Goal: Transaction & Acquisition: Purchase product/service

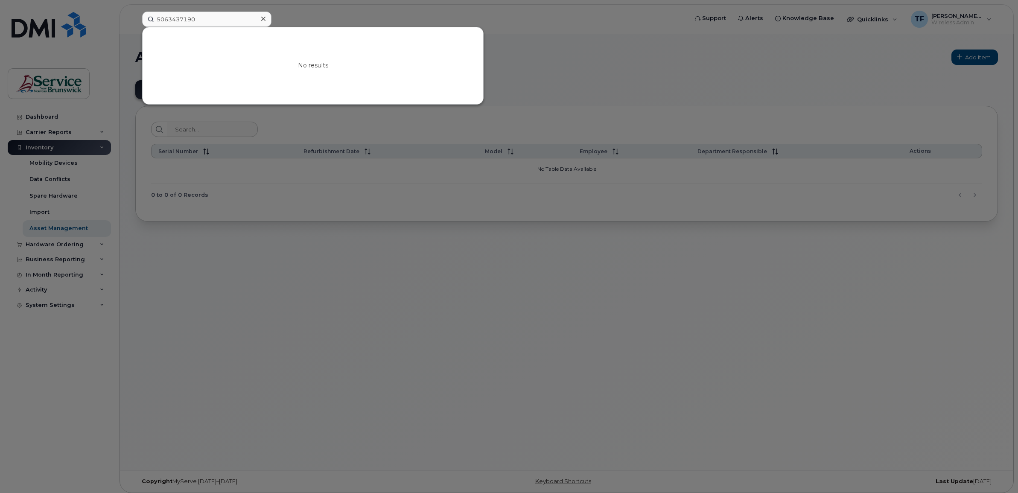
click at [193, 12] on input "5063437190" at bounding box center [206, 19] width 129 height 15
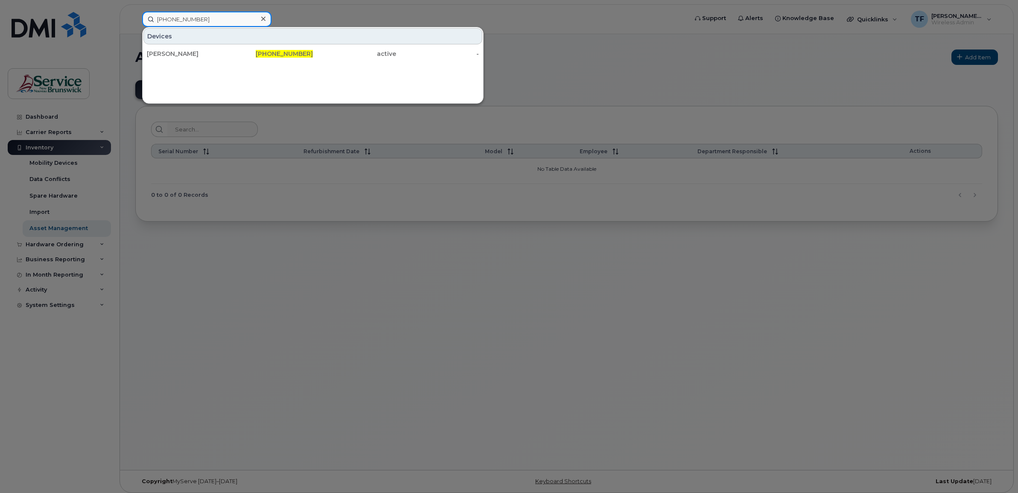
click at [191, 17] on input "506-862-9053" at bounding box center [206, 19] width 129 height 15
paste input "3443124"
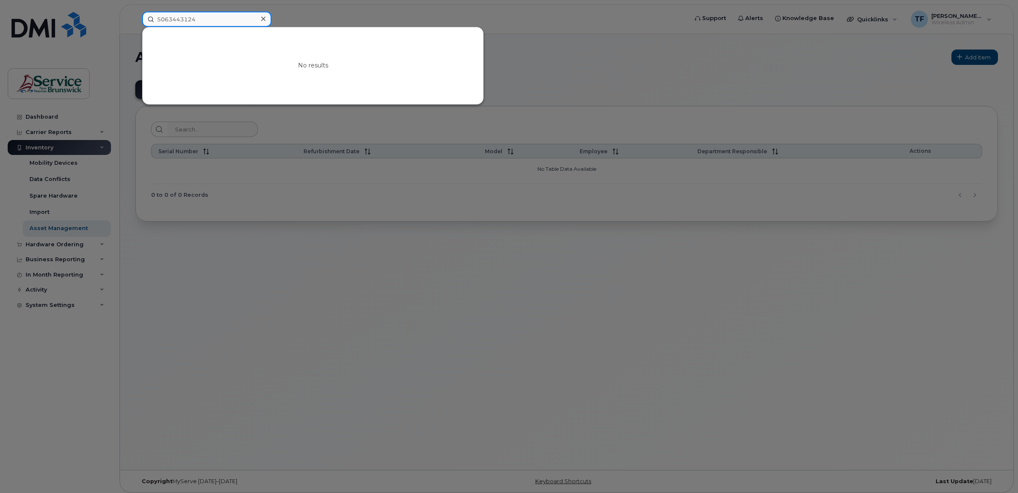
click at [184, 18] on input "5063443124" at bounding box center [206, 19] width 129 height 15
paste input "8507577"
click at [182, 15] on input "5068507577" at bounding box center [206, 19] width 129 height 15
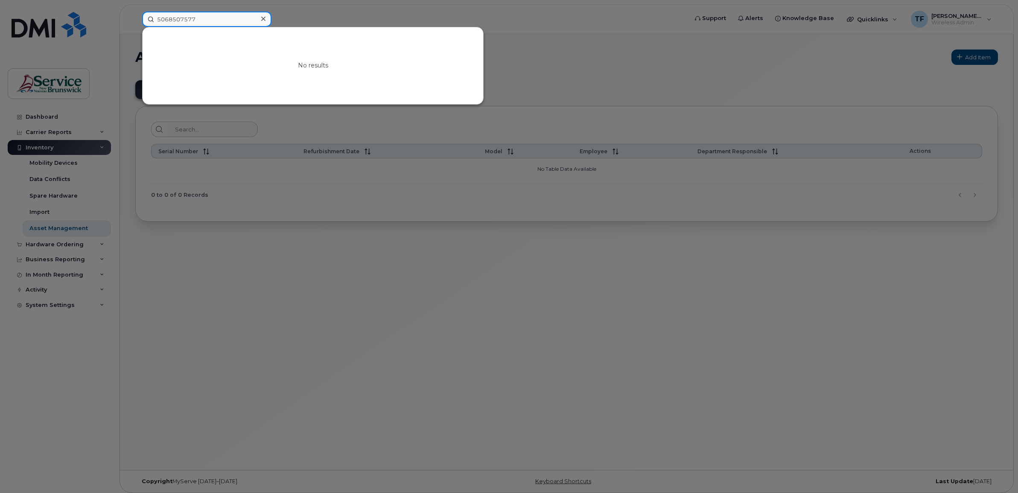
paste input "4792478"
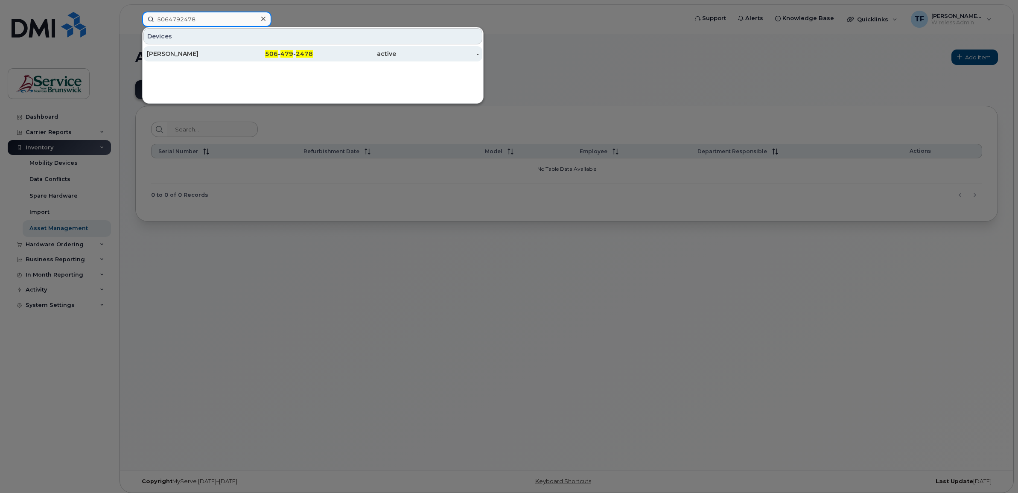
type input "5064792478"
click at [182, 50] on div "[PERSON_NAME]" at bounding box center [188, 54] width 83 height 9
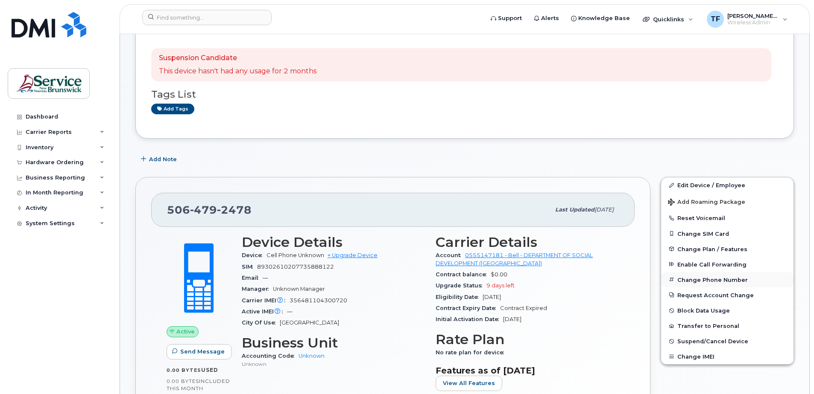
scroll to position [56, 0]
click at [706, 182] on link "Edit Device / Employee" at bounding box center [727, 184] width 132 height 15
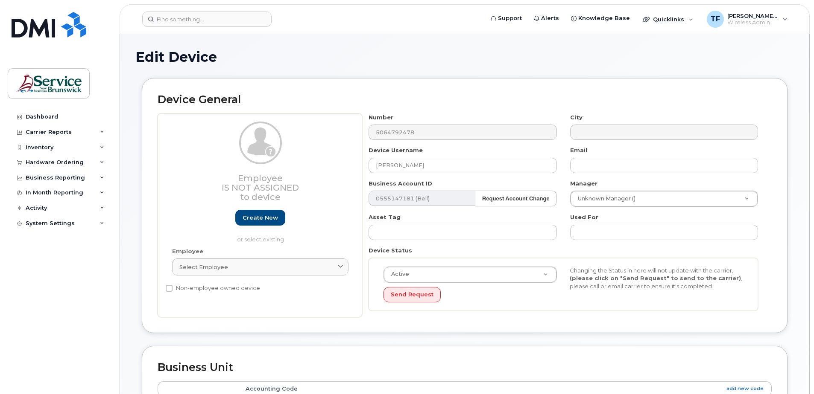
select select "34535600"
click at [408, 166] on input "[PERSON_NAME]" at bounding box center [462, 165] width 188 height 15
paste input "[PERSON_NAME]"
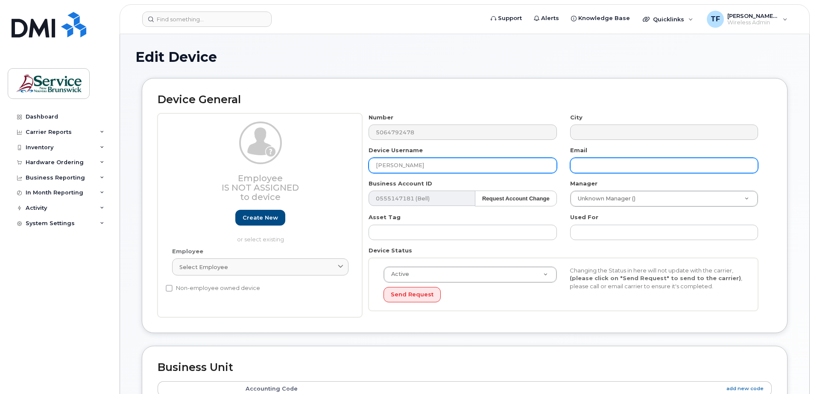
type input "[PERSON_NAME]"
click at [599, 171] on input "text" at bounding box center [664, 165] width 188 height 15
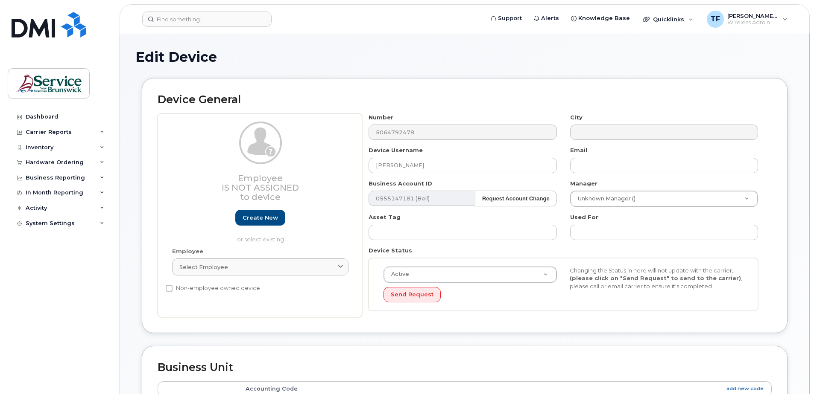
click at [507, 218] on div "Asset Tag" at bounding box center [462, 226] width 201 height 27
click at [339, 267] on icon at bounding box center [341, 268] width 6 height 6
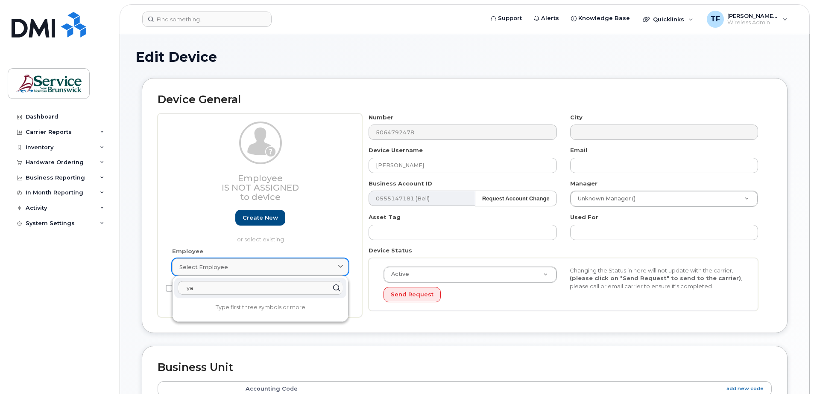
type input "y"
type input "t"
type input "mackinley"
click at [333, 236] on p "or select existing" at bounding box center [260, 240] width 176 height 8
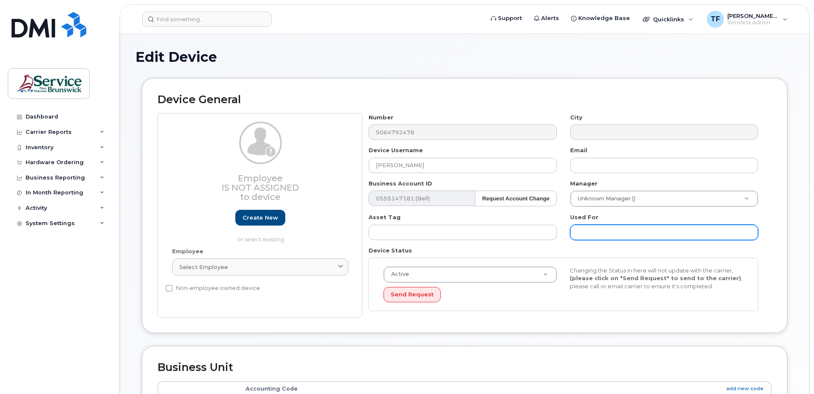
click at [575, 235] on input "text" at bounding box center [664, 232] width 188 height 15
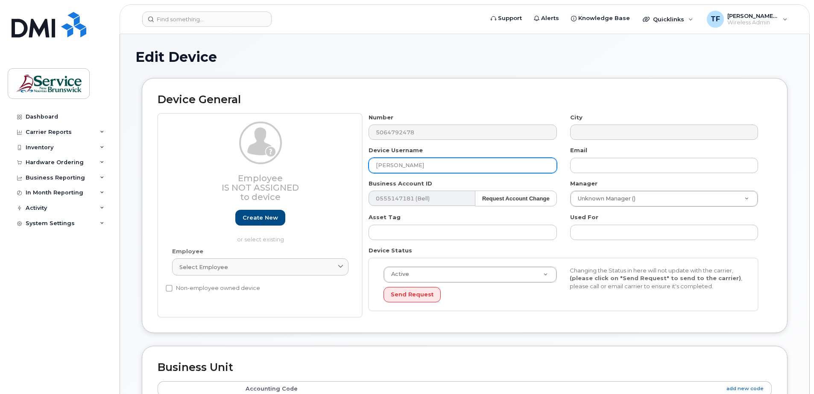
click at [411, 162] on input "Taylor Mackinley" at bounding box center [462, 165] width 188 height 15
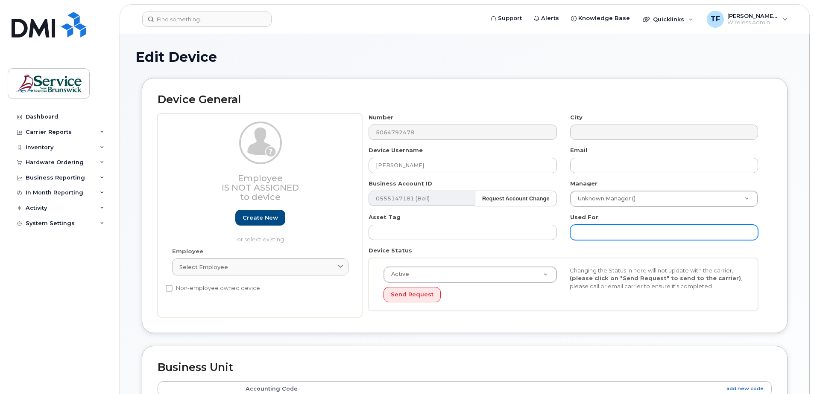
click at [599, 228] on input "text" at bounding box center [664, 232] width 188 height 15
paste input "Taylor Mackinley"
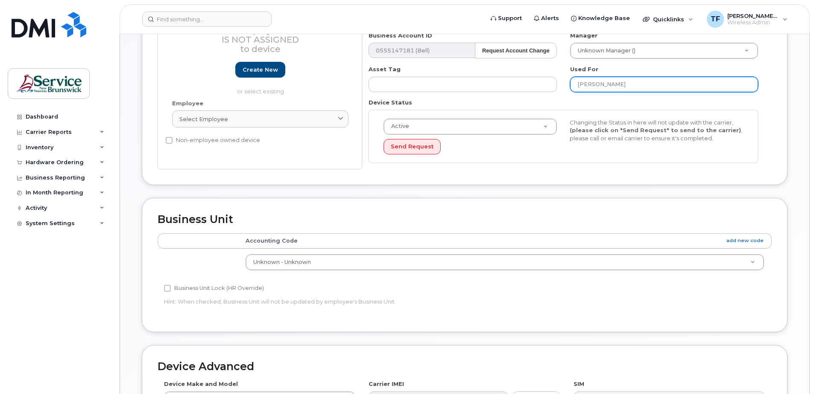
scroll to position [149, 0]
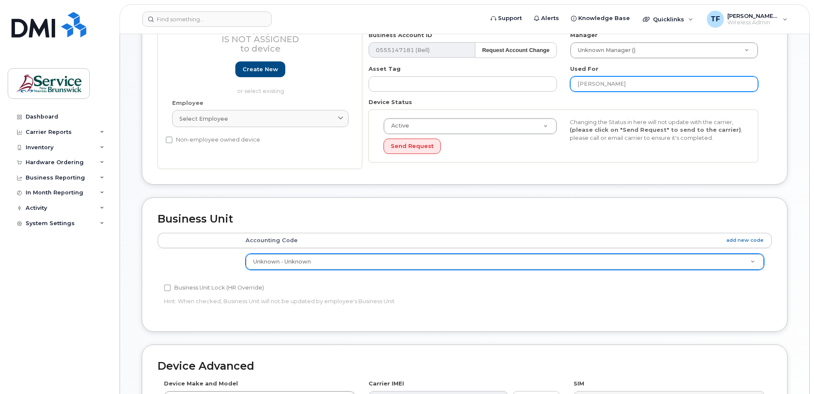
type input "Taylor Mackinley"
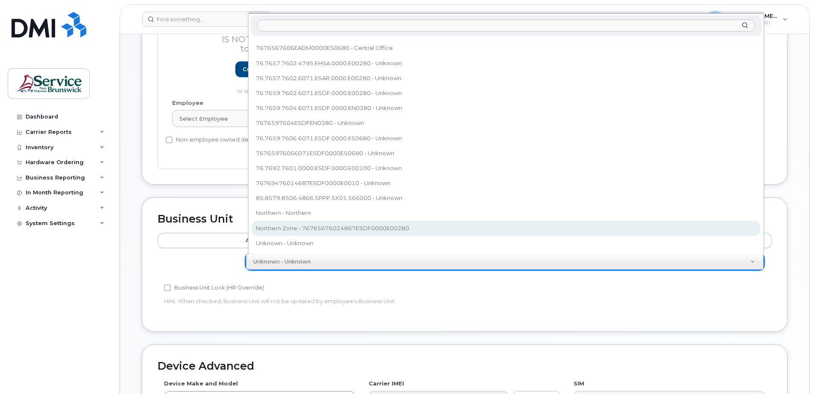
scroll to position [159, 0]
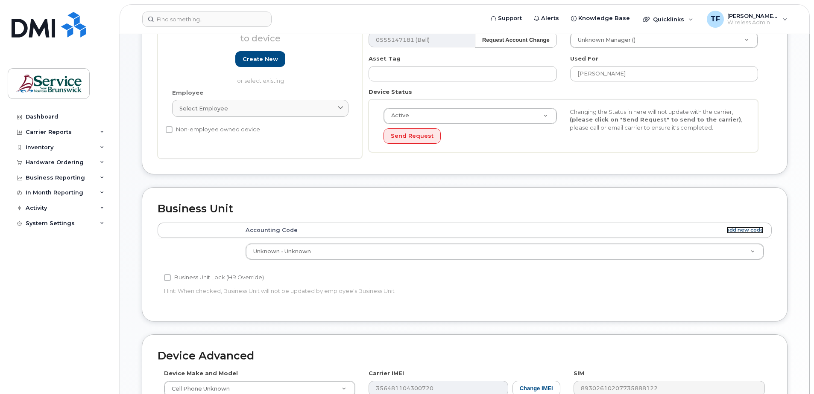
click at [741, 230] on link "add new code" at bounding box center [744, 230] width 37 height 7
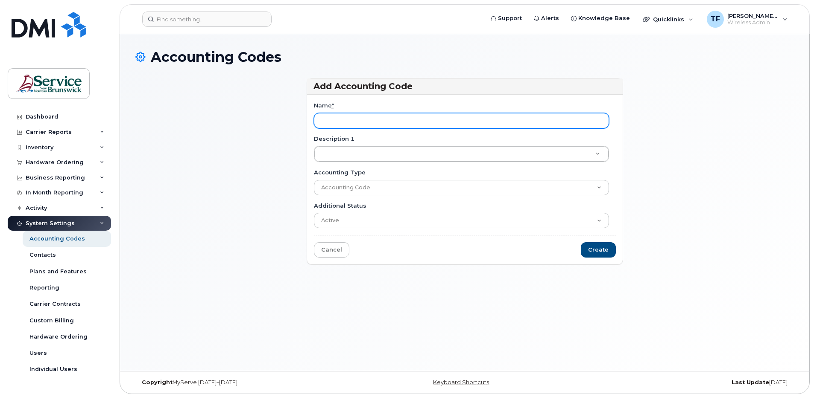
click at [351, 120] on input "Name *" at bounding box center [461, 120] width 295 height 15
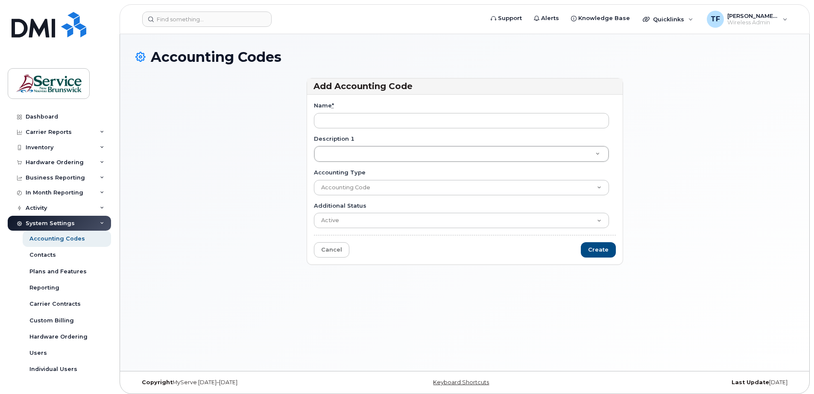
click at [232, 167] on div "Add Accounting Code Name * Description 1 Description 1 Description 1 Accounting…" at bounding box center [464, 175] width 658 height 195
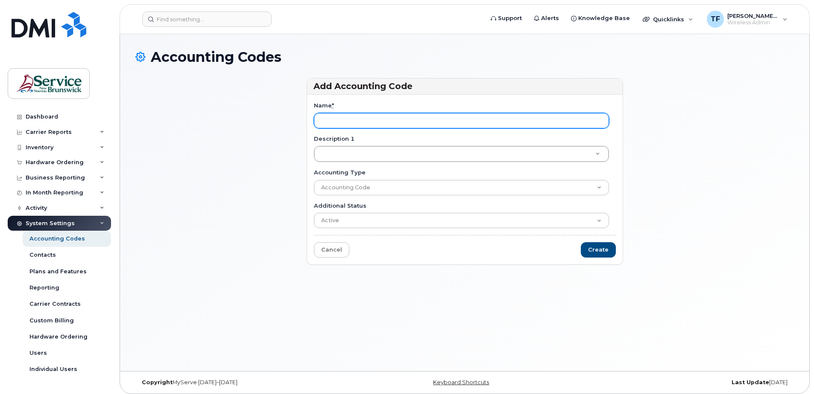
click at [372, 123] on input "Name *" at bounding box center [461, 120] width 295 height 15
type input "Child and Youth Well-being"
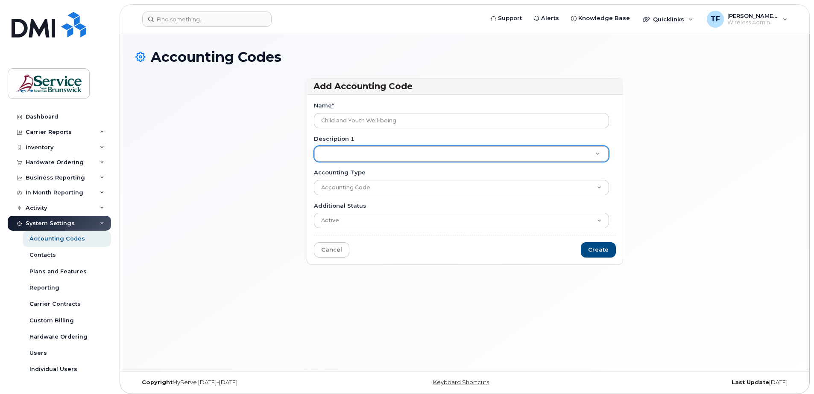
type input "7"
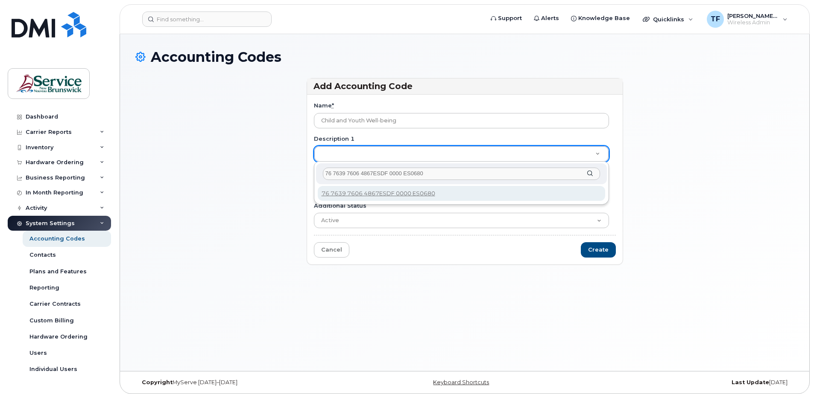
click at [371, 173] on input "76 7639 7606 4867ESDF 0000 ES0680" at bounding box center [461, 174] width 277 height 12
click at [333, 172] on input "76 7639 7606 4867 ESDF 0000 ES0680" at bounding box center [461, 174] width 277 height 12
click at [406, 172] on input "76763976064867ESDF0000ES0680" at bounding box center [461, 174] width 277 height 12
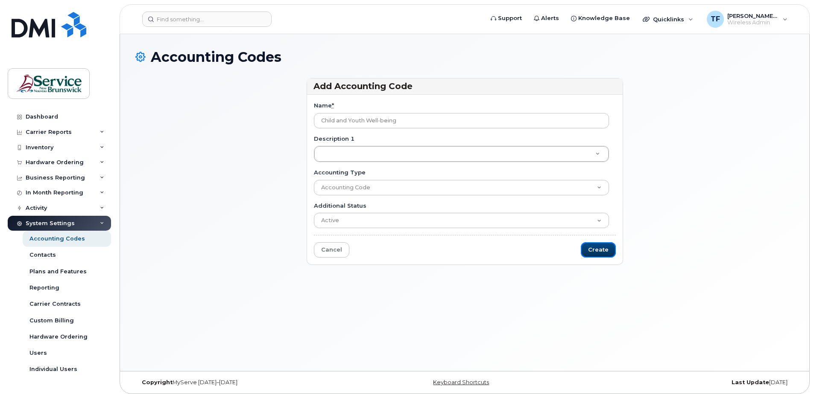
click at [596, 251] on input "Create" at bounding box center [598, 250] width 35 height 16
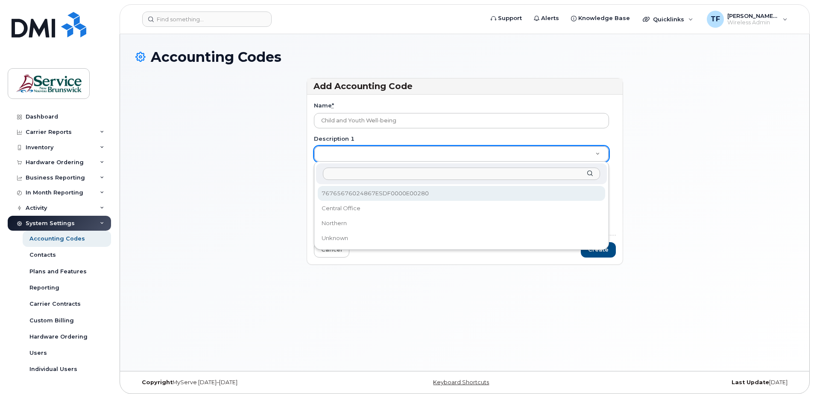
paste input "76763976064867ESDF0000ES0680"
type input "76763976064867ESDF0000ES0680"
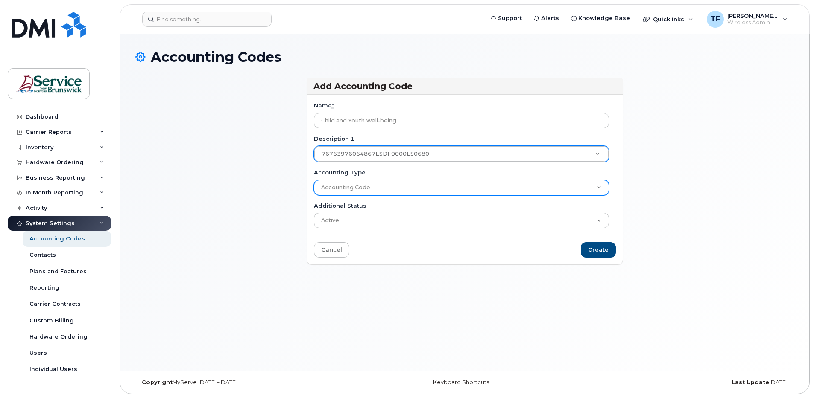
click at [423, 190] on select "Accounting Code" at bounding box center [461, 187] width 295 height 15
click at [314, 180] on select "Accounting Code" at bounding box center [461, 187] width 295 height 15
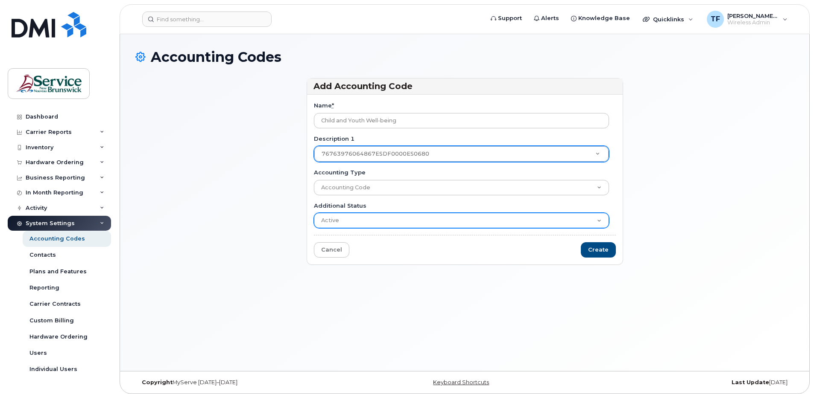
click at [371, 219] on select "Active Suspended Cancelled Closed" at bounding box center [461, 220] width 295 height 15
click at [314, 213] on select "Active Suspended Cancelled Closed" at bounding box center [461, 220] width 295 height 15
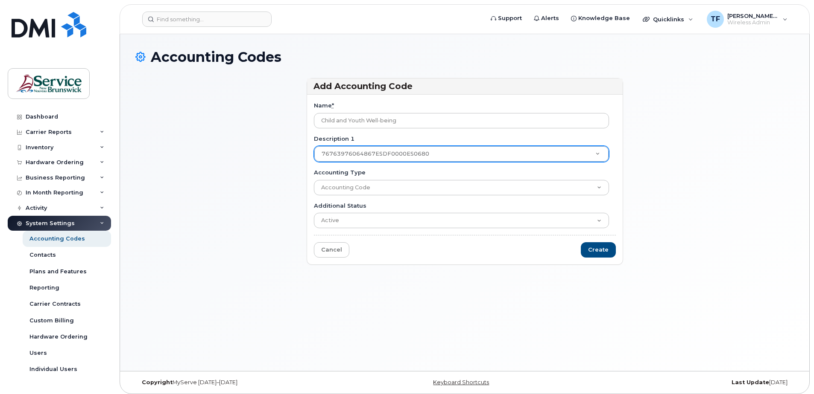
click at [436, 250] on form "Name * Child and Youth Well-being Description 1 76763976064867ESDF0000ES0680 De…" at bounding box center [465, 180] width 302 height 156
click at [596, 250] on input "Create" at bounding box center [598, 250] width 35 height 16
type input "Saving..."
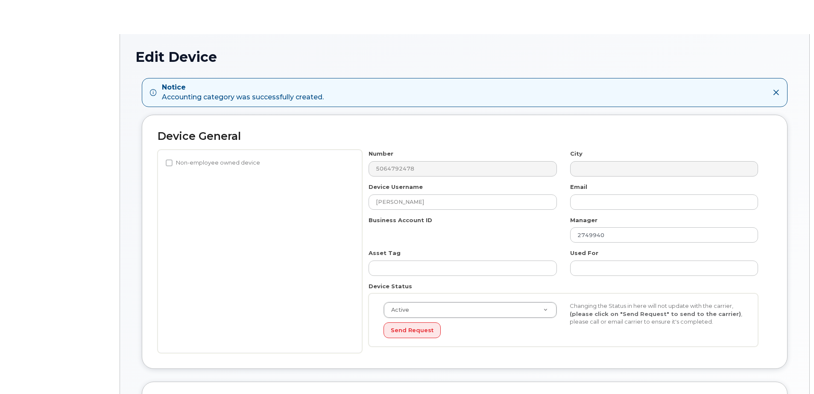
select select "34535600"
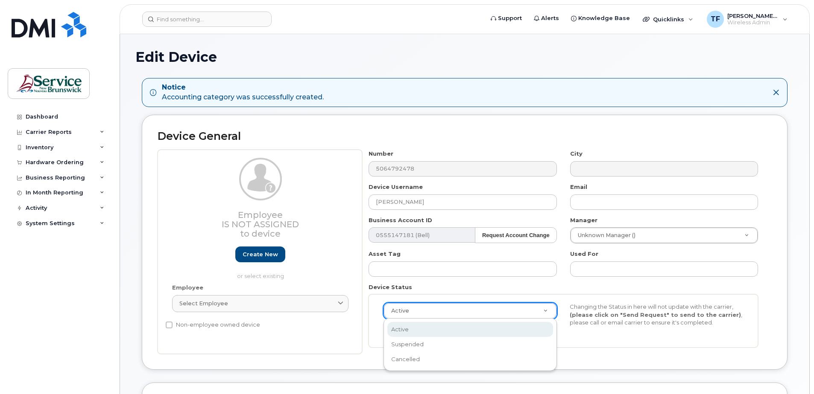
scroll to position [0, 3]
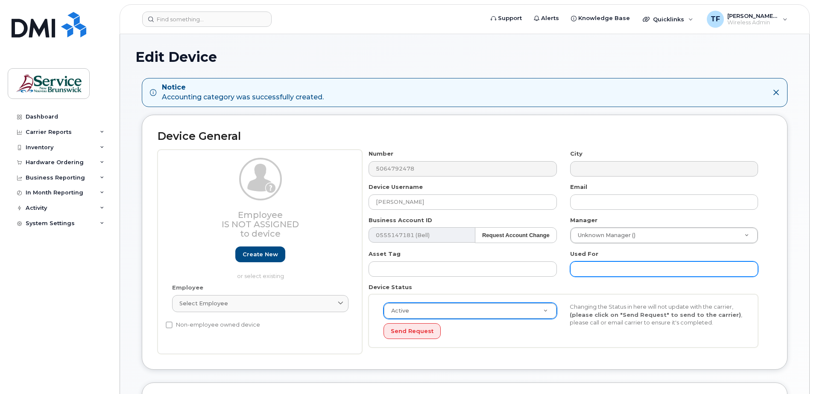
click at [586, 270] on input "text" at bounding box center [664, 269] width 188 height 15
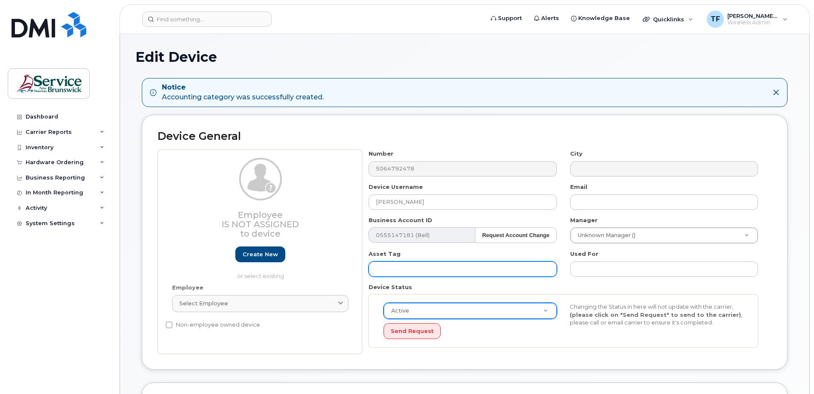
click at [518, 270] on input "text" at bounding box center [462, 269] width 188 height 15
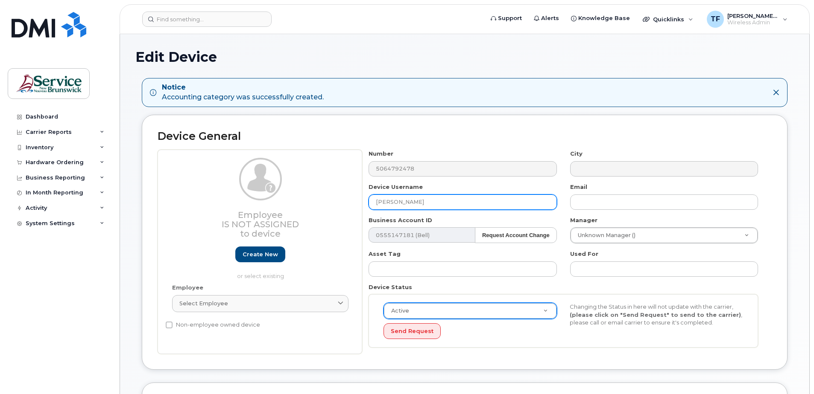
click at [409, 204] on input "[PERSON_NAME]" at bounding box center [462, 202] width 188 height 15
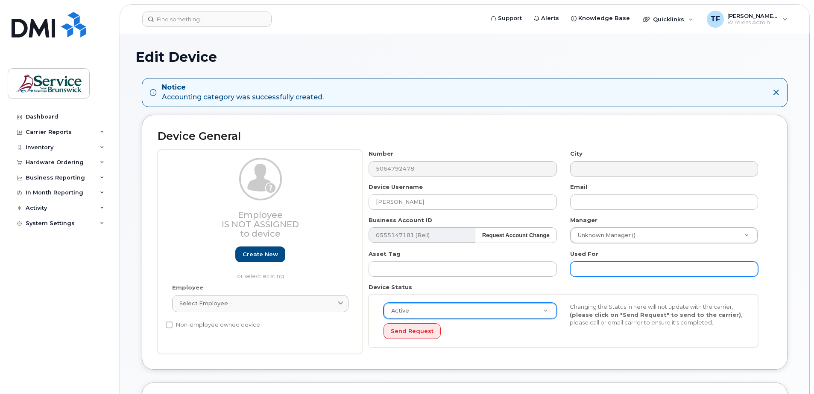
click at [587, 266] on input "text" at bounding box center [664, 269] width 188 height 15
paste input "[PERSON_NAME]"
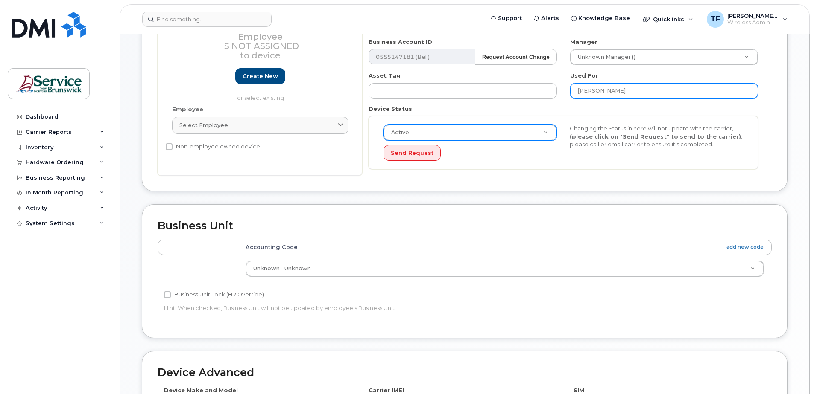
scroll to position [180, 0]
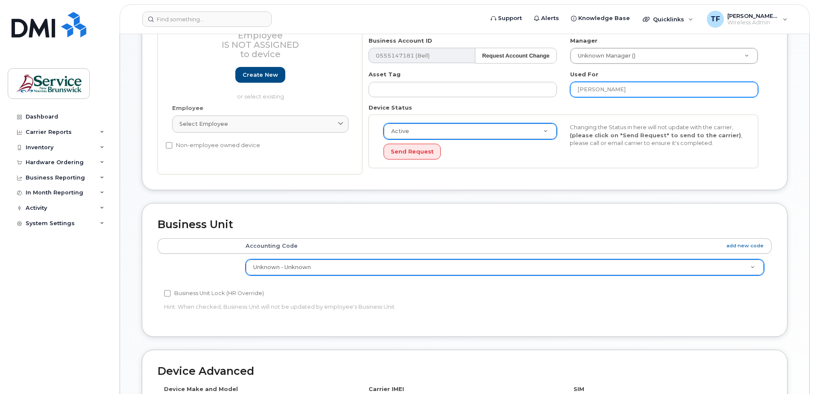
type input "[PERSON_NAME]"
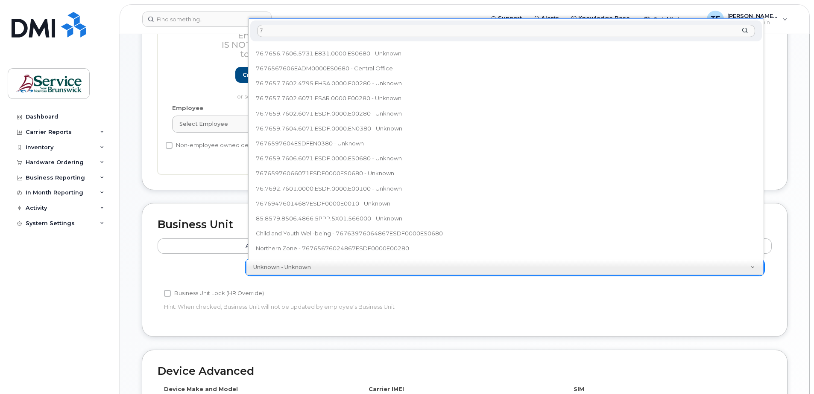
scroll to position [0, 0]
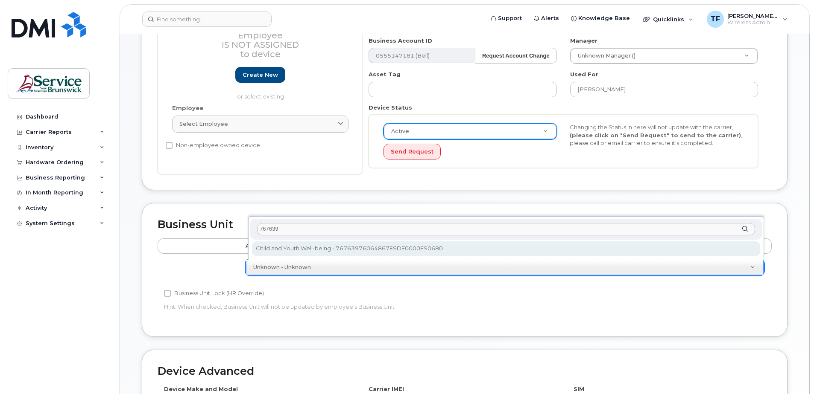
type input "767639"
select select "36071943"
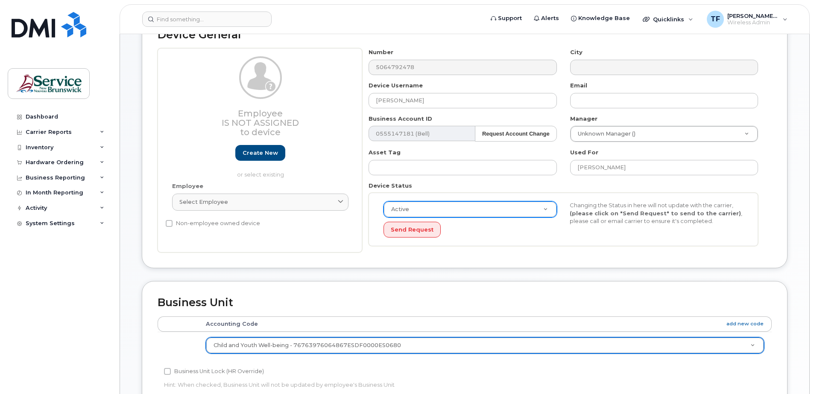
scroll to position [101, 0]
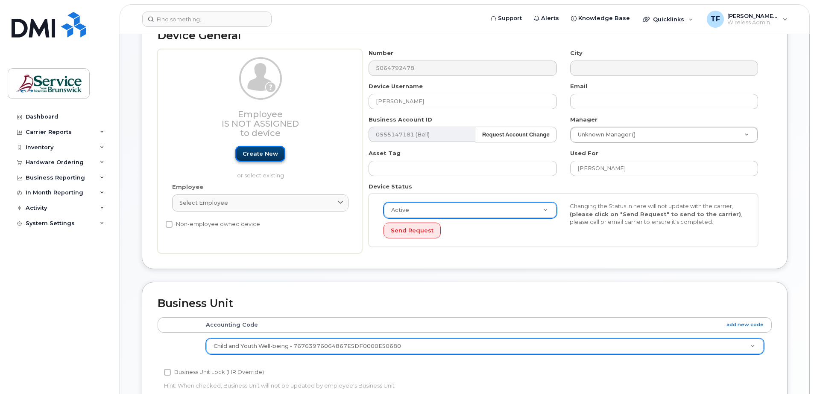
click at [262, 154] on link "Create new" at bounding box center [260, 154] width 50 height 16
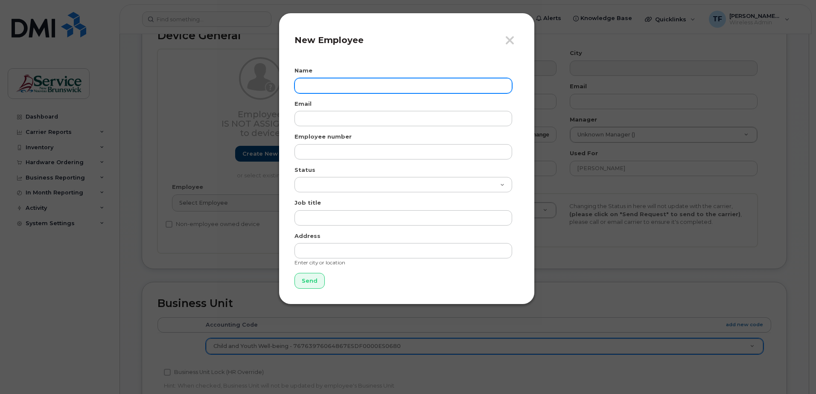
click at [339, 87] on input "text" at bounding box center [404, 85] width 218 height 15
type input "[PERSON_NAME]"
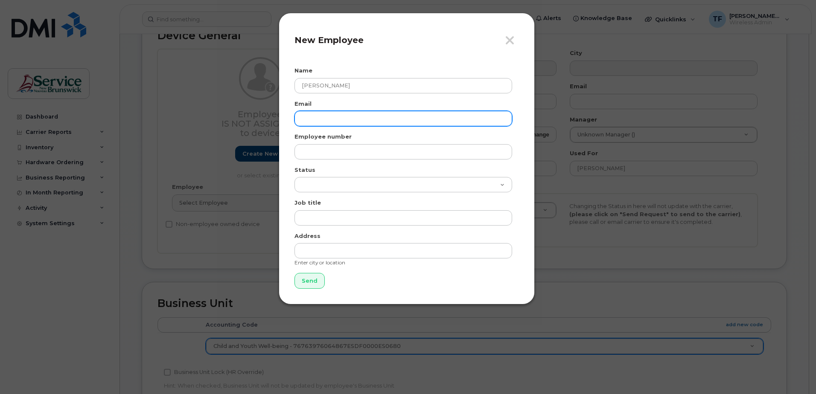
click at [327, 118] on input "email" at bounding box center [404, 118] width 218 height 15
click at [325, 120] on input "email" at bounding box center [404, 118] width 218 height 15
paste input "Taylor.Mackinley@gnb.ca"
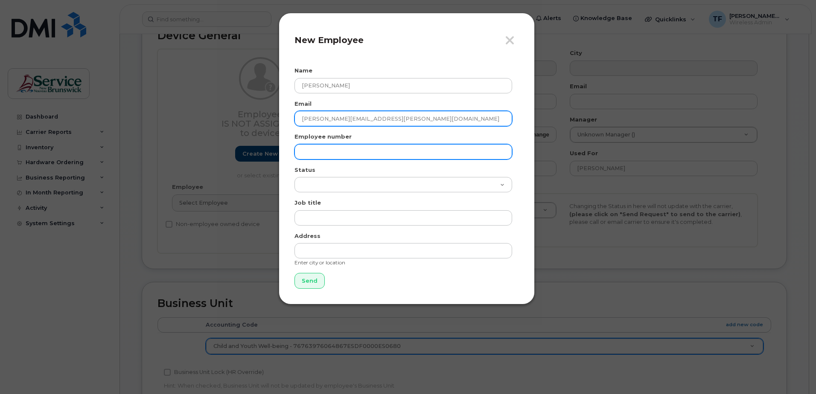
type input "[PERSON_NAME][EMAIL_ADDRESS][PERSON_NAME][DOMAIN_NAME]"
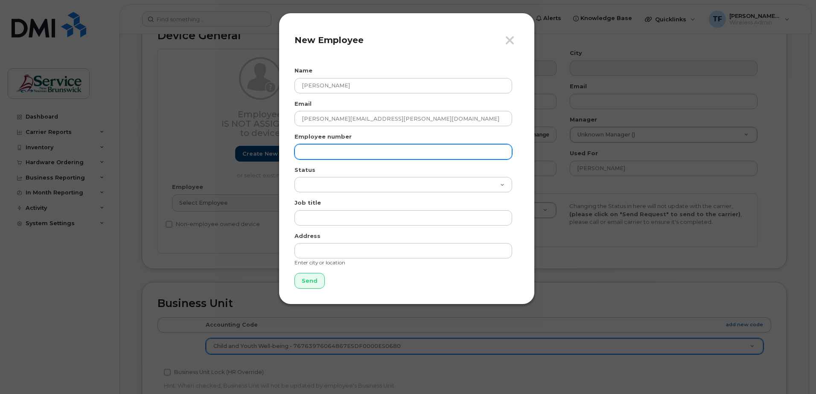
click at [347, 148] on input "text" at bounding box center [404, 151] width 218 height 15
click at [311, 153] on input "text" at bounding box center [404, 151] width 218 height 15
type input "623876"
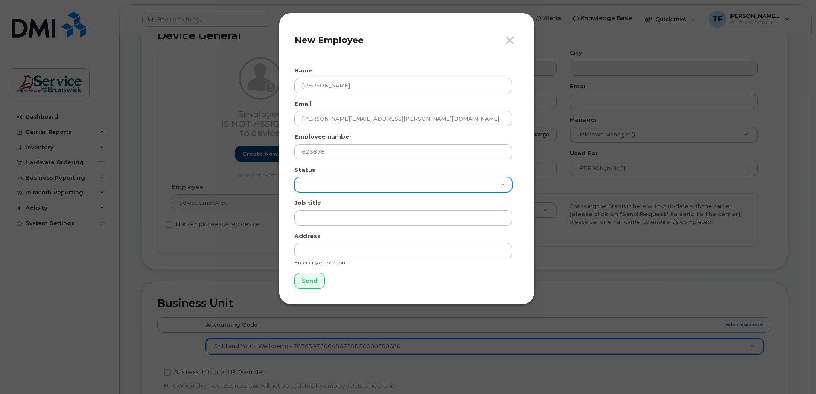
click at [376, 187] on select "Active On-Leave Long Term Short Term Maternity Leave Temp Layoff Inactive" at bounding box center [404, 184] width 218 height 15
select select "active"
click at [295, 177] on select "Active On-Leave Long Term Short Term Maternity Leave Temp Layoff Inactive" at bounding box center [404, 184] width 218 height 15
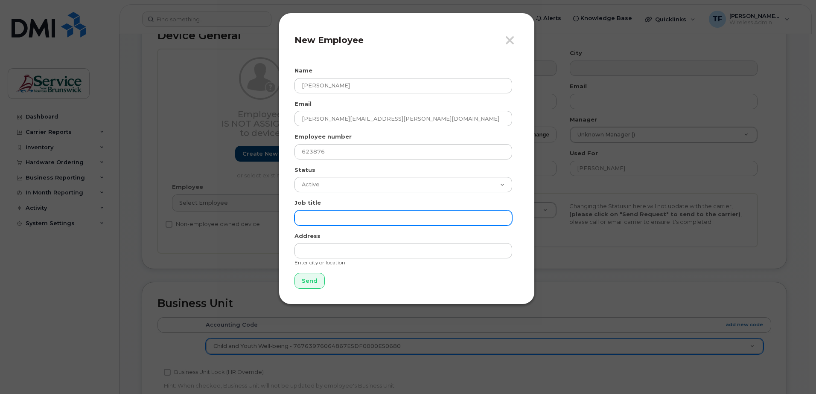
click at [353, 216] on input "text" at bounding box center [404, 217] width 218 height 15
click at [320, 219] on input "text" at bounding box center [404, 217] width 218 height 15
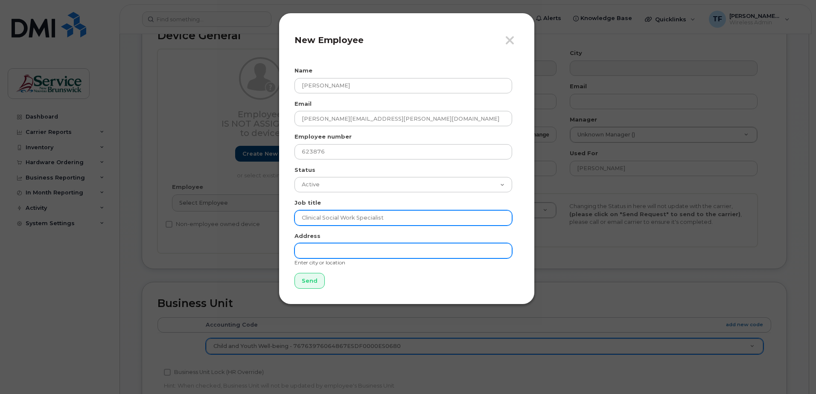
type input "Clinical Social Work Specialist"
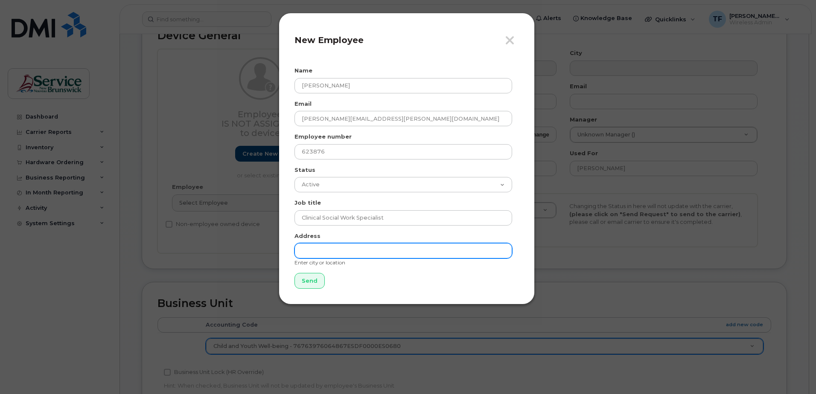
click at [329, 249] on input "text" at bounding box center [404, 250] width 218 height 15
click at [339, 249] on input "text" at bounding box center [404, 250] width 218 height 15
paste input "115 Connaught ave"
click at [353, 251] on input "115 Connaught ave" at bounding box center [404, 250] width 218 height 15
paste input "Connaught Avenue, Moncton, New Brunswick"
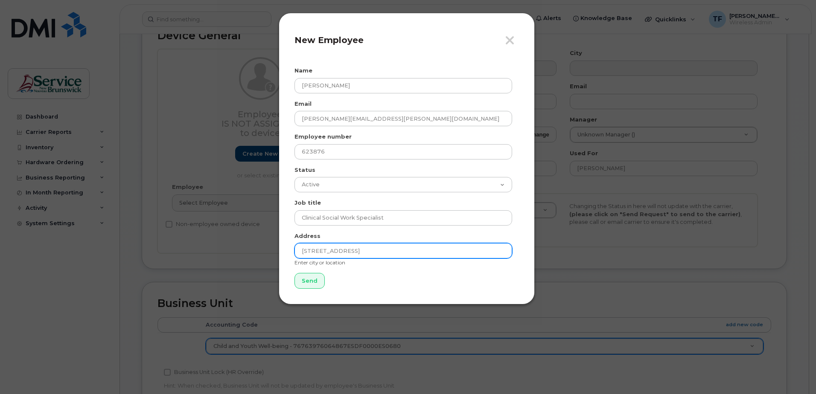
type input "115 Connaught Connaught Avenue, Moncton, New Brunswick"
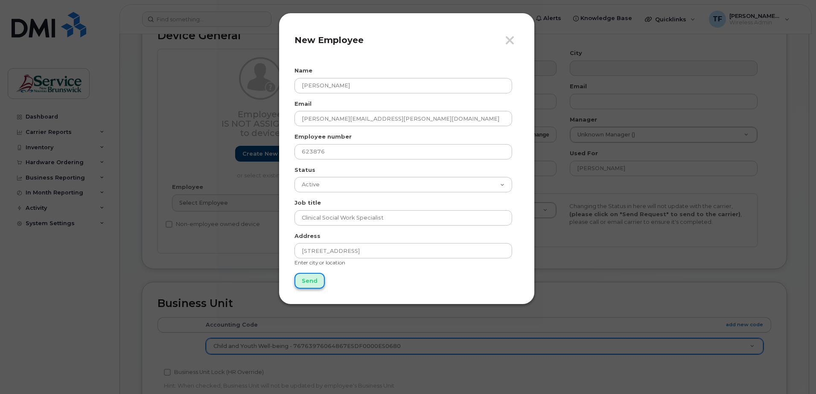
click at [306, 280] on input "Send" at bounding box center [310, 281] width 30 height 16
type input "Send"
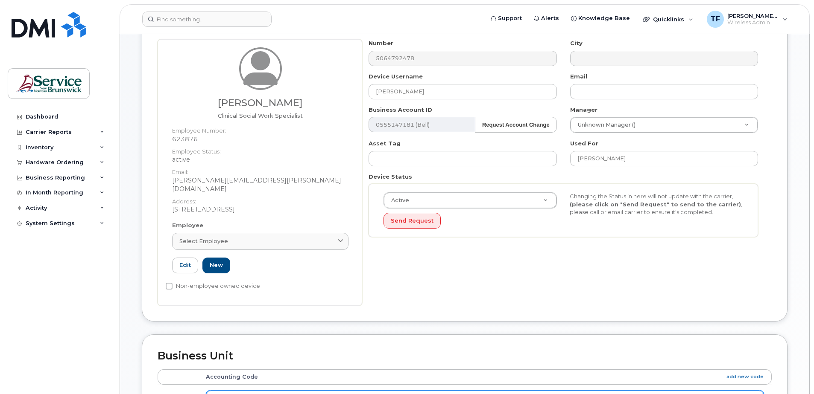
scroll to position [95, 0]
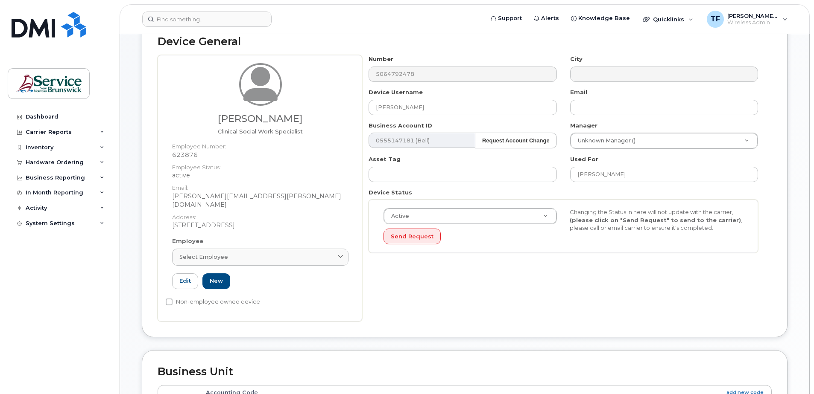
click at [316, 314] on div "Taylor Mackinley Clinical Social Work Specialist Employee Number: 623876 Employ…" at bounding box center [260, 188] width 204 height 266
click at [185, 283] on link "Edit" at bounding box center [185, 282] width 26 height 16
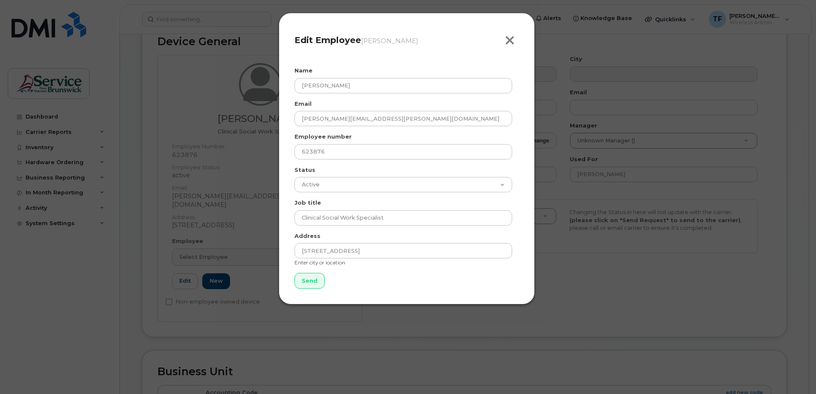
click at [511, 41] on icon "button" at bounding box center [510, 40] width 10 height 13
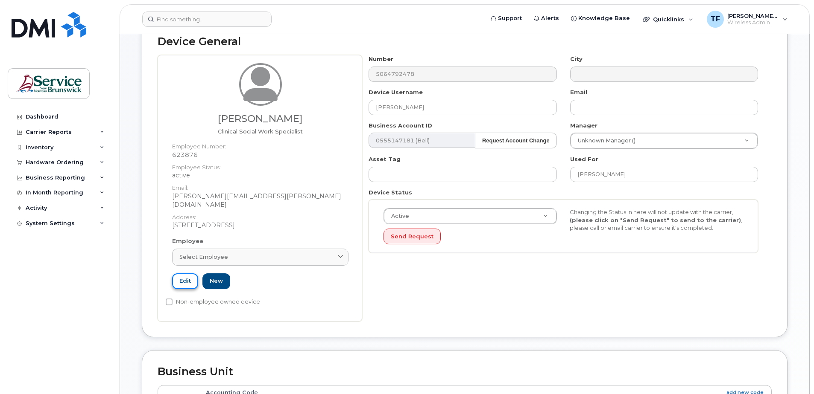
click at [188, 282] on link "Edit" at bounding box center [185, 282] width 26 height 16
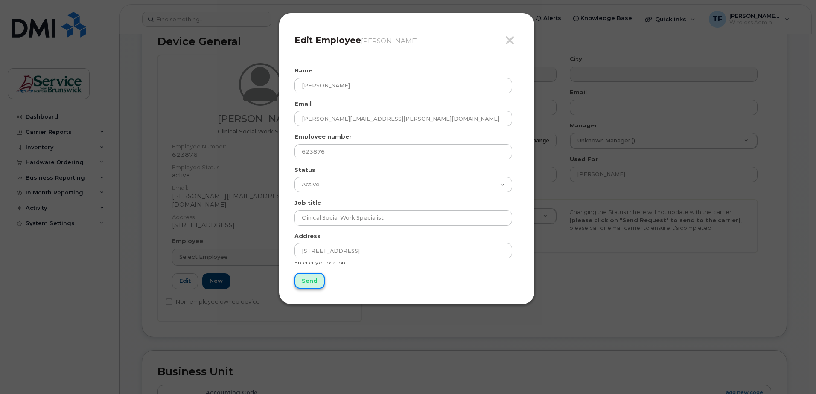
click at [305, 281] on input "Send" at bounding box center [310, 281] width 30 height 16
type input "Send"
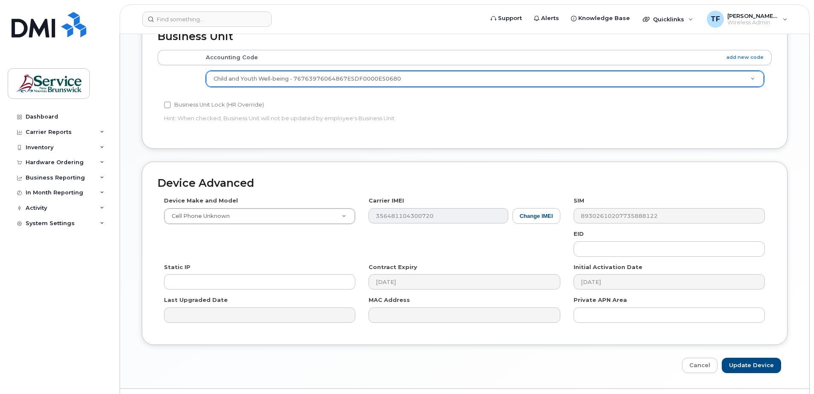
scroll to position [452, 0]
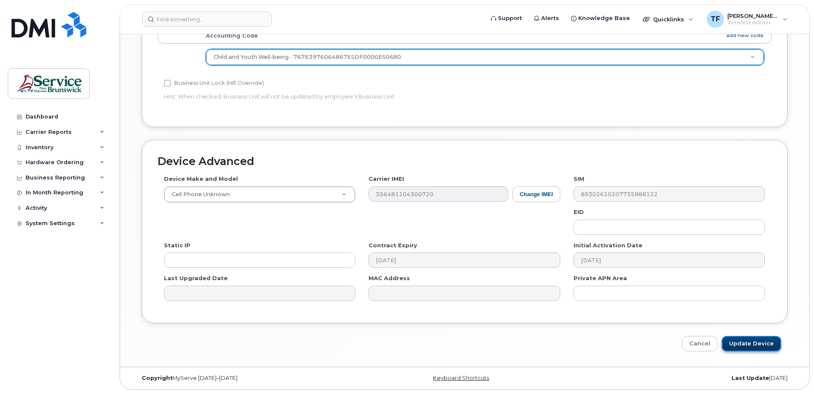
click at [750, 344] on input "Update Device" at bounding box center [750, 344] width 59 height 16
type input "Saving..."
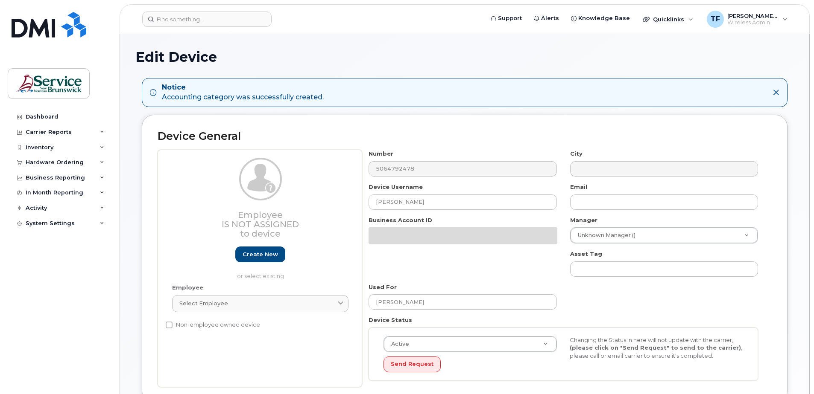
select select "34535600"
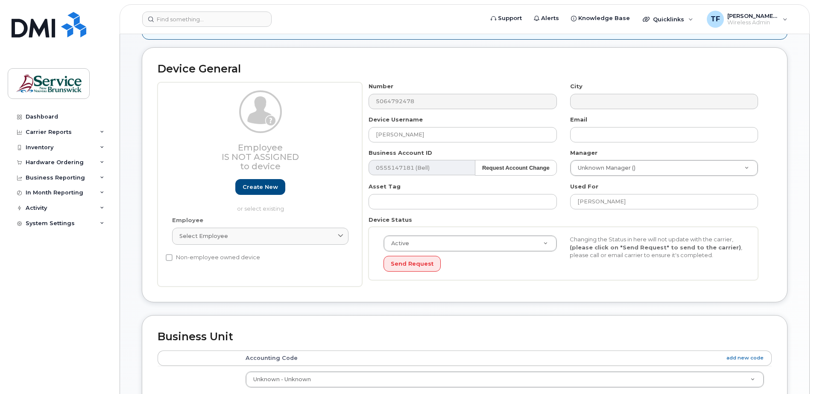
scroll to position [68, 0]
click at [253, 187] on link "Create new" at bounding box center [260, 187] width 50 height 16
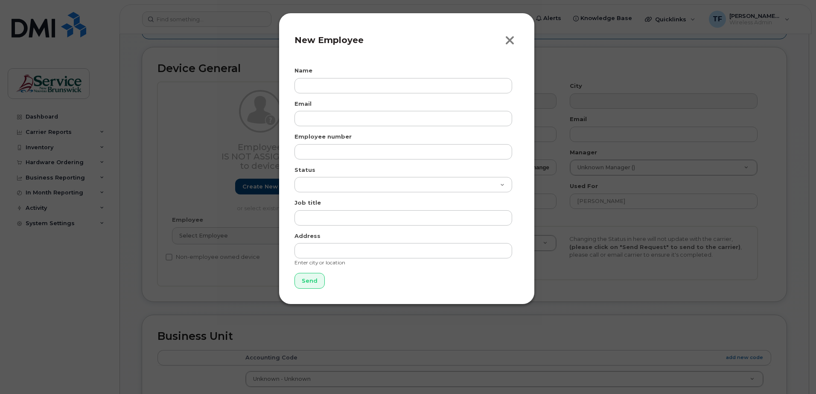
click at [512, 38] on icon "button" at bounding box center [510, 40] width 10 height 13
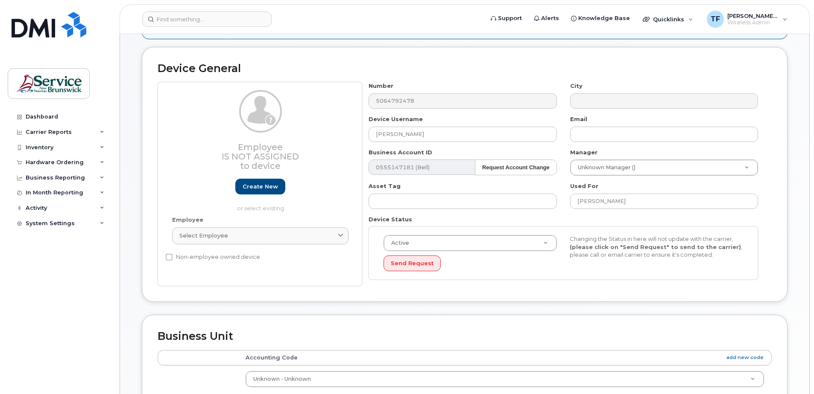
click at [487, 271] on div "Send Request" at bounding box center [469, 264] width 173 height 16
click at [338, 232] on span at bounding box center [340, 236] width 8 height 8
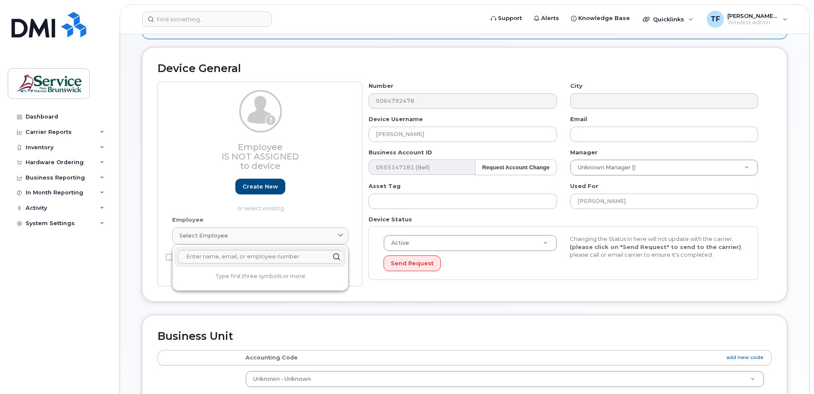
click at [363, 289] on div "Device General Employee Is not assigned to device Create new or select existing…" at bounding box center [464, 174] width 645 height 255
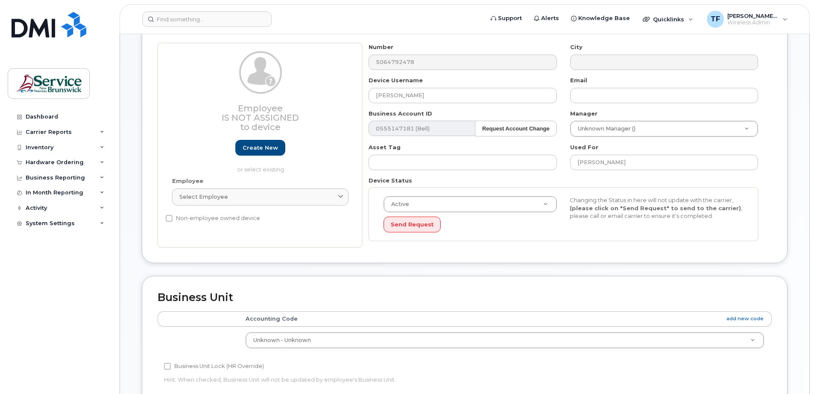
scroll to position [106, 0]
click at [252, 171] on p "or select existing" at bounding box center [260, 170] width 176 height 8
click at [242, 201] on div "Select employee" at bounding box center [260, 197] width 162 height 8
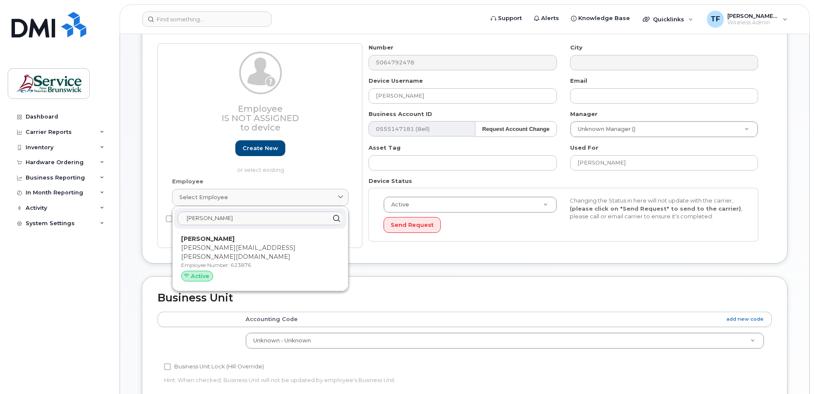
type input "Taylor.Mackinley@gnb.ca"
click at [389, 253] on div "Device General Employee Is not assigned to device Create new or select existing…" at bounding box center [464, 136] width 645 height 255
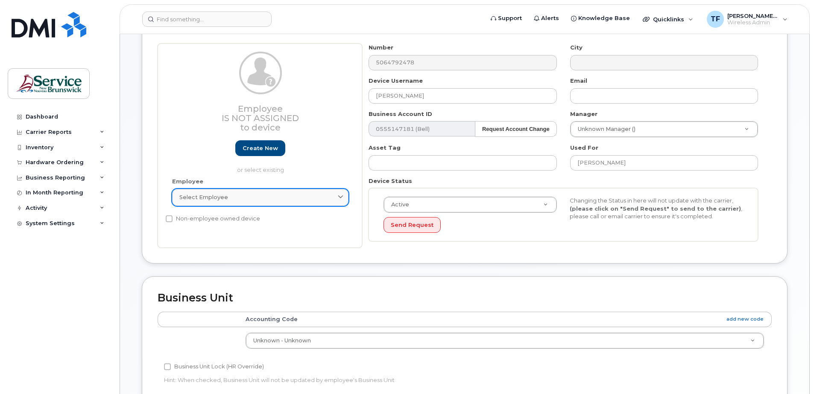
click at [345, 196] on link "Select employee" at bounding box center [260, 197] width 176 height 17
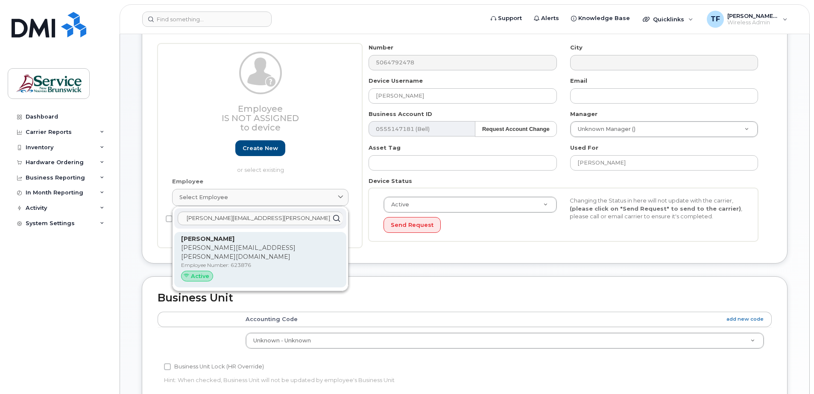
click at [222, 242] on strong "Taylor Mackinley" at bounding box center [207, 239] width 53 height 8
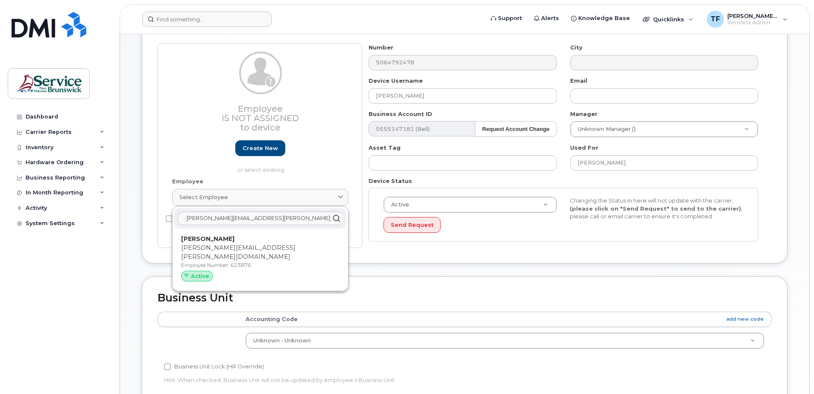
type input "623876"
type input "Taylor Mackinley"
type input "taylor.mackinley@gnb.ca"
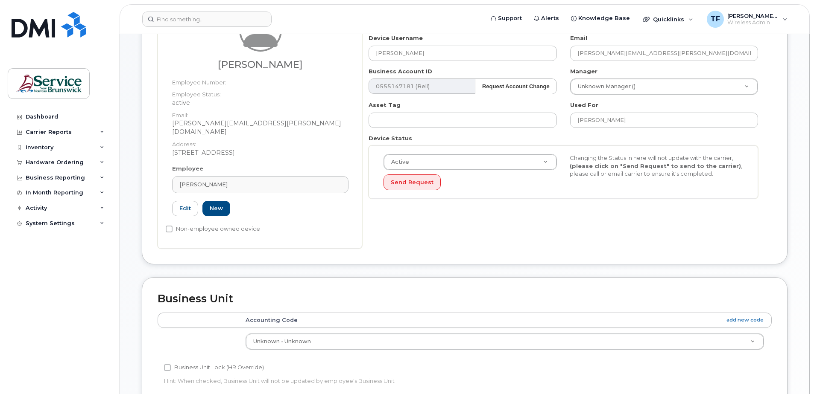
scroll to position [149, 0]
drag, startPoint x: 425, startPoint y: 54, endPoint x: 341, endPoint y: 54, distance: 84.1
click at [341, 54] on div "Taylor Mackinley Employee Number: Employee Status: active Email: Taylor.Mackinl…" at bounding box center [465, 125] width 614 height 248
click at [618, 118] on input "Donna Laforge" at bounding box center [664, 120] width 188 height 15
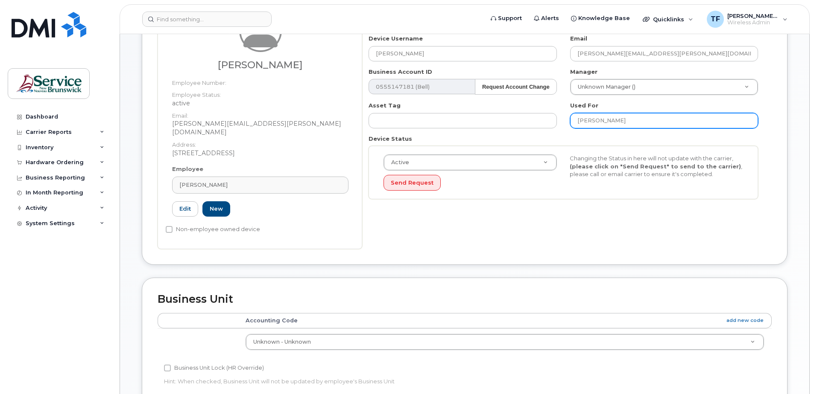
click at [618, 118] on input "Donna Laforge" at bounding box center [664, 120] width 188 height 15
paste input "Taylor Mackinley"
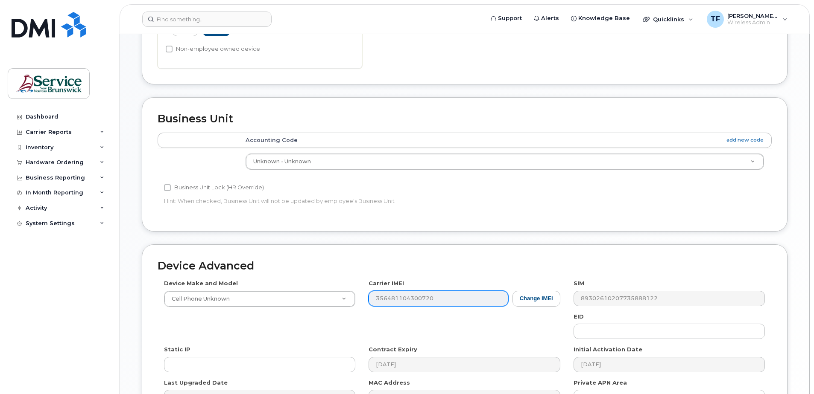
scroll to position [329, 0]
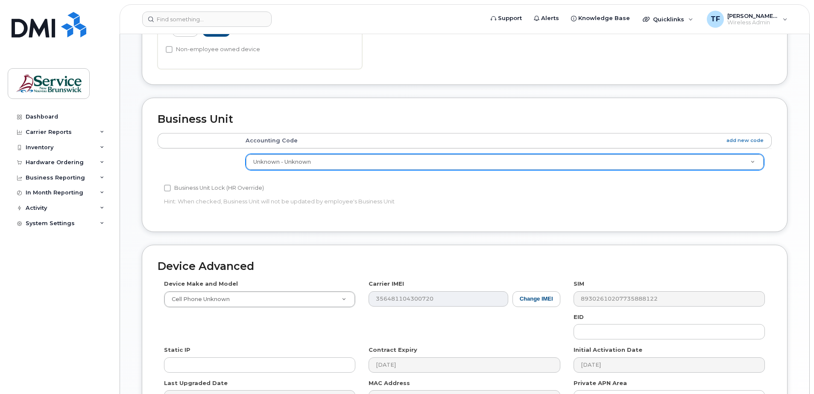
type input "Taylor Mackinley"
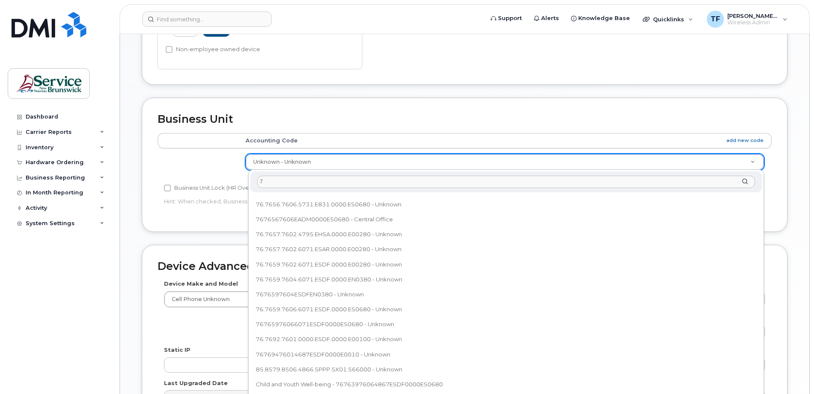
scroll to position [0, 0]
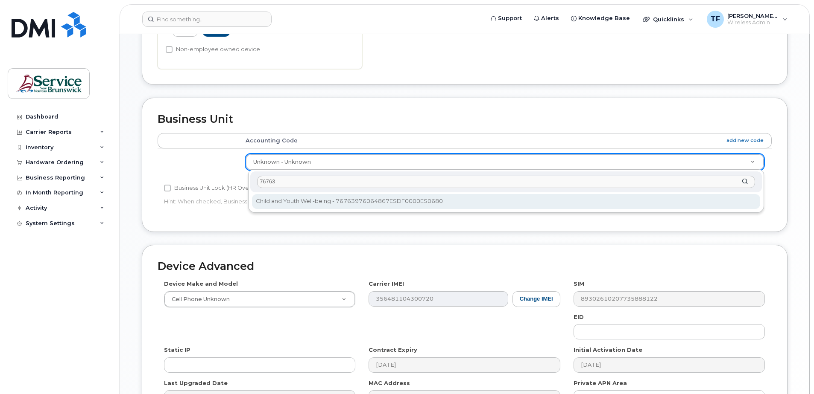
type input "76763"
select select "36071943"
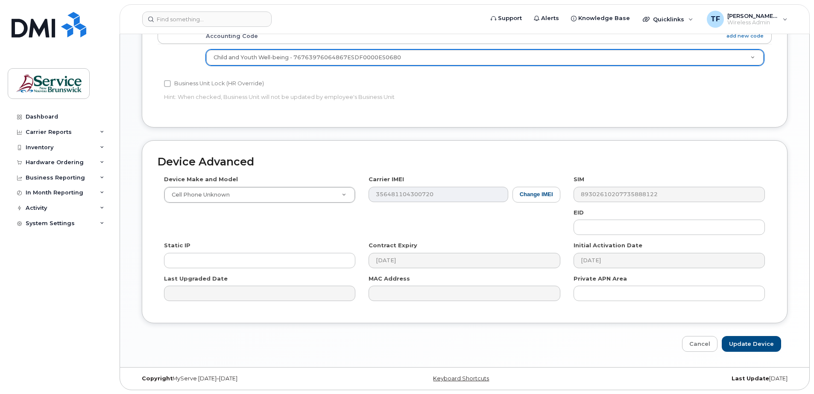
scroll to position [434, 0]
click at [745, 343] on input "Update Device" at bounding box center [750, 344] width 59 height 16
type input "Saving..."
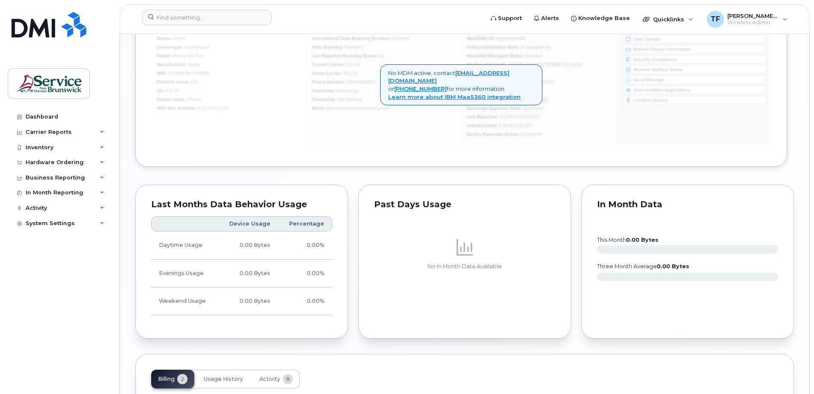
scroll to position [624, 0]
drag, startPoint x: 535, startPoint y: 304, endPoint x: 505, endPoint y: 310, distance: 31.0
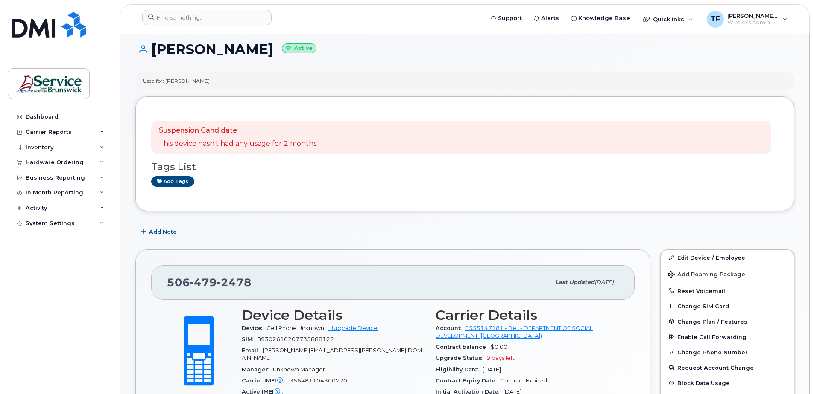
scroll to position [0, 0]
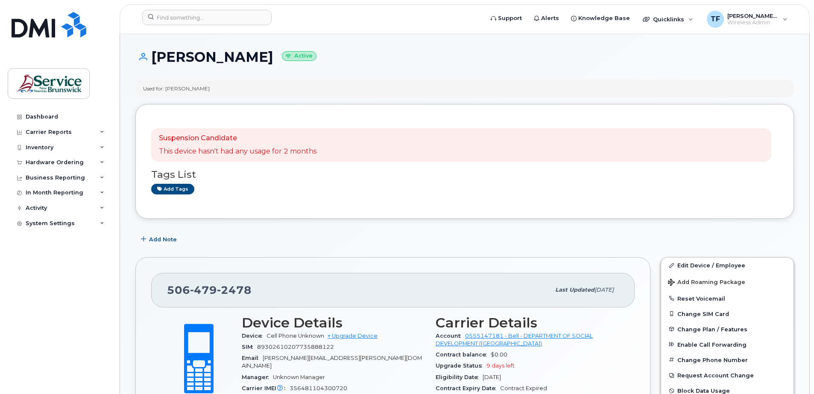
click at [226, 291] on span "2478" at bounding box center [234, 290] width 35 height 13
copy span "[PHONE_NUMBER]"
click at [352, 85] on div "Used for: [PERSON_NAME]" at bounding box center [464, 89] width 658 height 18
click at [99, 149] on div "Inventory" at bounding box center [59, 147] width 103 height 15
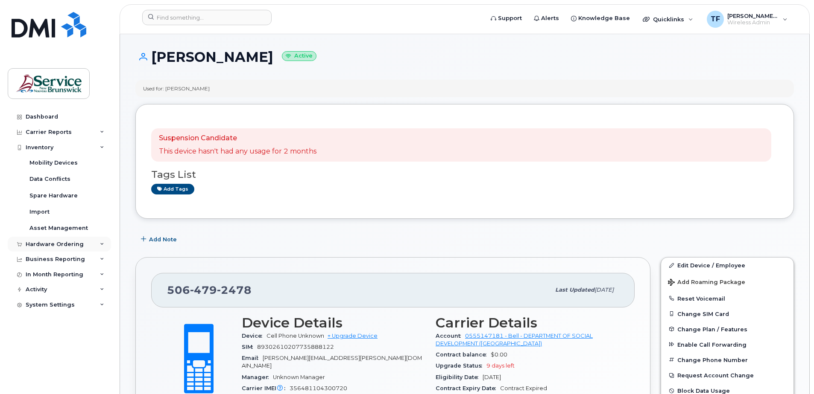
click at [96, 245] on div "Hardware Ordering" at bounding box center [59, 244] width 103 height 15
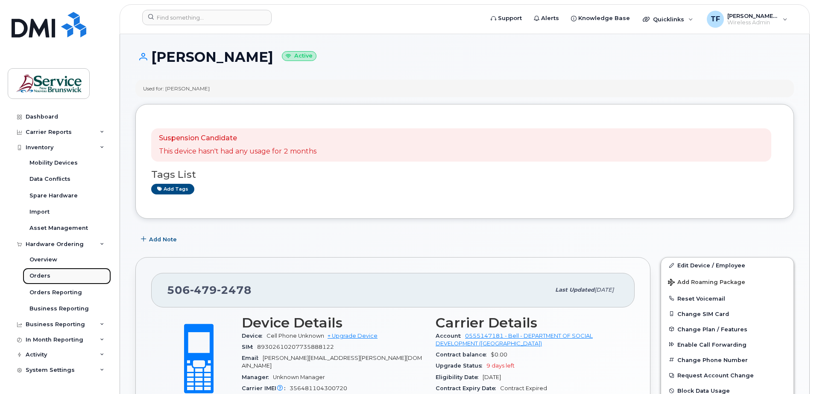
click at [50, 275] on link "Orders" at bounding box center [67, 276] width 88 height 16
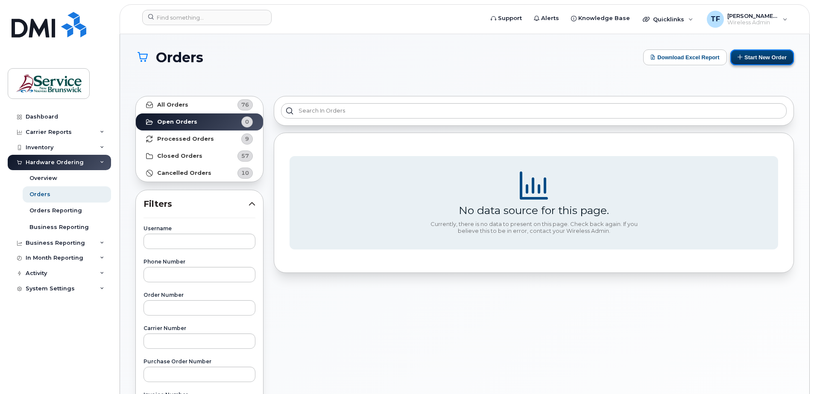
click at [758, 59] on button "Start New Order" at bounding box center [762, 58] width 64 height 16
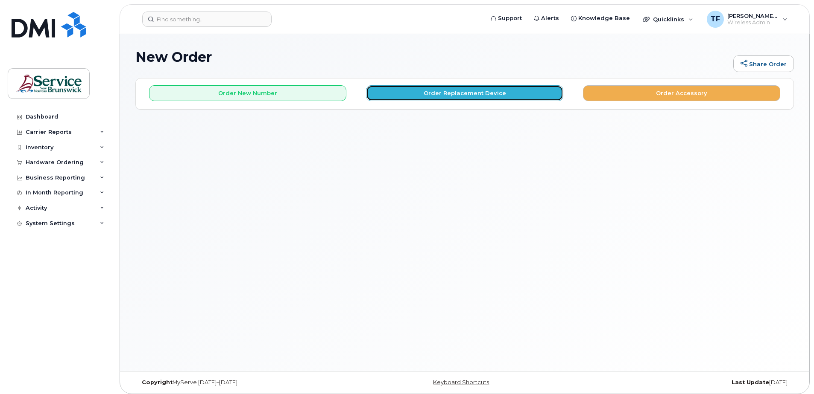
click at [485, 91] on button "Order Replacement Device" at bounding box center [464, 93] width 197 height 16
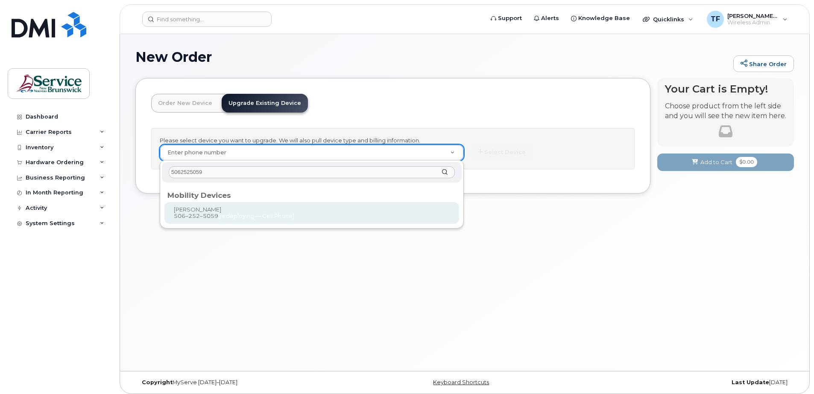
type input "5062525059"
type input "1239188"
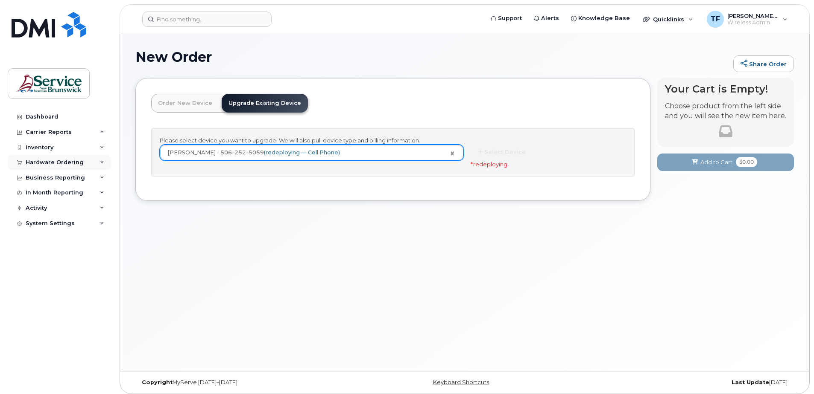
click at [88, 162] on div "Hardware Ordering" at bounding box center [59, 162] width 103 height 15
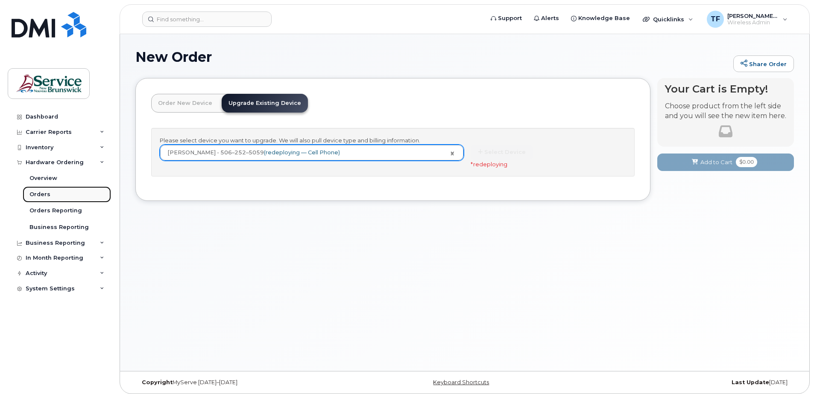
click at [44, 195] on div "Orders" at bounding box center [39, 195] width 21 height 8
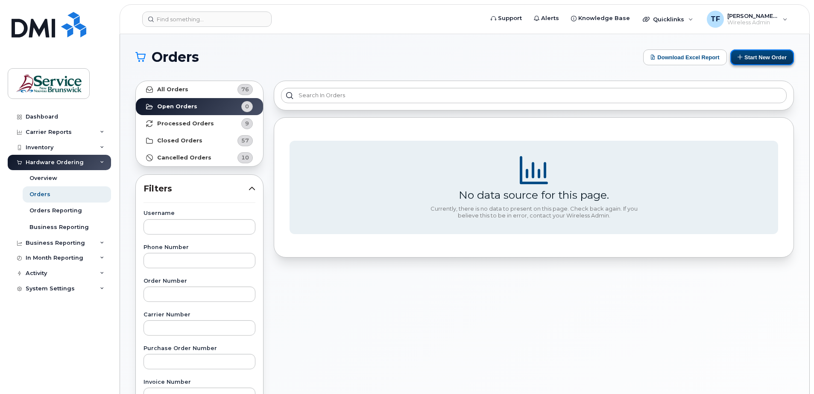
click at [767, 58] on button "Start New Order" at bounding box center [762, 58] width 64 height 16
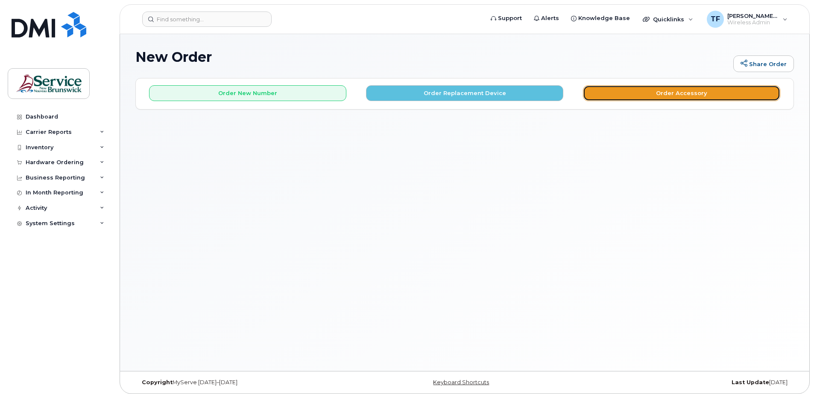
click at [658, 94] on button "Order Accessory" at bounding box center [681, 93] width 197 height 16
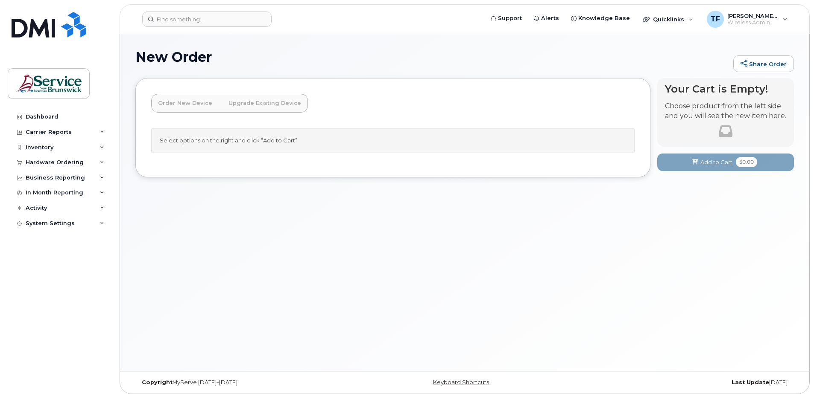
click at [192, 105] on link "Order New Device" at bounding box center [185, 103] width 68 height 19
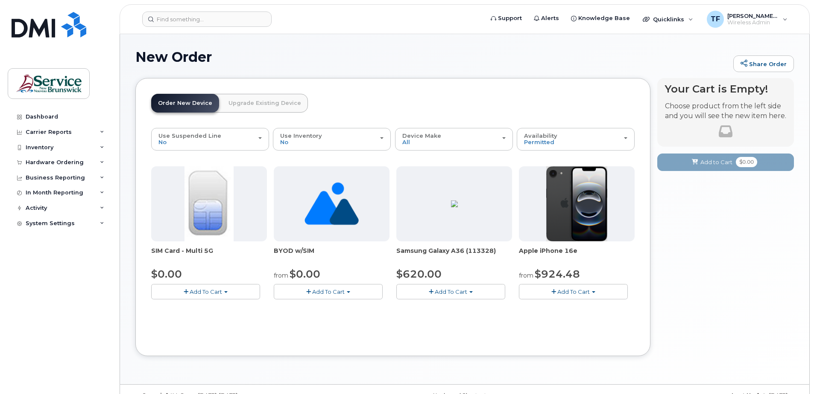
click at [338, 294] on span "Add To Cart" at bounding box center [328, 292] width 32 height 7
click at [317, 317] on link "$0.00 - 30-Day Activation" at bounding box center [320, 318] width 88 height 11
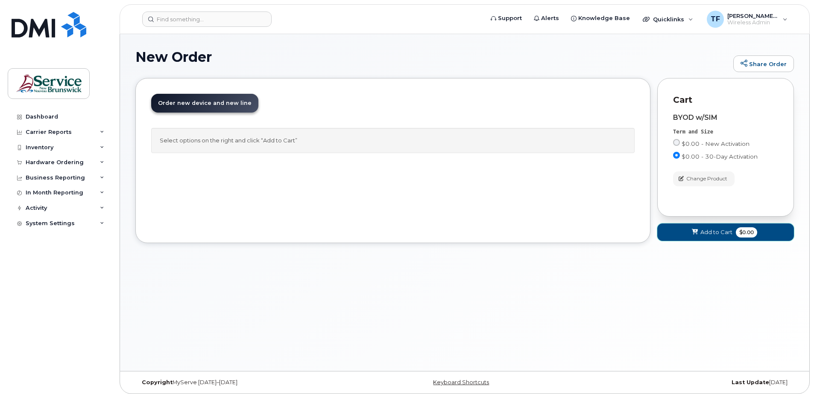
click at [709, 235] on span "Add to Cart" at bounding box center [716, 232] width 32 height 8
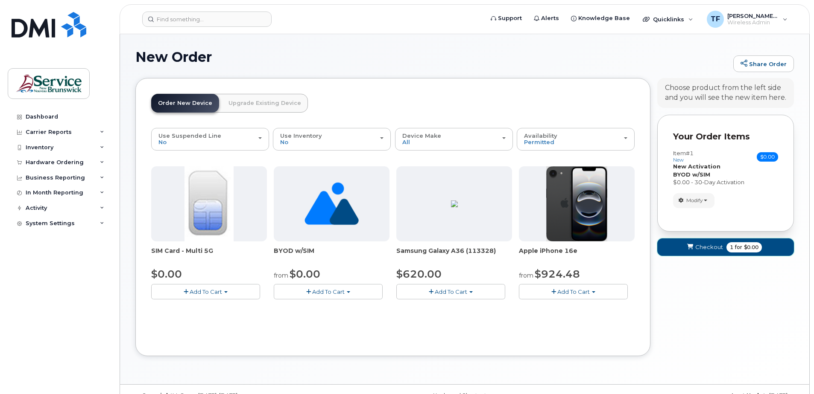
click at [704, 246] on span "Checkout" at bounding box center [709, 247] width 28 height 8
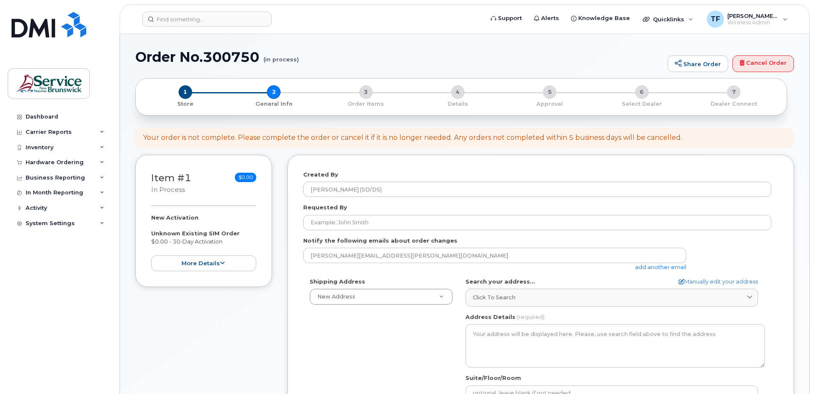
select select
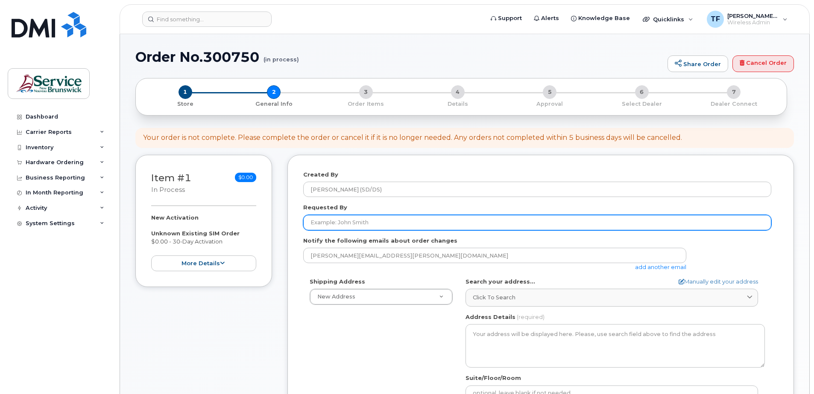
click at [388, 221] on input "Requested By" at bounding box center [537, 222] width 468 height 15
type input "[DEMOGRAPHIC_DATA][PERSON_NAME]"
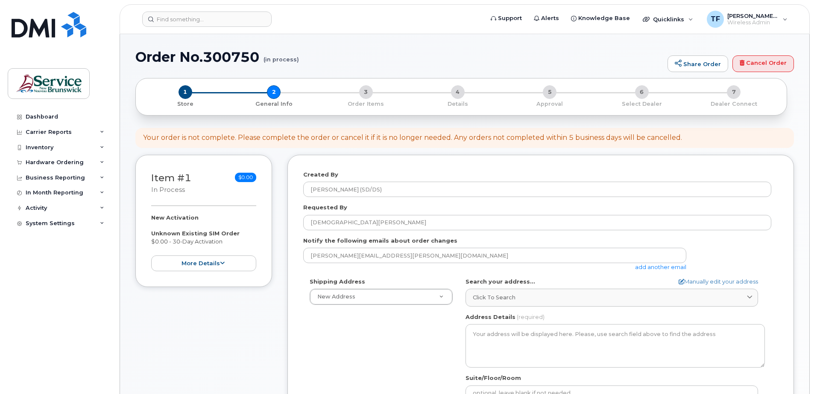
click at [666, 269] on link "add another email" at bounding box center [660, 267] width 51 height 7
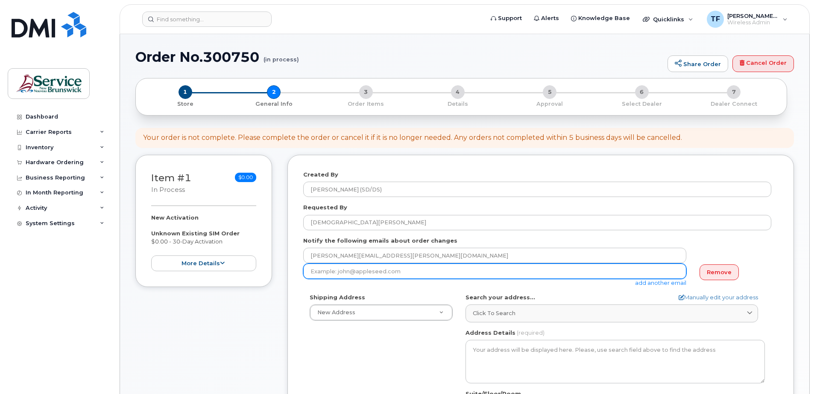
click at [395, 276] on input "email" at bounding box center [494, 271] width 383 height 15
type input "c"
click at [447, 274] on input "email" at bounding box center [494, 271] width 383 height 15
paste input "Christian.Levesque2@gnb.ca"
type input "Christian.Levesque2@gnb.ca"
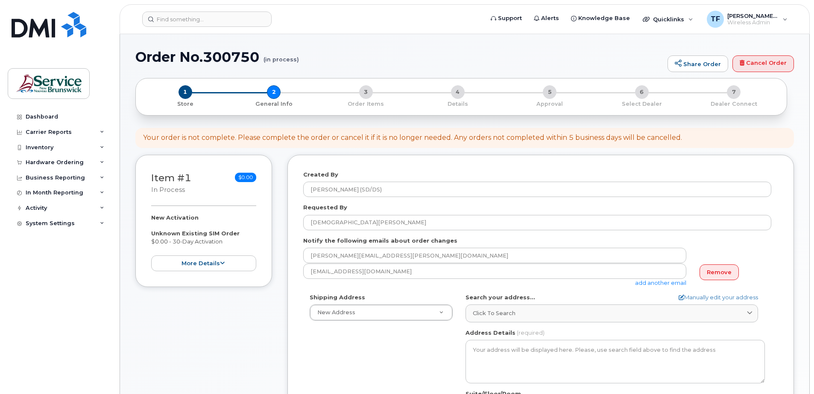
click at [662, 283] on link "add another email" at bounding box center [660, 283] width 51 height 7
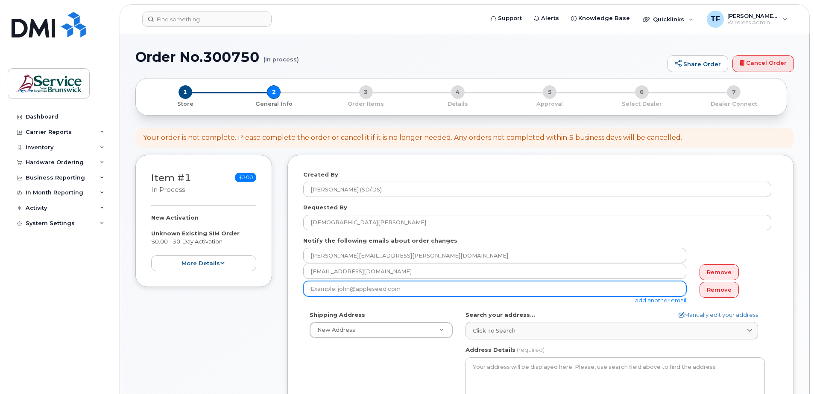
click at [516, 292] on input "email" at bounding box center [494, 288] width 383 height 15
paste input "Nicole.Moreau@gnb.ca"
type input "Nicole.Moreau@gnb.ca"
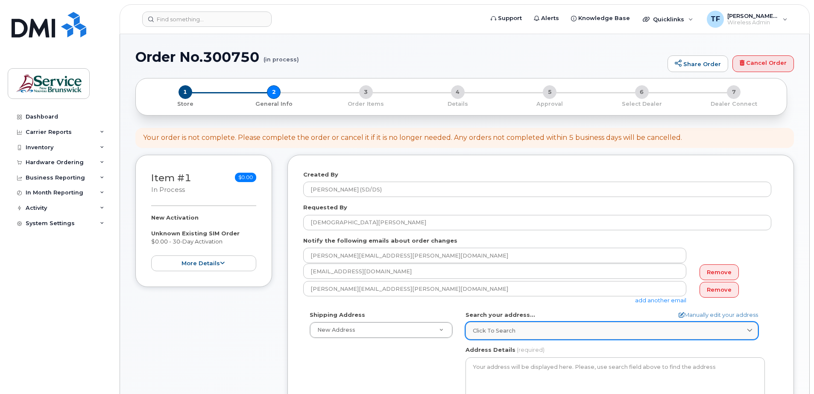
click at [520, 331] on div "Click to search" at bounding box center [612, 331] width 278 height 8
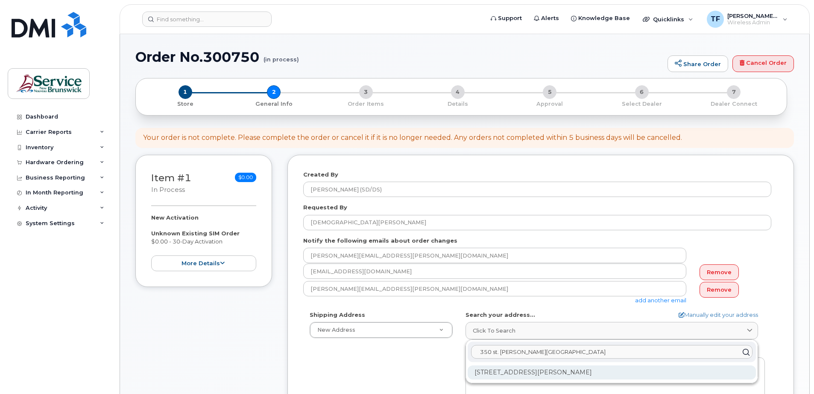
type input "350 st. George st bathurst"
click at [561, 372] on div "350 St. George St Bathurst NB E2A 1B9" at bounding box center [611, 373] width 288 height 14
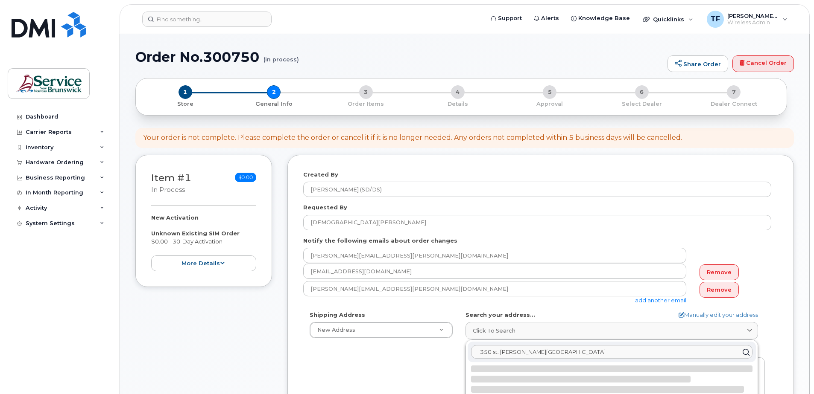
select select
type textarea "350 St. George St BATHURST NB E2A 1B9 CANADA"
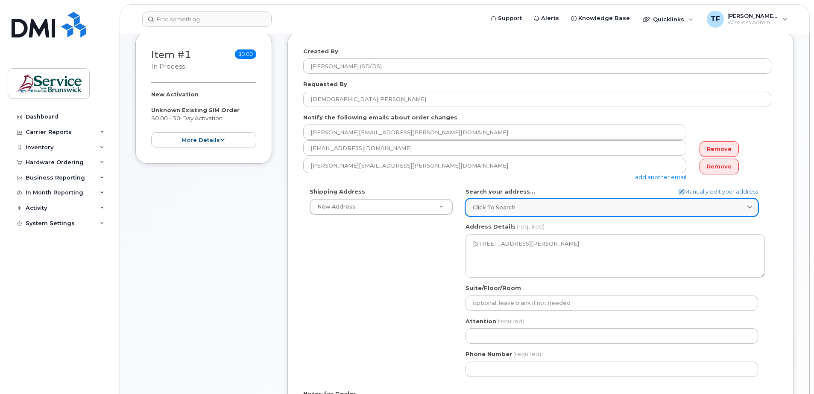
scroll to position [124, 0]
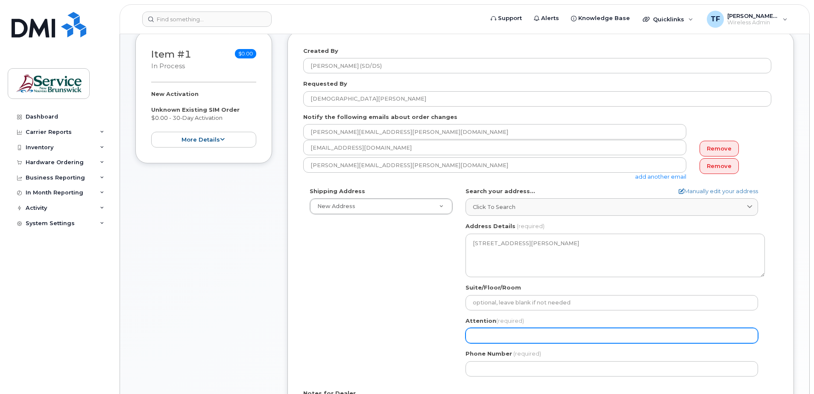
click at [493, 331] on input "Attention (required)" at bounding box center [611, 335] width 292 height 15
select select
type input "J"
select select
type input "Jo"
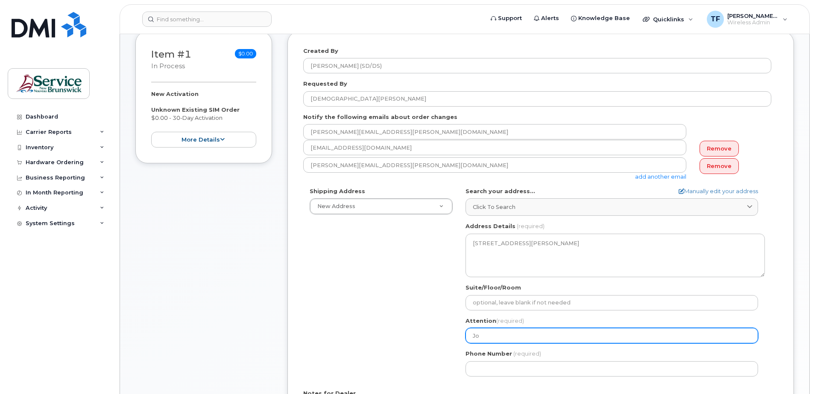
select select
type input "Joe"
select select
type input "Joel"
select select
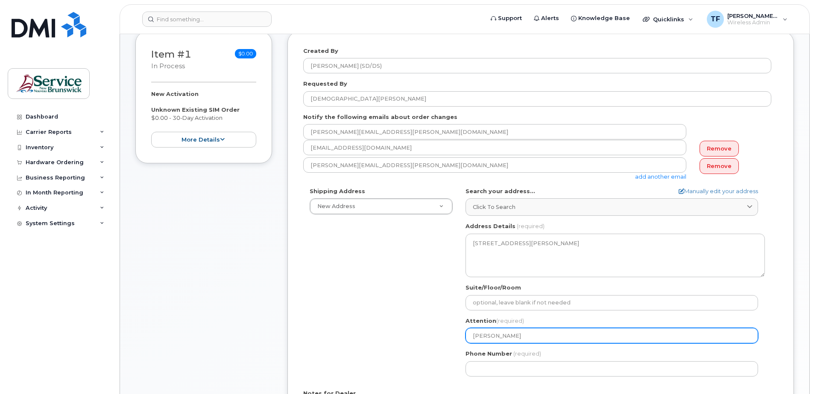
type input "Joel L"
select select
type input "Joel La"
select select
type input "Joel Lan"
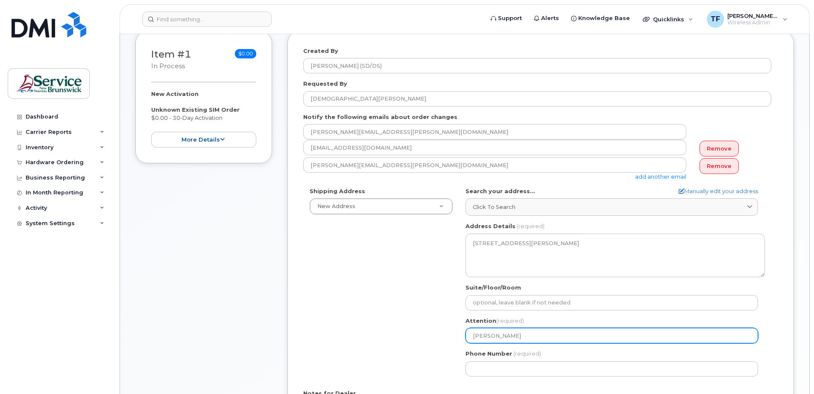
select select
type input "Joel Land"
select select
type input "Joel Landr"
select select
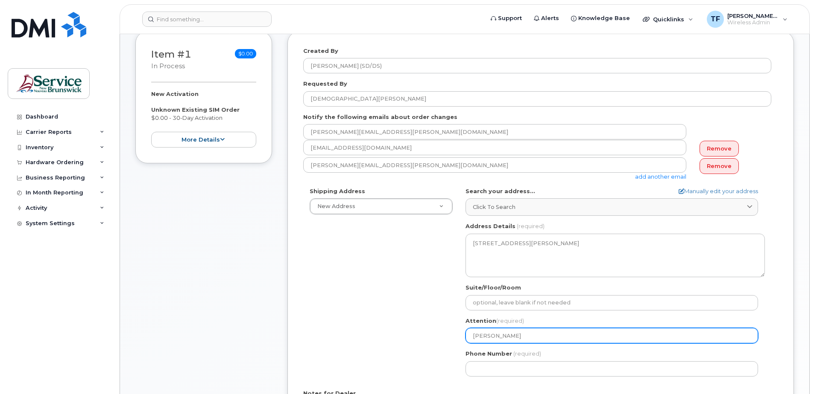
type input "Joel Landry"
select select
type input "Joel Landry/"
select select
type input "Joel Landry/P"
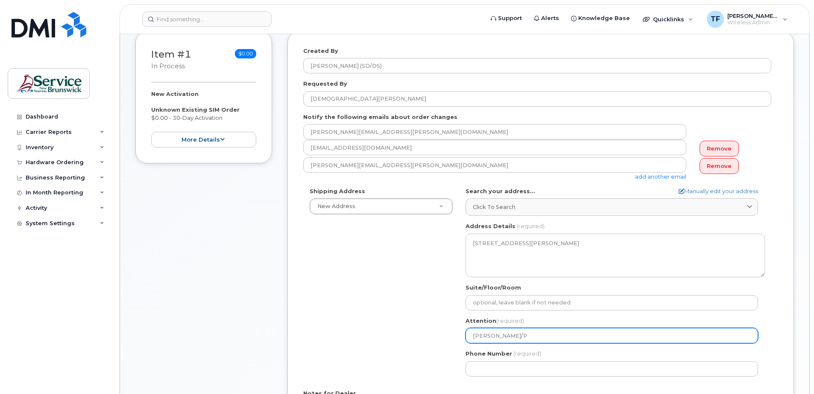
select select
type input "Joel Landry/Pi"
select select
type input "Joel Landry/Pie"
select select
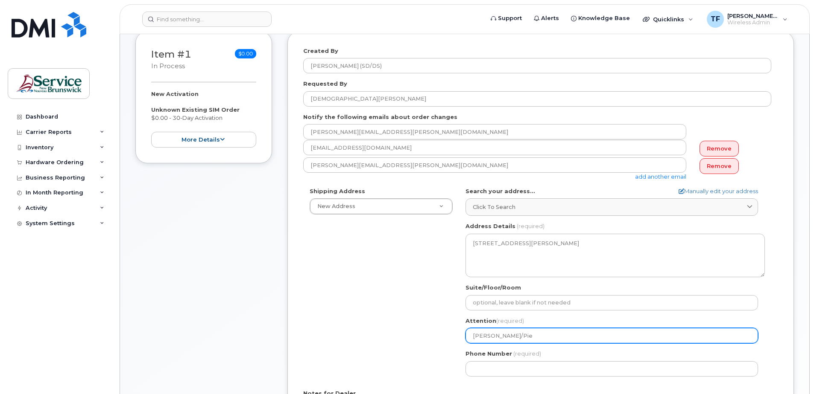
type input "Joel Landry/Pier"
select select
type input "Joel Landry/Pierr"
select select
type input "Joel Landry/Pierre"
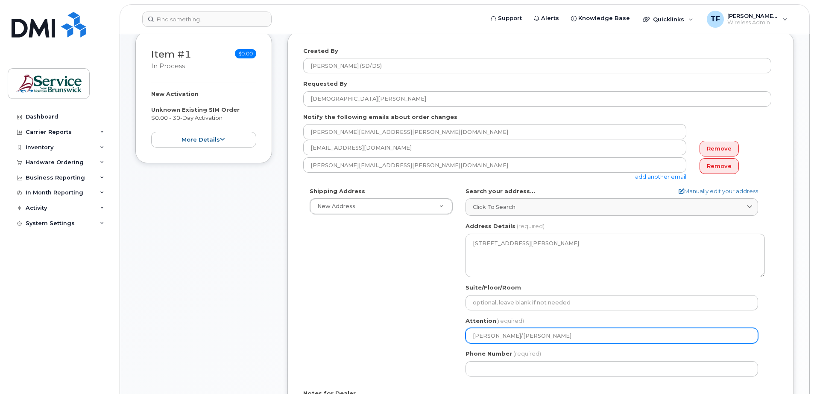
select select
type input "Joel Landry/Pierre-"
select select
type input "Joel Landry/Pierre-P"
select select
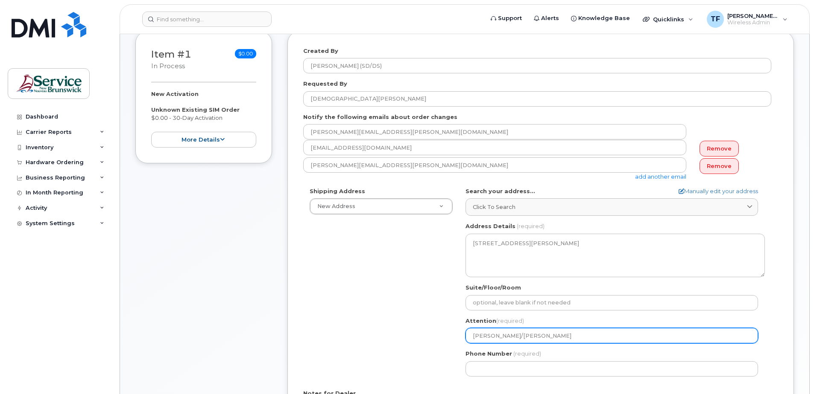
type input "Joel Landry/Pierre-Pa"
select select
type input "Joel Landry/Pierre-Pau"
select select
type input "Joel Landry/Pierre-Paul"
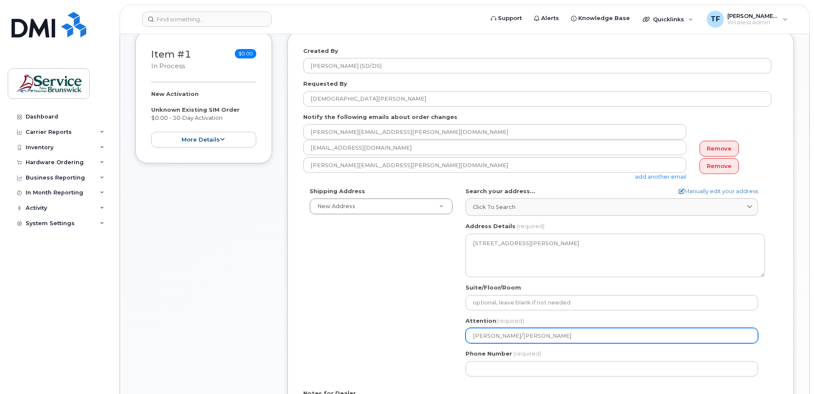
select select
type input "Joel Landry/Pierre-Paul c"
select select
type input "Joel Landry/Pierre-Paul co"
select select
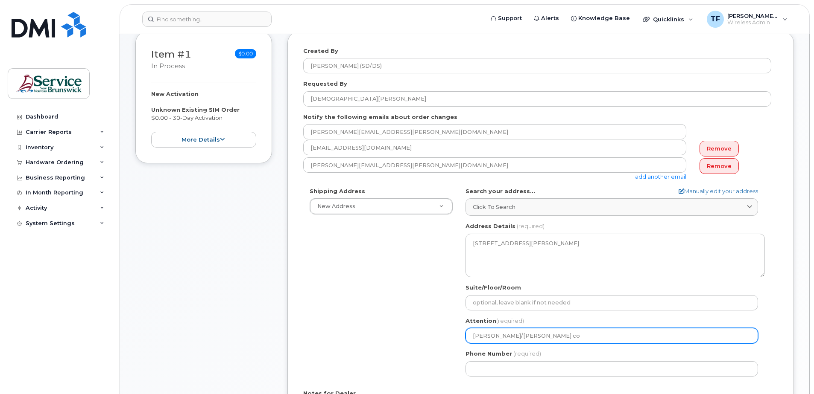
type input "Joel Landry/Pierre-Paul cor"
select select
type input "Joel Landry/Pierre-Paul corm"
select select
type input "Joel Landry/Pierre-Paul cormi"
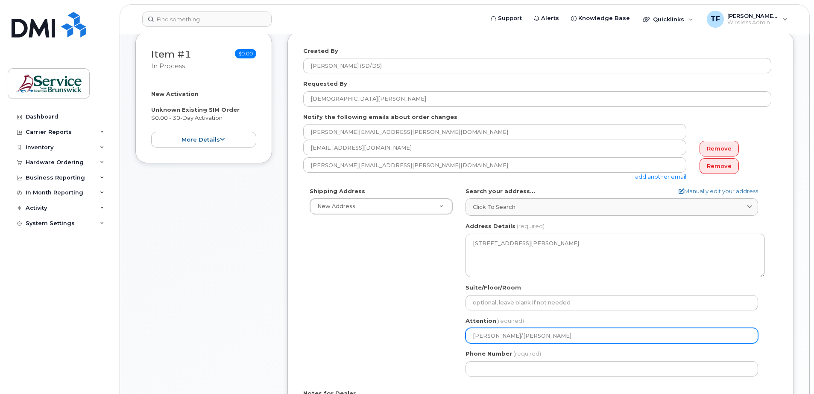
select select
type input "Joel Landry/Pierre-Paul cormie"
select select
type input "Joel Landry/Pierre-Paul cormier"
select select
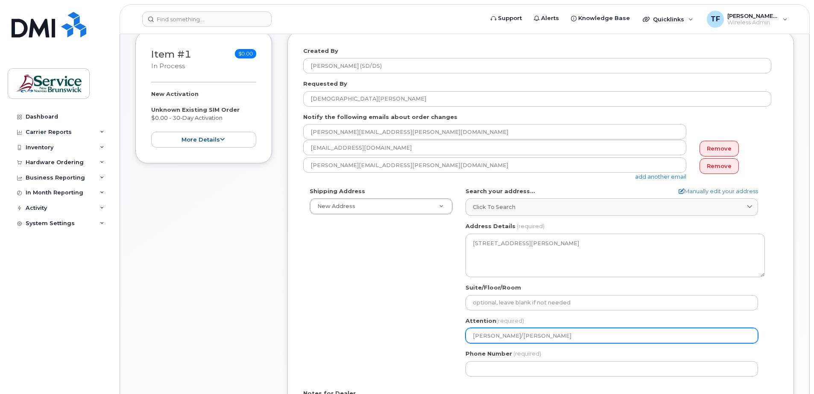
type input "Joel Landry/Pierre-Paul ormier"
select select
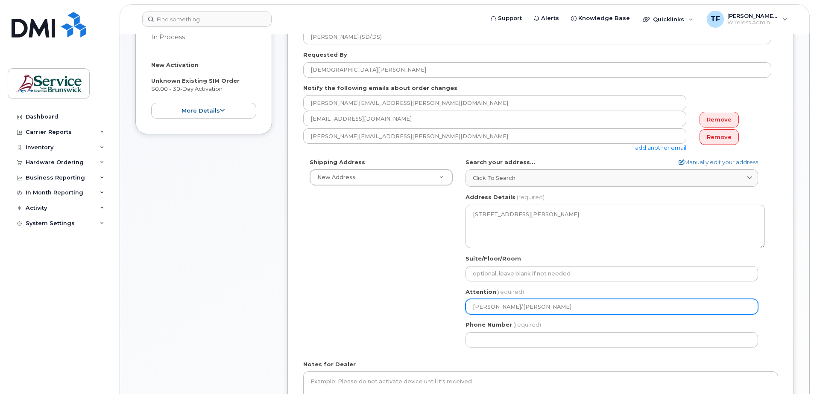
scroll to position [153, 0]
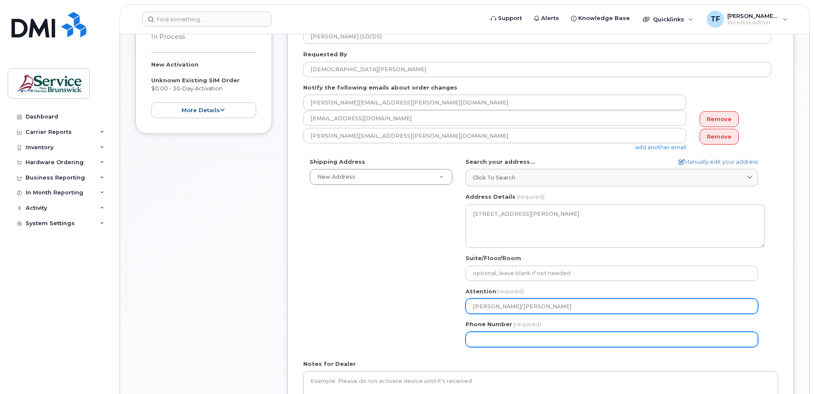
type input "Joel Landry/Pierre-Paul Cormier"
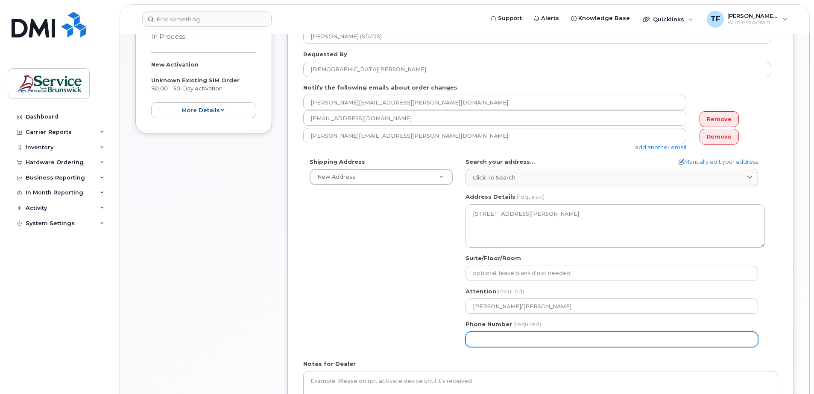
click at [519, 344] on input "Phone Number" at bounding box center [611, 339] width 292 height 15
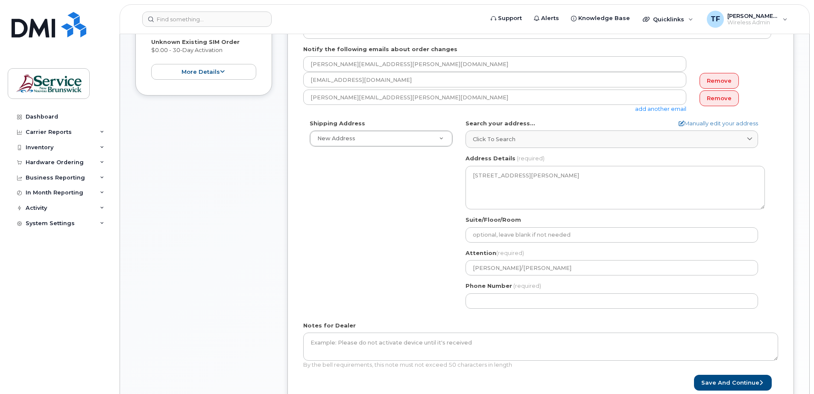
scroll to position [192, 0]
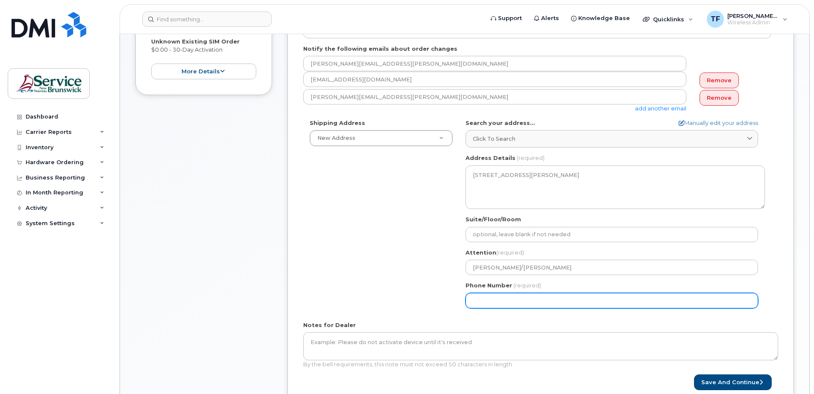
click at [513, 298] on input "Phone Number" at bounding box center [611, 300] width 292 height 15
paste input "5062525059"
select select
type input "5062525059"
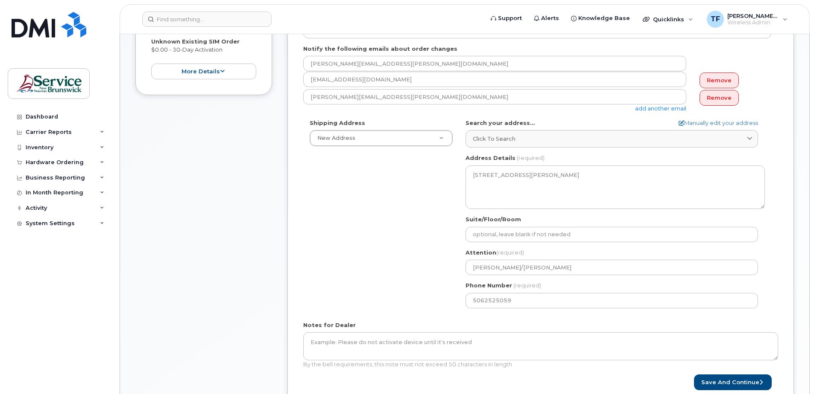
click at [391, 313] on div "Shipping Address New Address New Address 551 King St ASD-E Main Office ASD-N Ba…" at bounding box center [537, 217] width 468 height 196
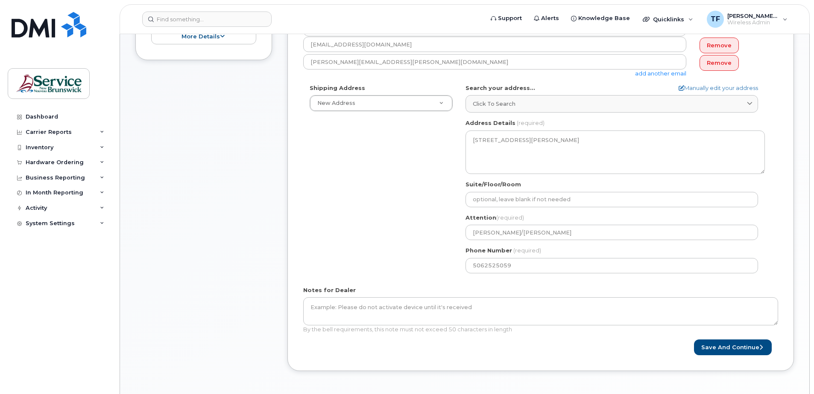
scroll to position [228, 0]
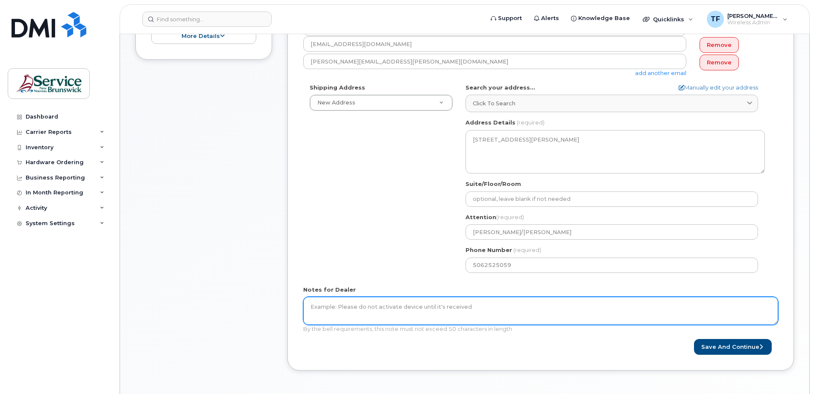
click at [534, 309] on textarea "Notes for Dealer" at bounding box center [540, 311] width 475 height 28
click at [333, 307] on textarea "This is a new SIM card for an existing number, the" at bounding box center [540, 311] width 475 height 28
click at [426, 307] on textarea "New SIM card for an existing number, the" at bounding box center [540, 311] width 475 height 28
click at [359, 308] on textarea "New SIM card for an existing number, the" at bounding box center [540, 311] width 475 height 28
click at [368, 306] on textarea "New SIM card for an existing number, the" at bounding box center [540, 311] width 475 height 28
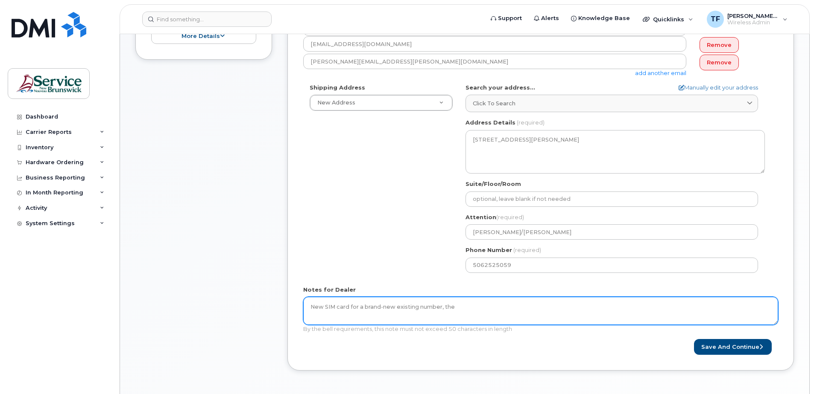
click at [455, 307] on textarea "New SIM card for a brand-new existing number, the" at bounding box center [540, 311] width 475 height 28
click at [343, 307] on textarea "New SIM card for a brand-new device" at bounding box center [540, 311] width 475 height 28
click at [401, 307] on textarea "New SIM for a brand-new device" at bounding box center [540, 311] width 475 height 28
click at [337, 308] on textarea "New SIM for a brand-new device, existing numbe" at bounding box center [540, 311] width 475 height 28
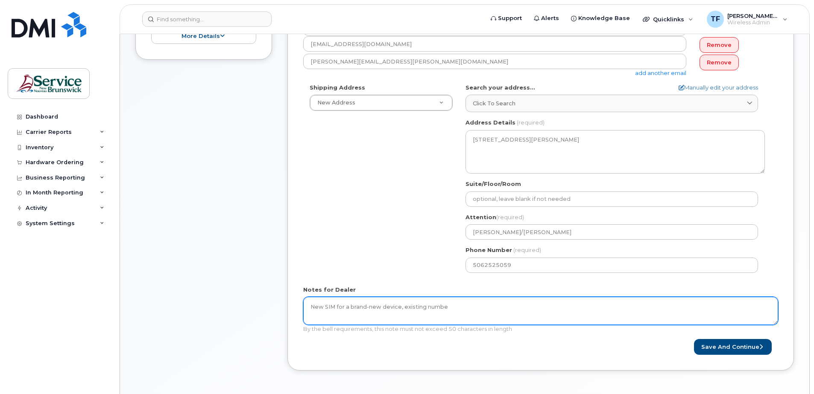
click at [368, 306] on textarea "New SIM for a brand-new device, existing numbe" at bounding box center [540, 311] width 475 height 28
click at [348, 307] on textarea "New SIM for a new device, existing number no chang" at bounding box center [540, 311] width 475 height 28
click at [456, 308] on textarea "New SIM for new device, existing number no chang" at bounding box center [540, 311] width 475 height 28
type textarea "New SIM for new device, existing number no change"
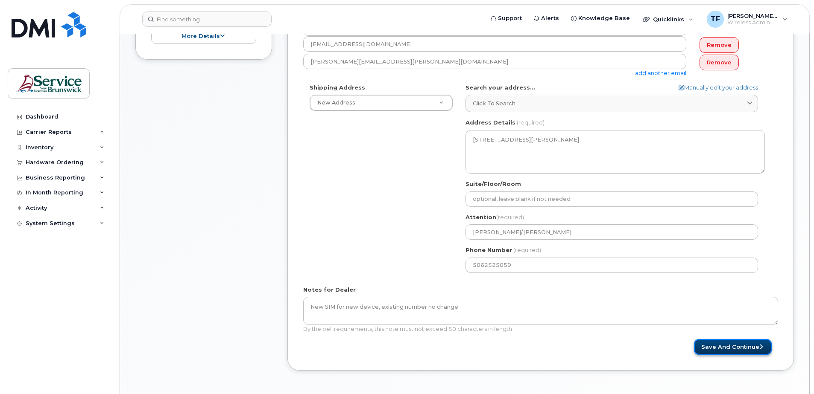
click at [725, 346] on button "Save and Continue" at bounding box center [733, 347] width 78 height 16
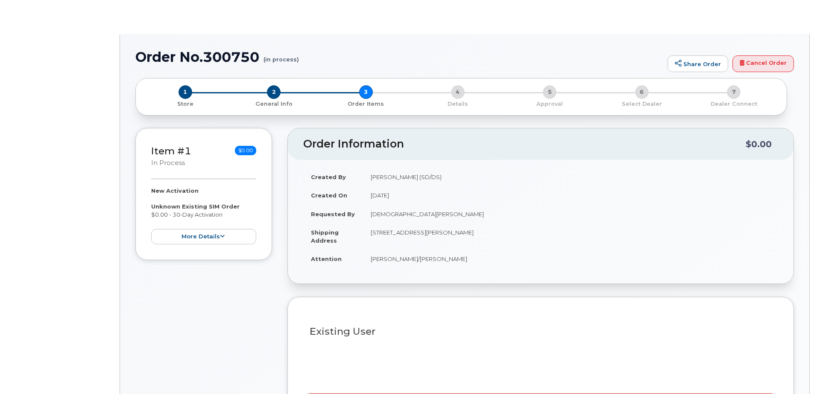
select select
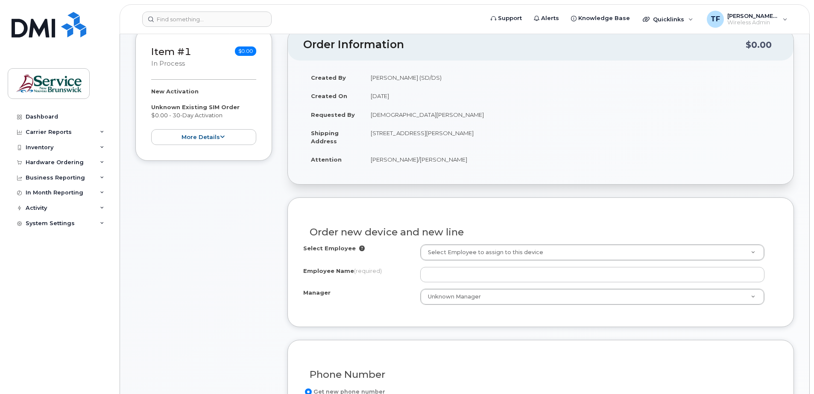
scroll to position [127, 0]
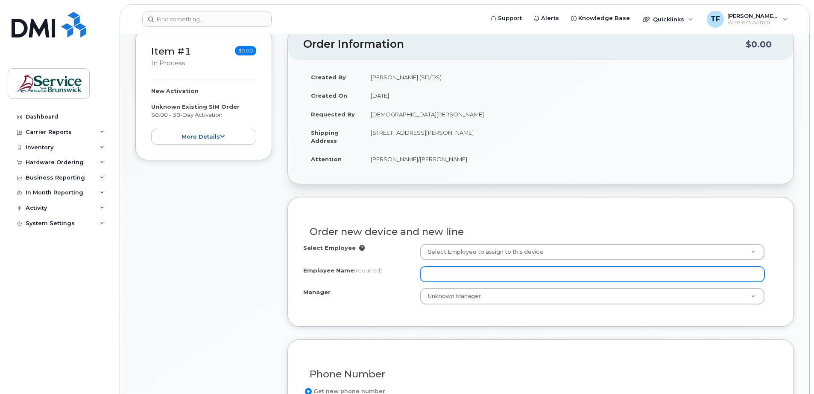
click at [501, 274] on input "Employee Name (required)" at bounding box center [592, 274] width 344 height 15
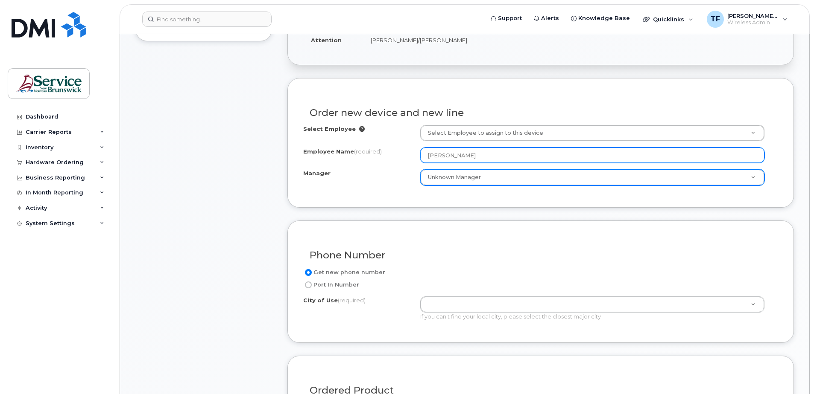
scroll to position [246, 0]
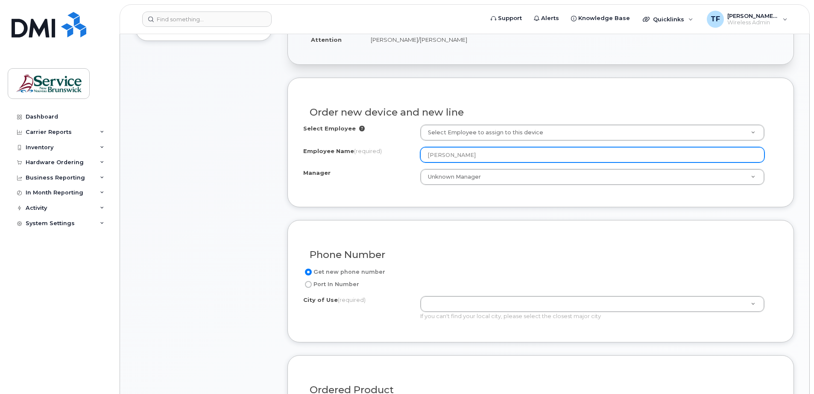
type input "[PERSON_NAME]"
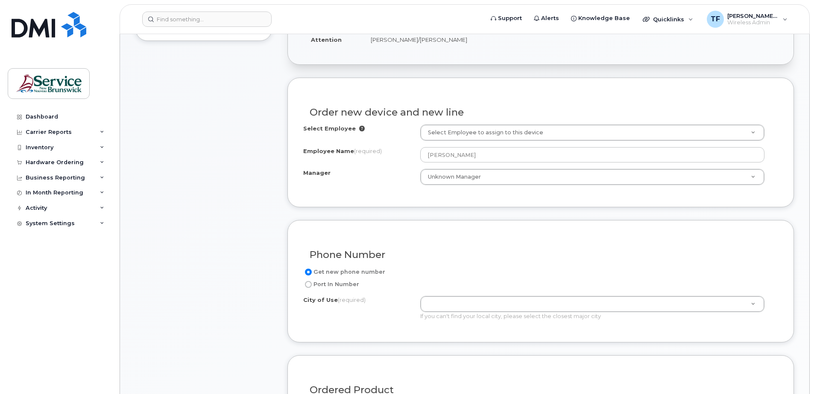
click at [309, 284] on input "Port In Number" at bounding box center [308, 284] width 7 height 7
radio input "true"
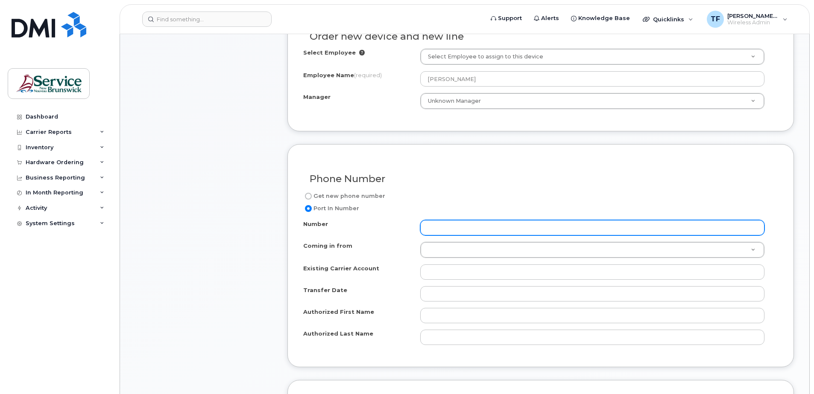
scroll to position [324, 0]
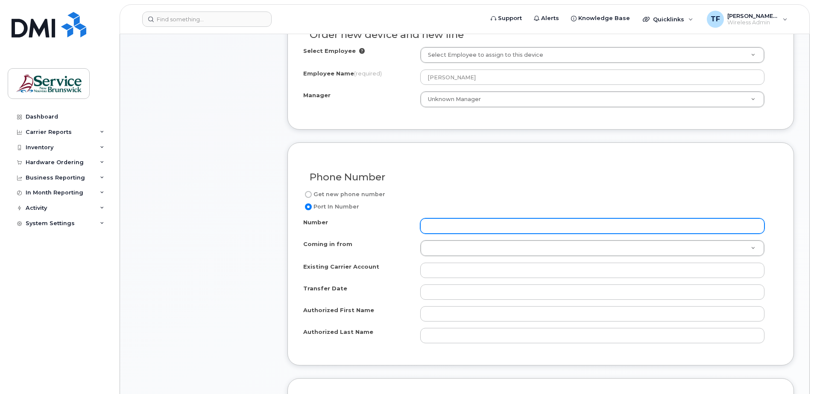
click at [442, 221] on input "Number" at bounding box center [592, 226] width 344 height 15
click at [484, 223] on input "Number" at bounding box center [592, 226] width 344 height 15
paste input "5062525059"
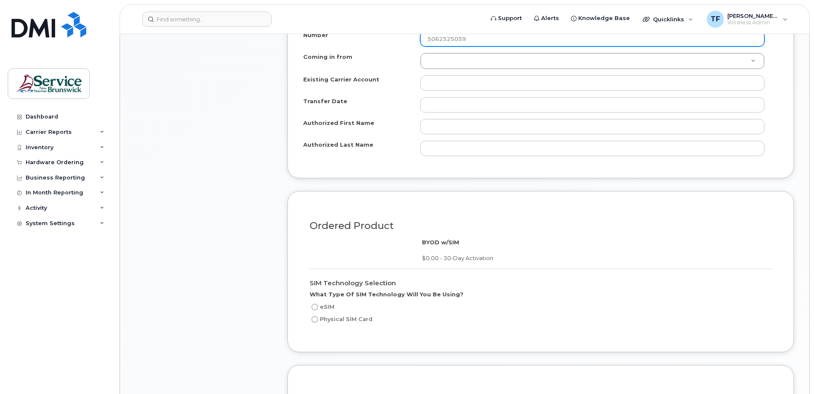
scroll to position [512, 0]
type input "5062525059"
click at [314, 320] on input "Physical SIM Card" at bounding box center [314, 319] width 7 height 7
radio input "true"
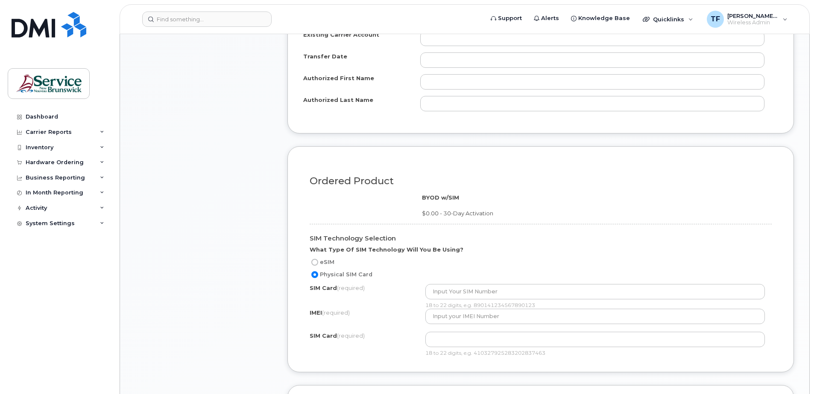
scroll to position [557, 0]
click at [316, 261] on input "eSIM" at bounding box center [314, 262] width 7 height 7
radio input "true"
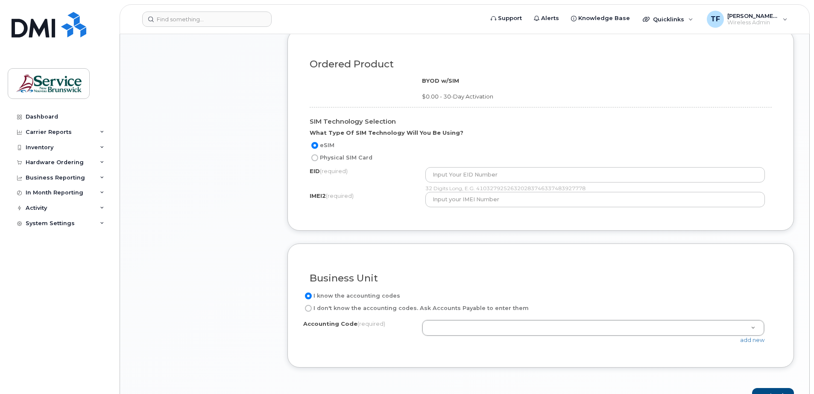
scroll to position [674, 0]
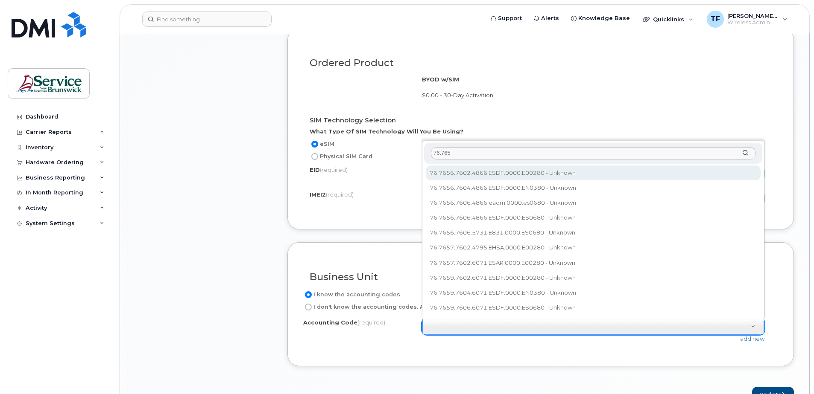
type input "76.7656"
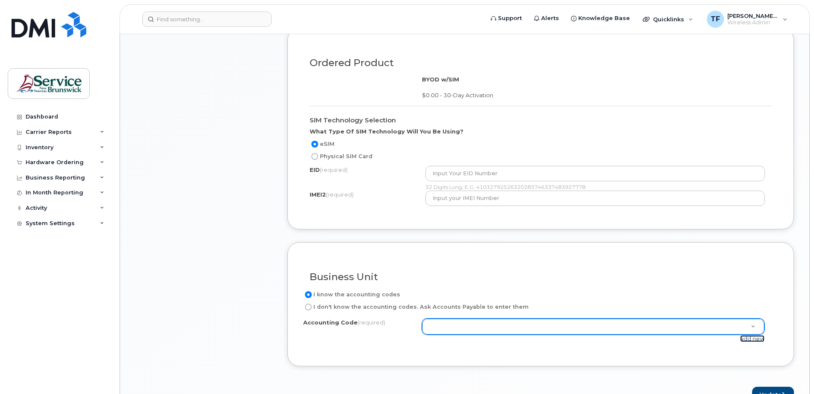
click at [751, 339] on link "add new" at bounding box center [752, 339] width 24 height 7
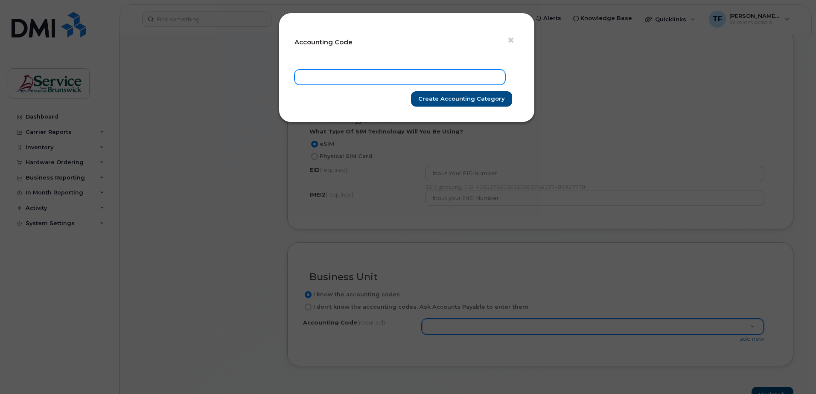
click at [322, 76] on input "text" at bounding box center [400, 77] width 211 height 15
click at [356, 76] on input "76765676044866ESDF0000EN0380" at bounding box center [400, 77] width 211 height 15
type input "76765676044867ESDF0000EN0380"
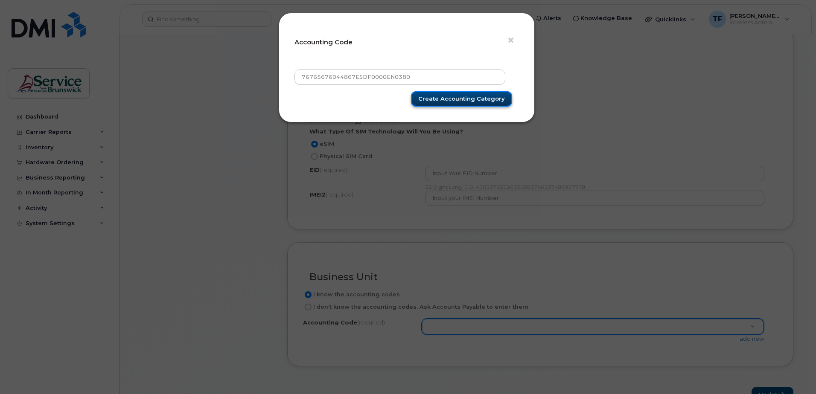
click at [457, 102] on input "Create Accounting category" at bounding box center [461, 99] width 101 height 16
type input "Create Accounting category"
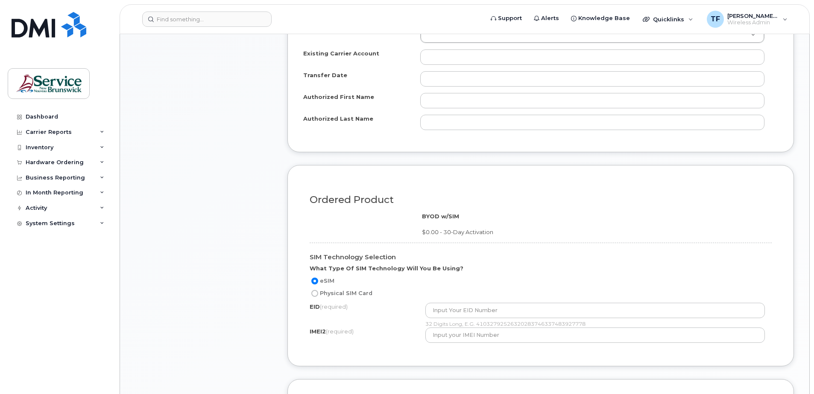
scroll to position [538, 0]
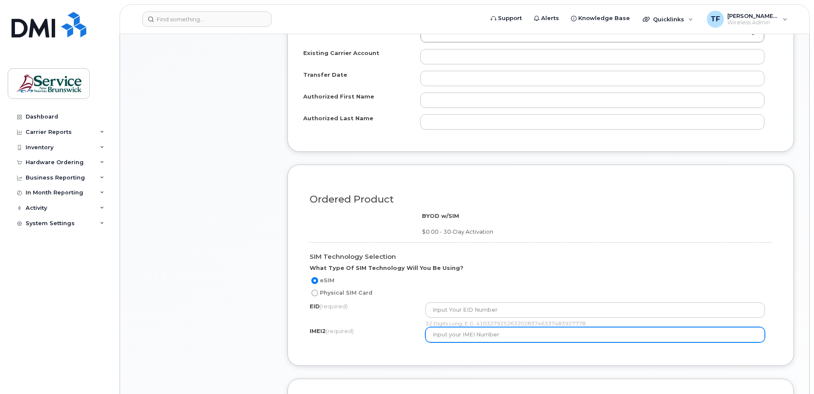
click at [451, 336] on input "text" at bounding box center [595, 334] width 340 height 15
paste input "359556570745081"
click at [493, 335] on input "359556570745081" at bounding box center [595, 334] width 340 height 15
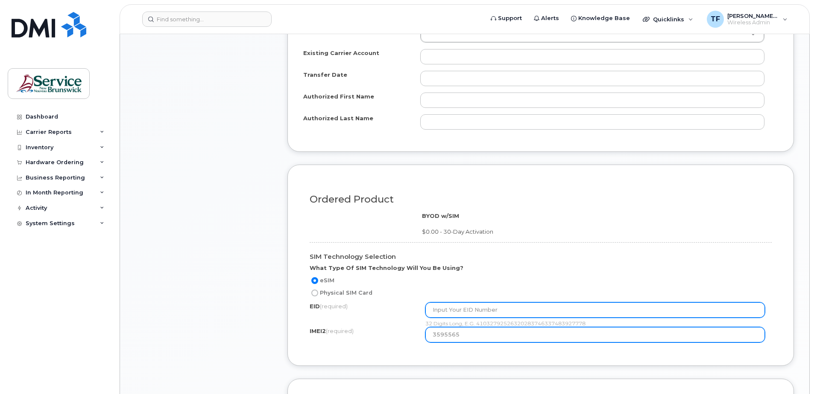
type input "3595565"
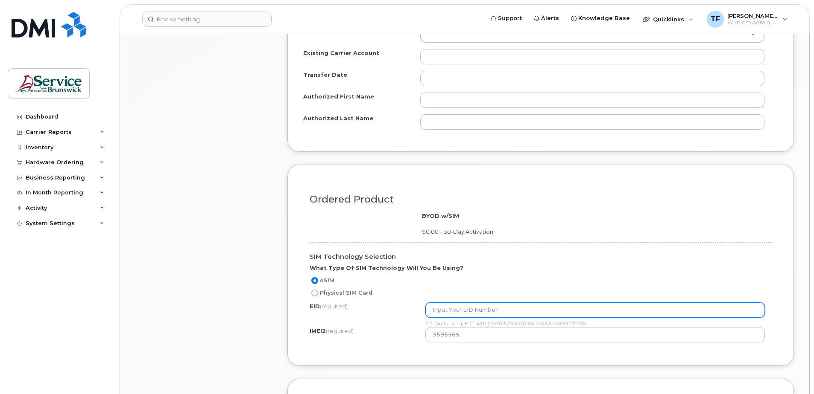
click at [466, 307] on input "text" at bounding box center [595, 310] width 340 height 15
type input "89043051202300836224010701436575"
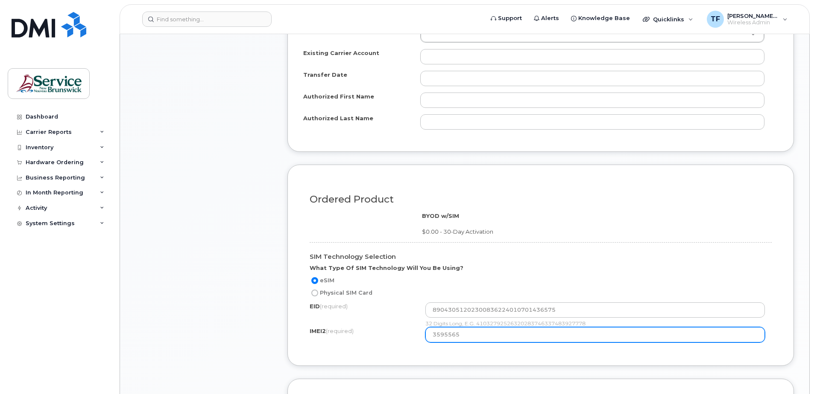
click at [470, 334] on input "3595565" at bounding box center [595, 334] width 340 height 15
type input "3"
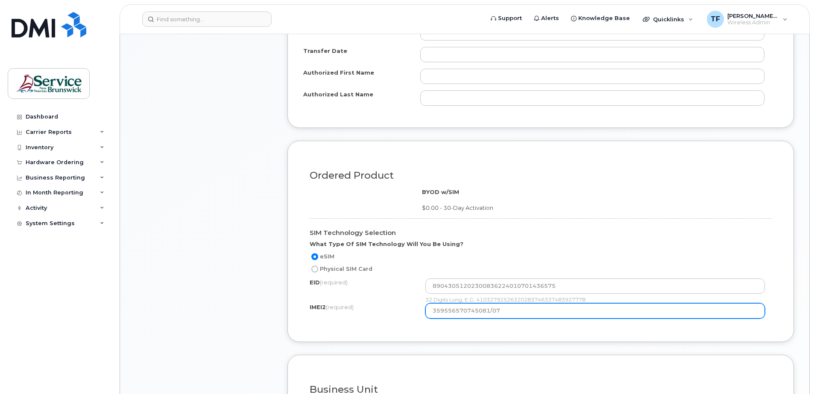
scroll to position [562, 0]
type input "359556570745081/07"
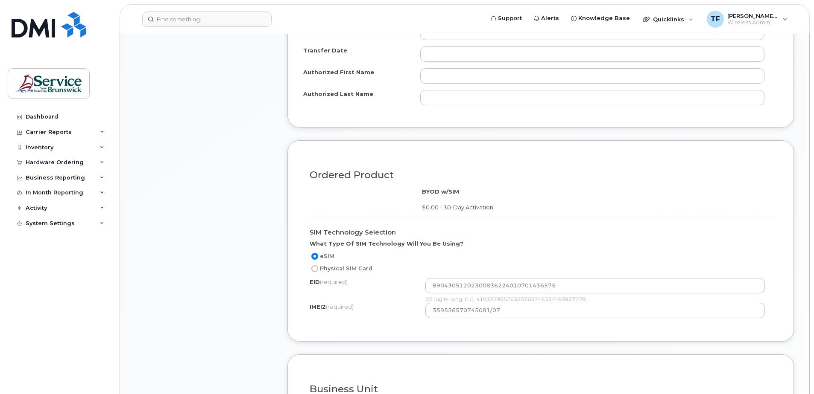
click at [599, 254] on div "eSIM" at bounding box center [536, 256] width 455 height 10
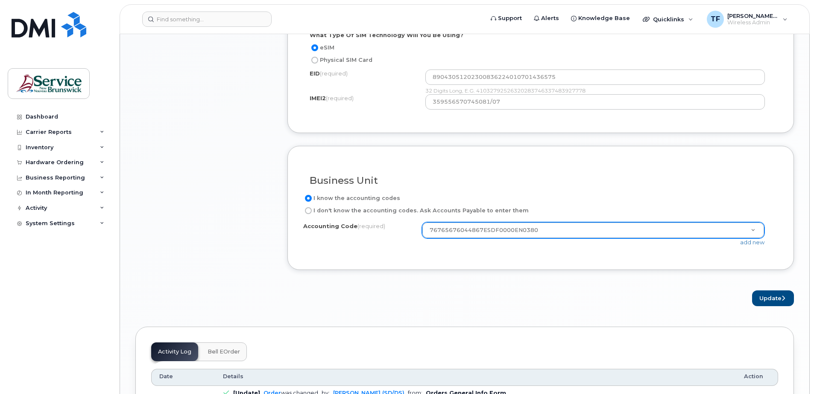
scroll to position [774, 0]
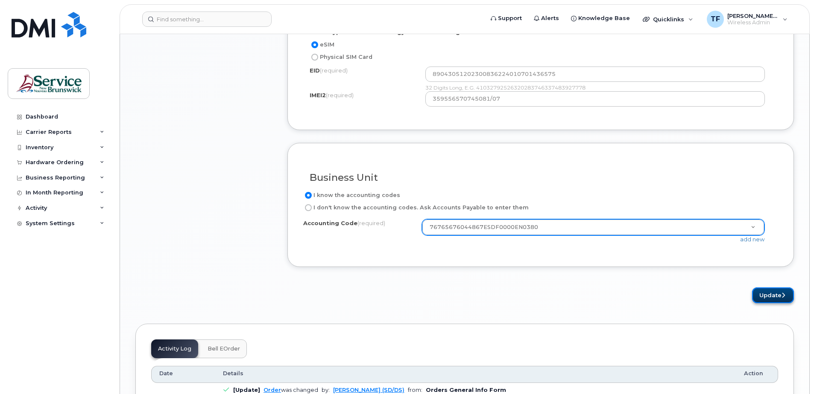
click at [770, 296] on button "Update" at bounding box center [773, 296] width 42 height 16
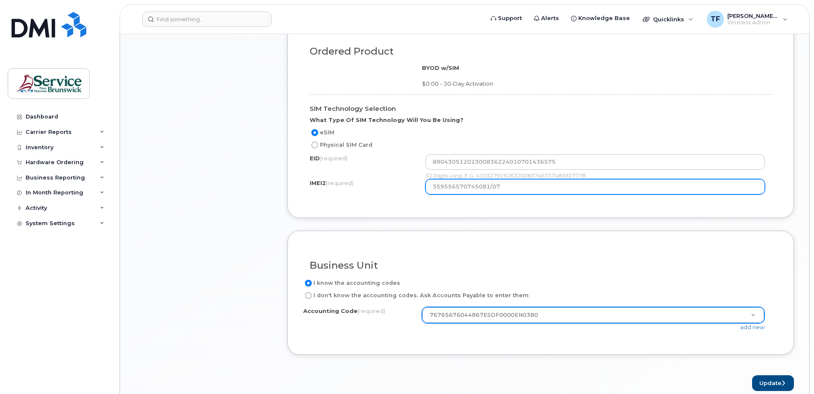
scroll to position [687, 0]
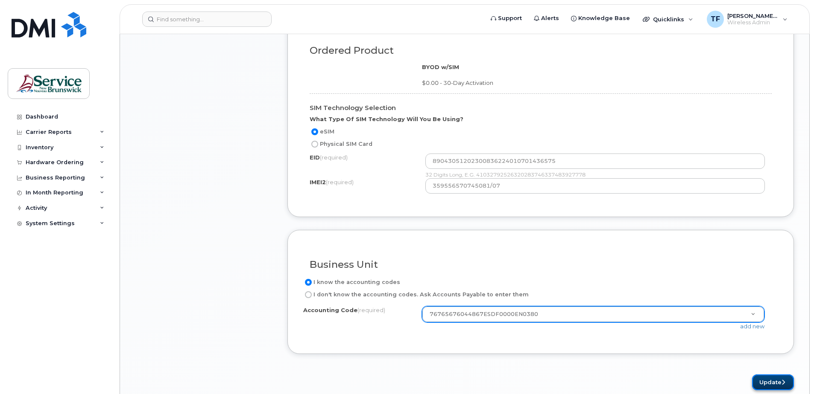
click at [767, 383] on button "Update" at bounding box center [773, 383] width 42 height 16
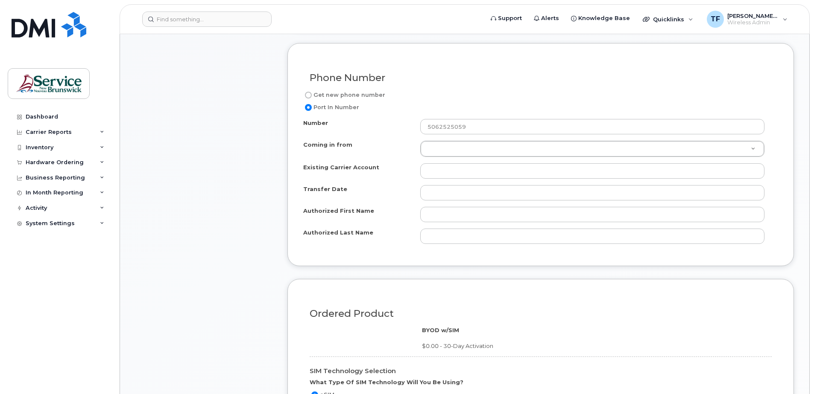
scroll to position [420, 0]
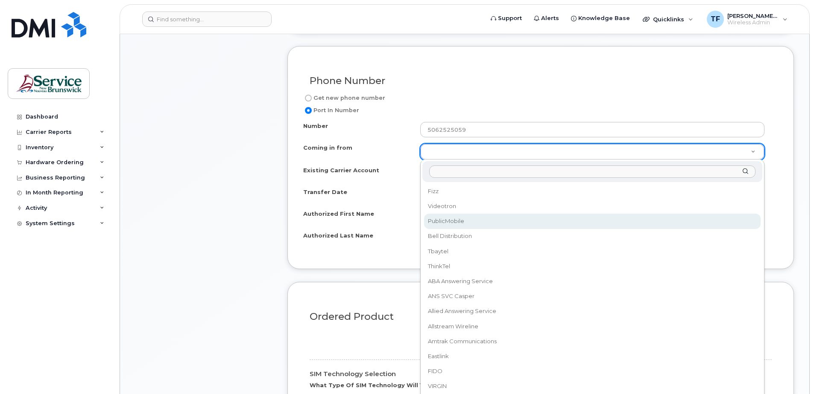
select select "PublicMobile"
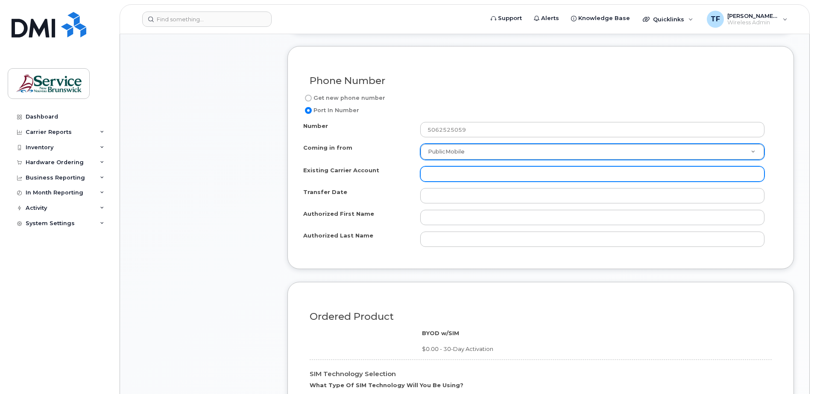
click at [541, 178] on input "Existing Carrier Account" at bounding box center [592, 173] width 344 height 15
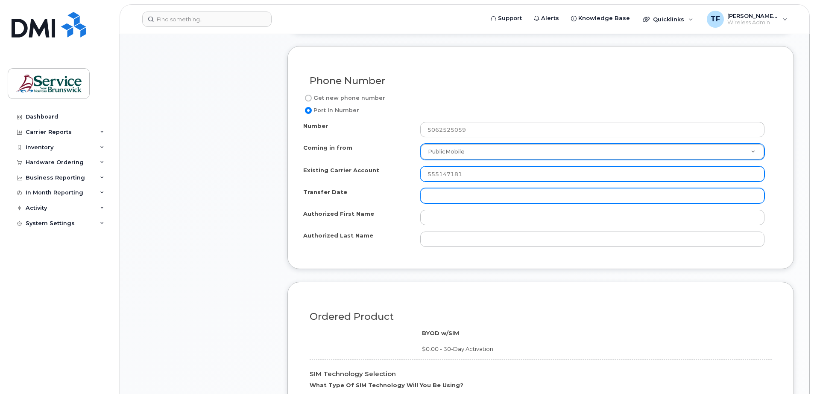
type input "555147181"
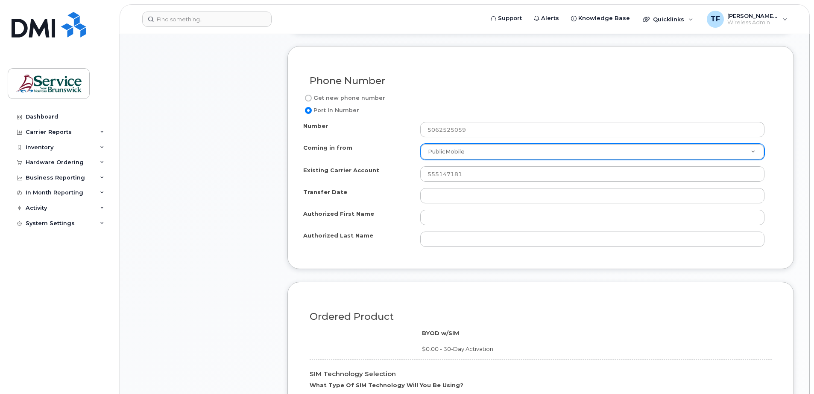
click at [385, 255] on div "Phone Number Get new phone number Port In Number Number 5062525059 Coming in fr…" at bounding box center [540, 157] width 506 height 223
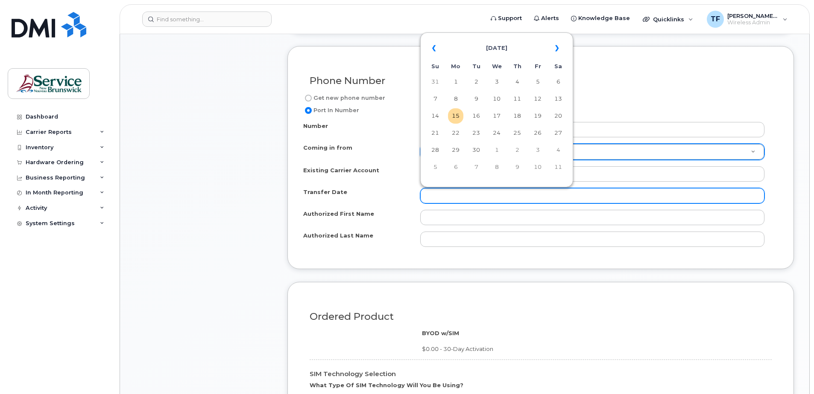
click at [436, 196] on input "Transfer Date" at bounding box center [592, 195] width 344 height 15
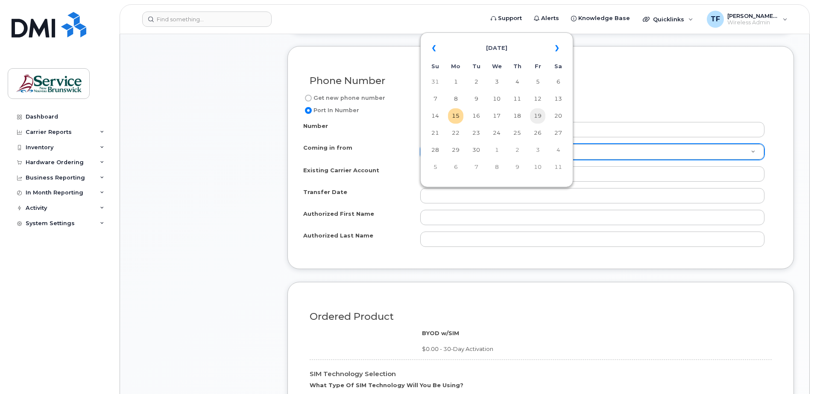
click at [542, 119] on td "19" at bounding box center [537, 115] width 15 height 15
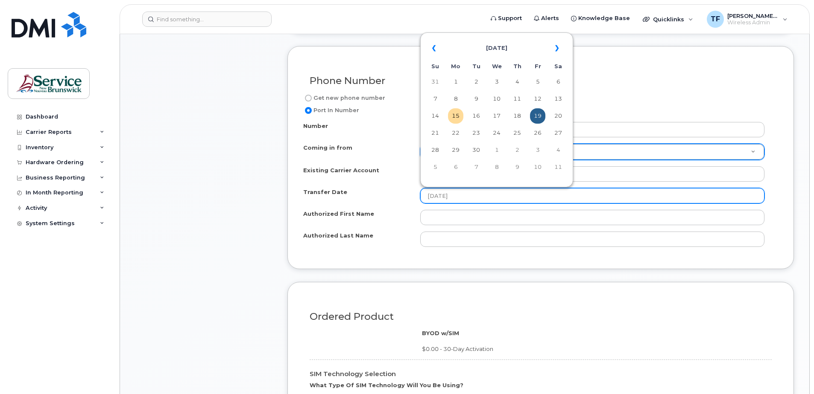
click at [470, 193] on input "2025-09-19" at bounding box center [592, 195] width 344 height 15
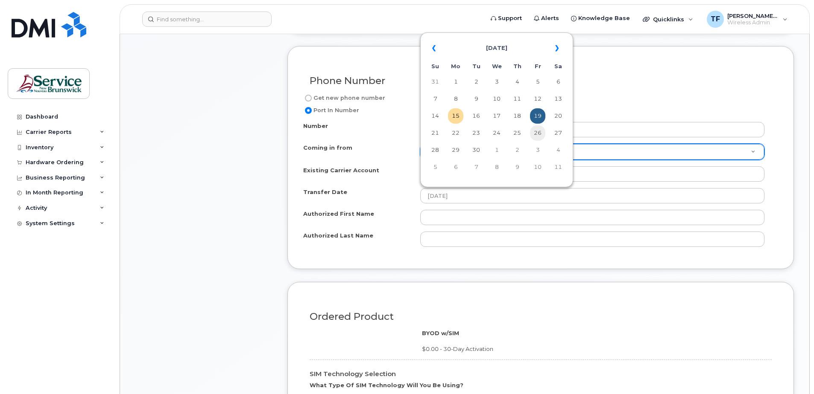
click at [534, 133] on td "26" at bounding box center [537, 133] width 15 height 15
type input "2025-09-26"
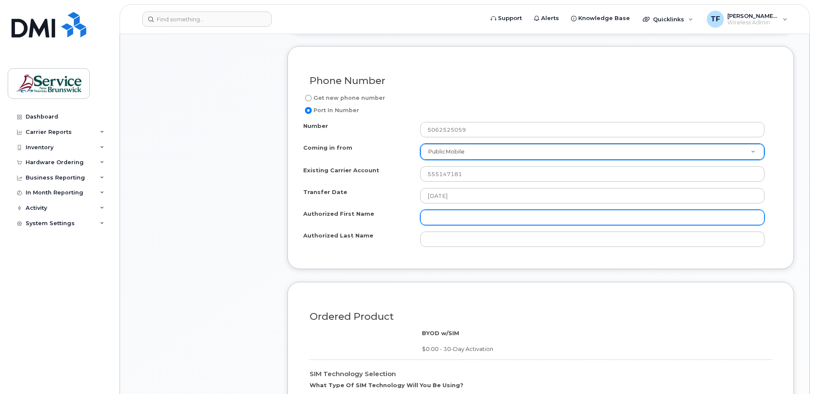
click at [437, 215] on input "Authorized First Name" at bounding box center [592, 217] width 344 height 15
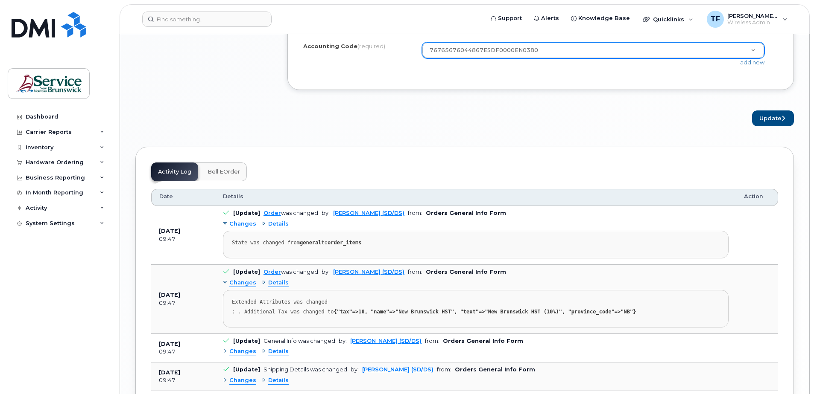
scroll to position [951, 0]
click at [769, 118] on button "Update" at bounding box center [773, 119] width 42 height 16
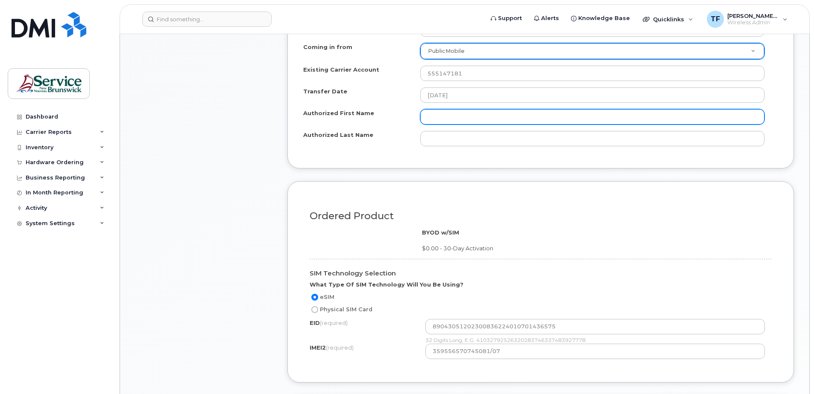
scroll to position [521, 0]
type input "Fernando"
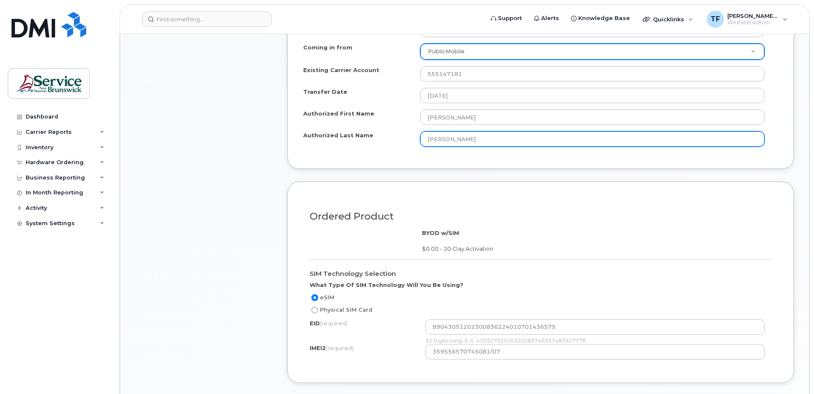
type input "Torres"
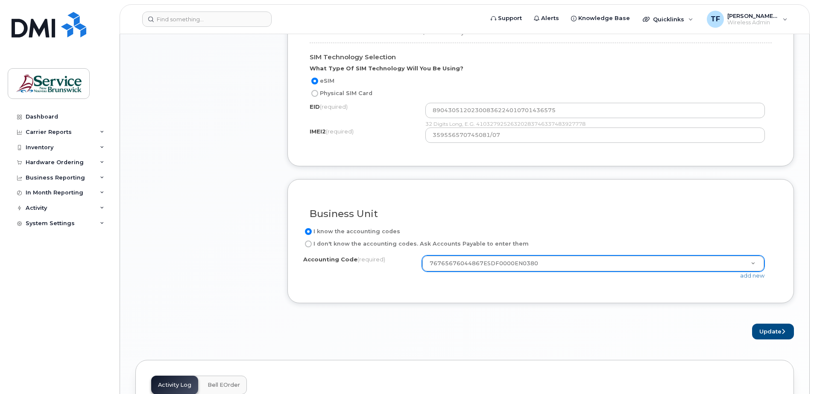
scroll to position [738, 0]
click at [768, 328] on button "Update" at bounding box center [773, 332] width 42 height 16
click at [487, 289] on div "Business Unit I know the accounting codes I don't know the accounting codes. As…" at bounding box center [540, 241] width 506 height 124
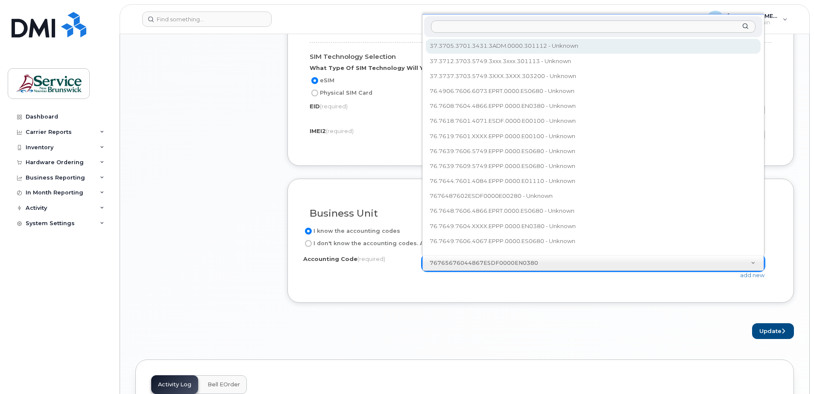
scroll to position [8, 0]
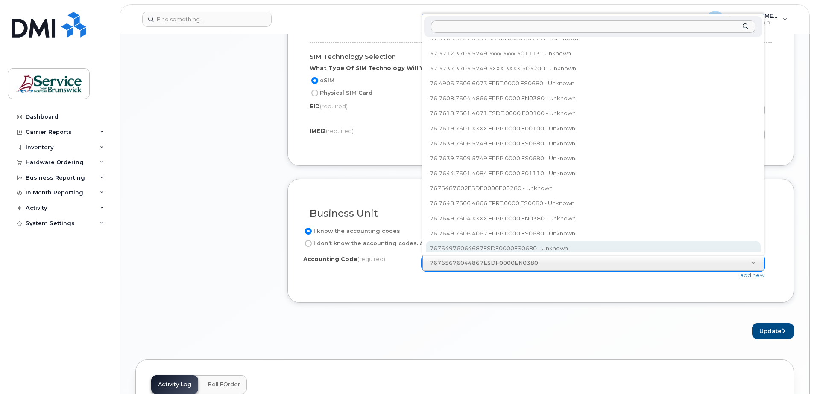
select select "76764976064687ESDF0000ES0680"
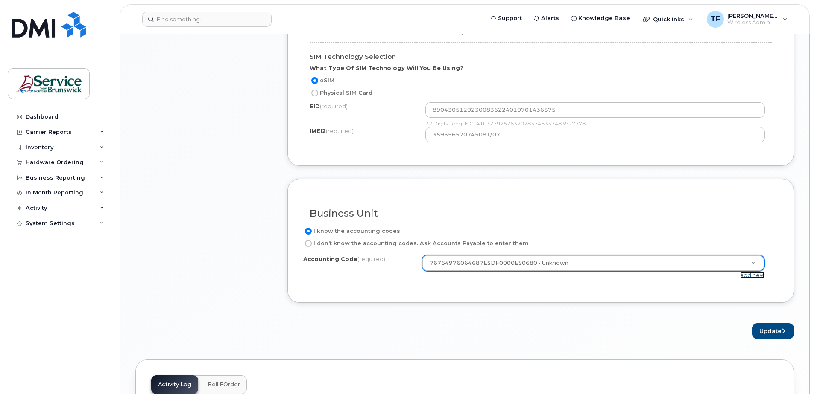
click at [752, 277] on link "add new" at bounding box center [752, 275] width 24 height 7
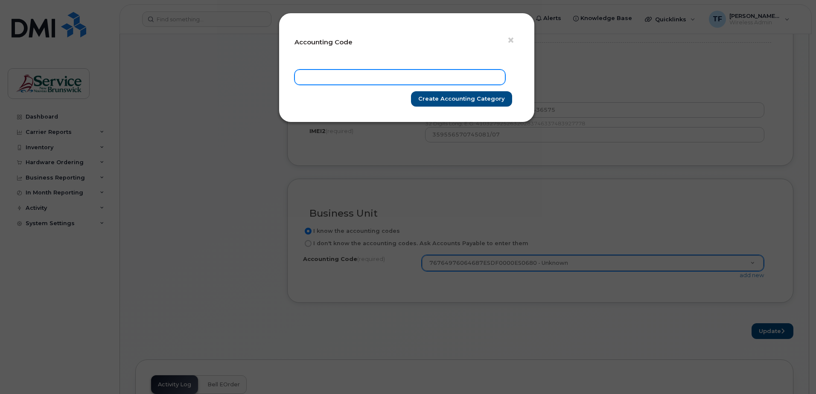
click at [329, 75] on input "text" at bounding box center [400, 77] width 211 height 15
click at [392, 77] on input "76765676044866ESDF0000En080" at bounding box center [400, 77] width 211 height 15
type input "76765676044866ESDF0000EN080"
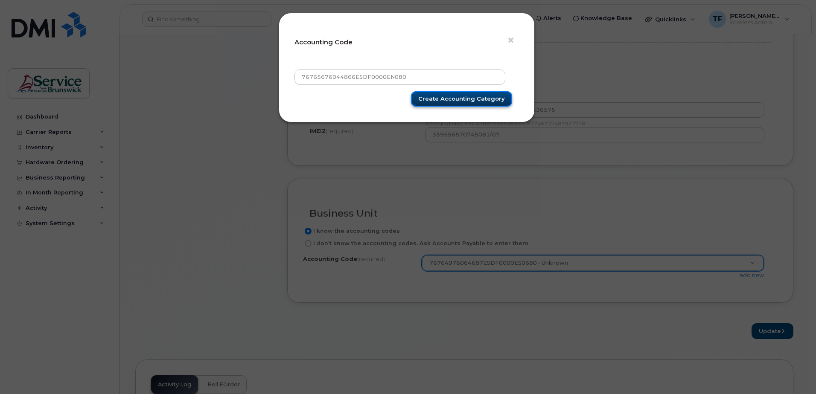
click at [467, 99] on input "Create Accounting category" at bounding box center [461, 99] width 101 height 16
type input "Create Accounting category"
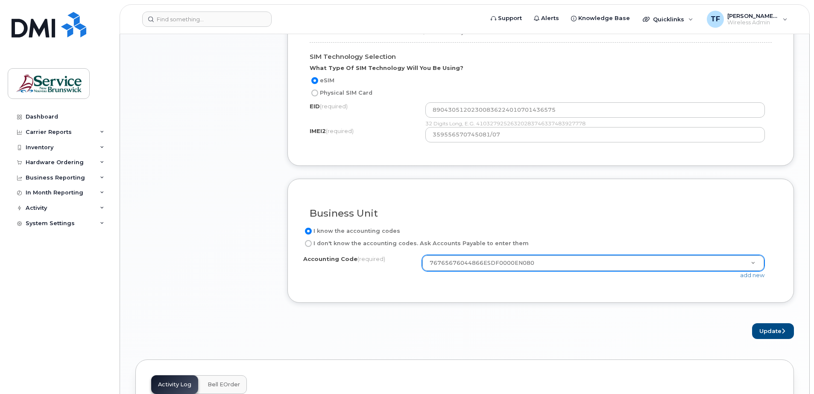
click at [549, 280] on div "Accounting Code (required) 76765676044866ESDF0000EN080 37.3705.3701.3431.3ADM.0…" at bounding box center [540, 271] width 475 height 32
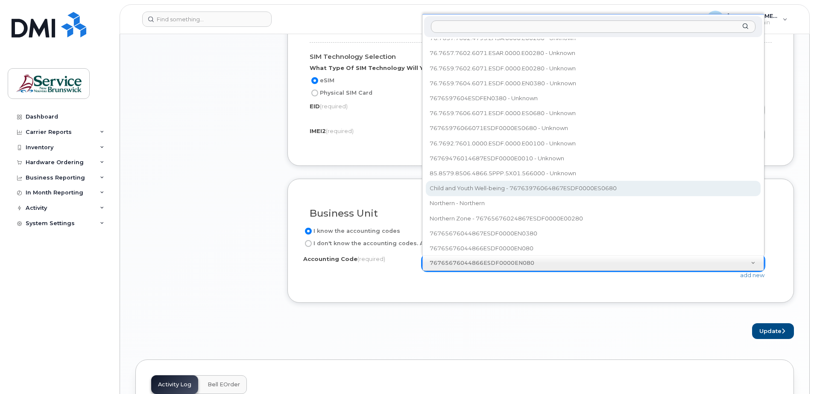
scroll to position [402, 0]
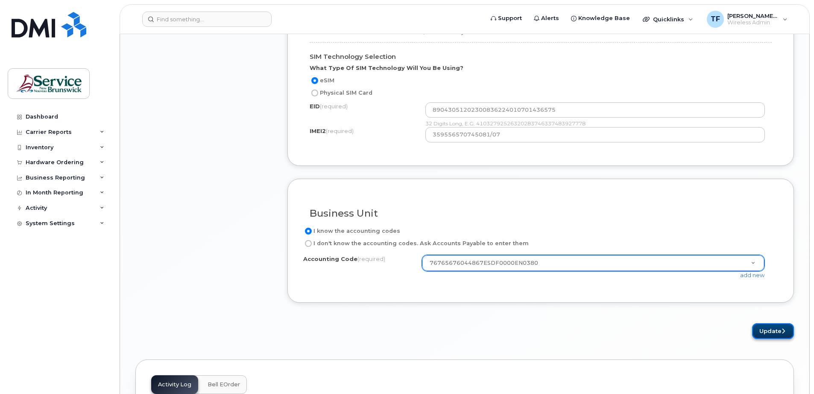
click at [766, 328] on button "Update" at bounding box center [773, 332] width 42 height 16
click at [353, 260] on label "Accounting Code (required)" at bounding box center [344, 259] width 82 height 8
click at [368, 262] on span "(required)" at bounding box center [371, 259] width 28 height 7
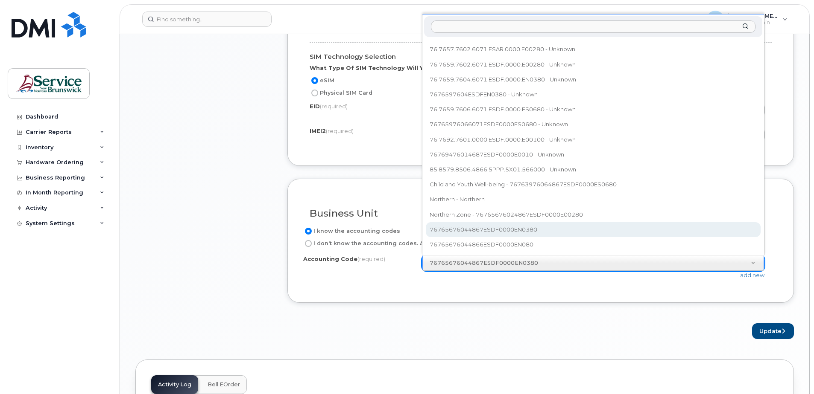
select select "76765676044867ESDF0000EN0380"
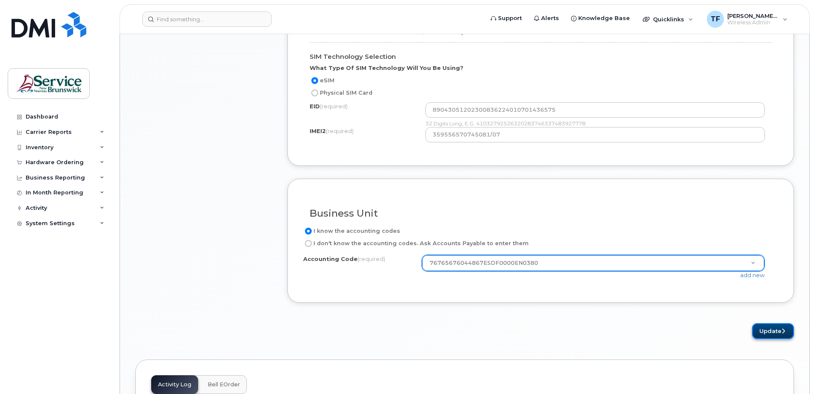
click at [766, 330] on button "Update" at bounding box center [773, 332] width 42 height 16
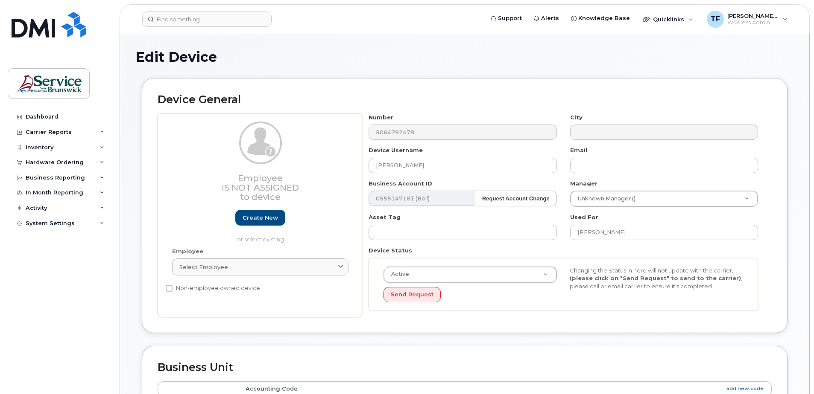
select select "34535600"
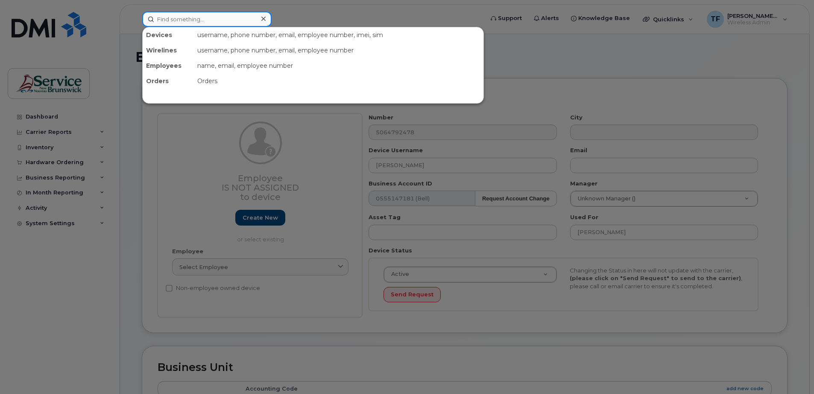
click at [169, 19] on input at bounding box center [206, 19] width 129 height 15
click at [179, 18] on input at bounding box center [206, 19] width 129 height 15
paste input "506 252-5059"
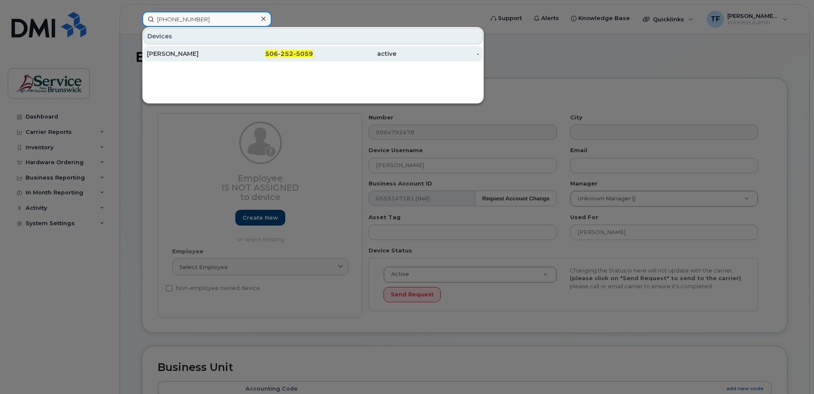
type input "506 252-5059"
click at [201, 51] on div "[PERSON_NAME]" at bounding box center [188, 54] width 83 height 9
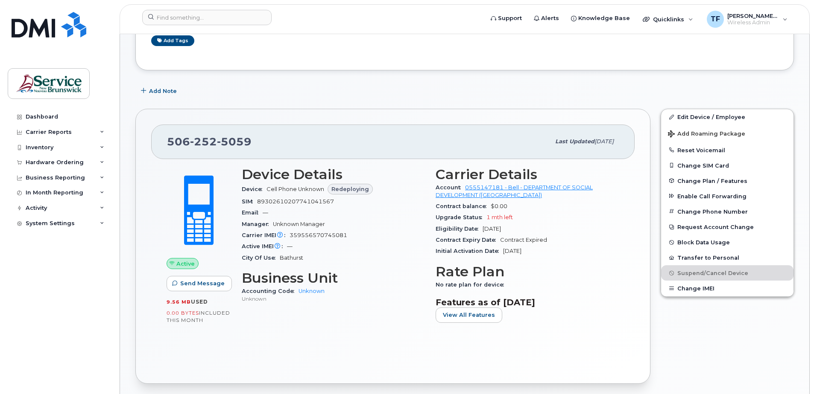
scroll to position [111, 0]
click at [309, 234] on span "359556570745081" at bounding box center [318, 235] width 58 height 6
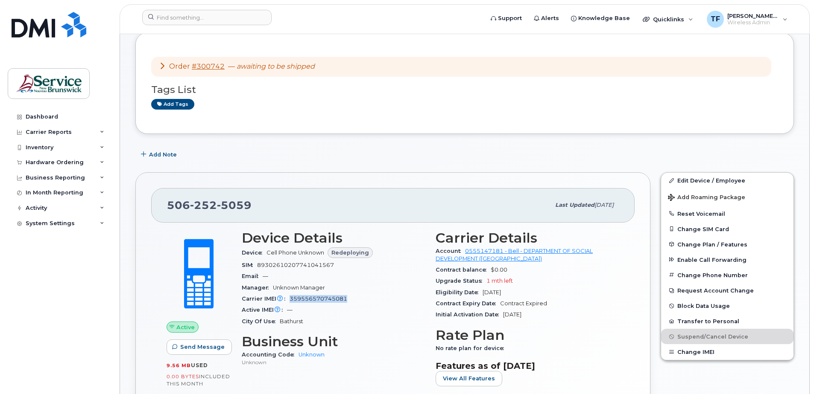
scroll to position [48, 0]
copy span "359556570745081"
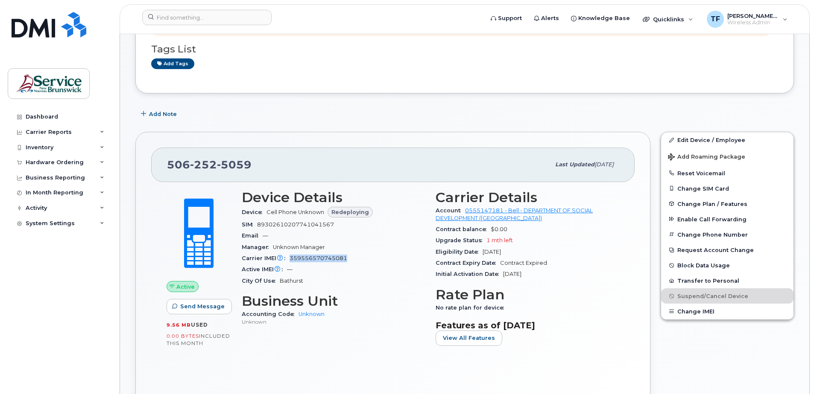
scroll to position [89, 0]
click at [233, 164] on span "5059" at bounding box center [234, 164] width 35 height 13
copy span "506 252 5059"
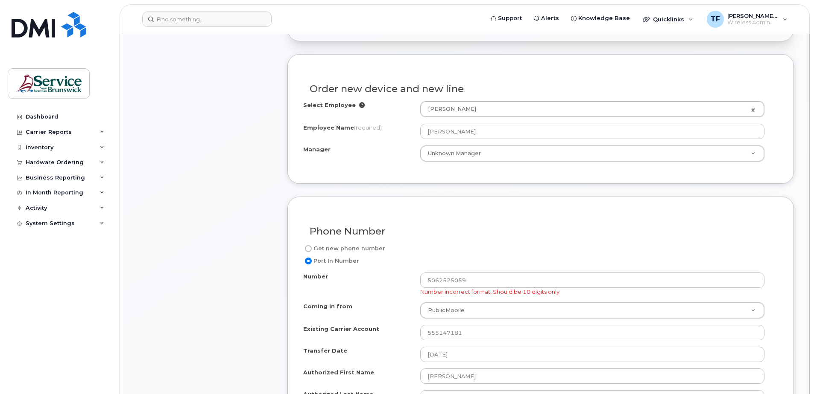
scroll to position [270, 0]
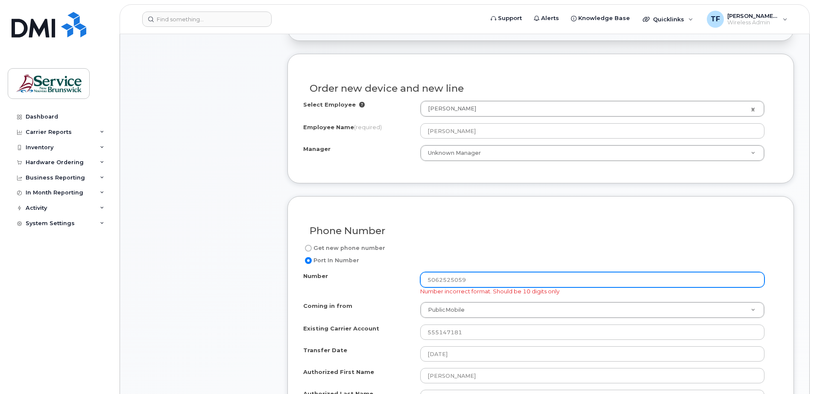
click at [429, 280] on input "5062525059" at bounding box center [592, 279] width 344 height 15
click at [448, 279] on input "5062525059" at bounding box center [592, 279] width 344 height 15
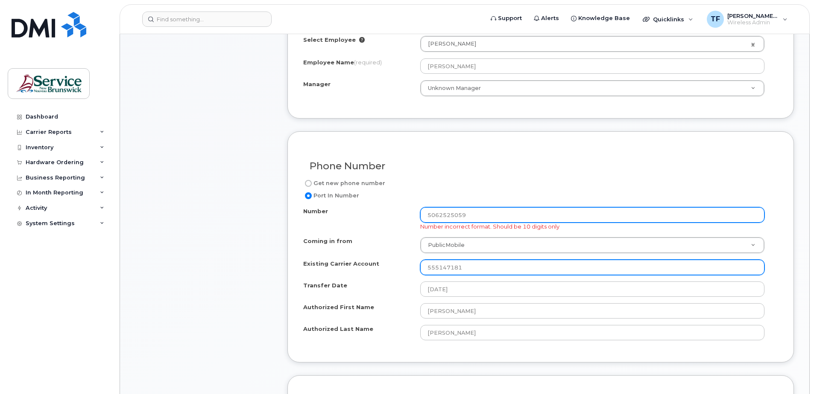
scroll to position [336, 0]
type input "5062525059"
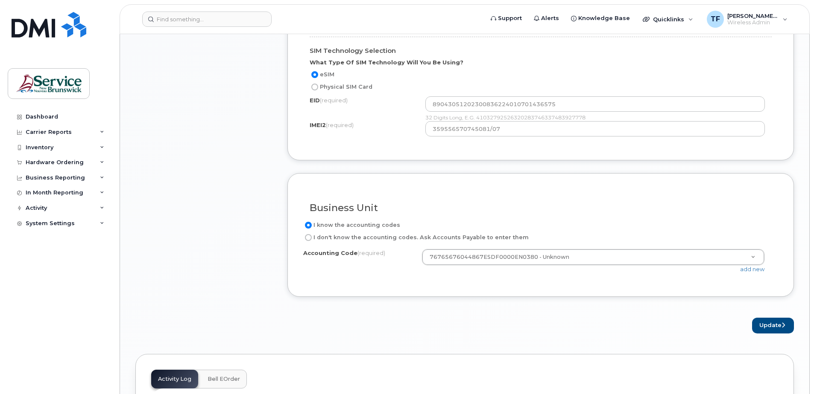
scroll to position [752, 0]
click at [771, 325] on button "Update" at bounding box center [773, 326] width 42 height 16
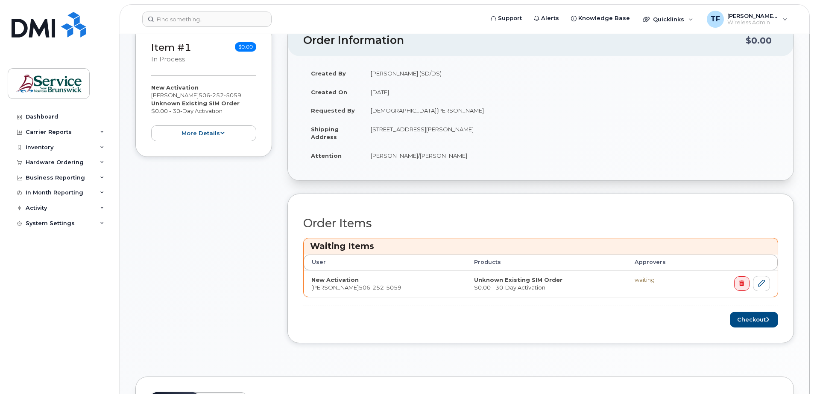
scroll to position [166, 0]
click at [748, 321] on button "Checkout" at bounding box center [754, 320] width 48 height 16
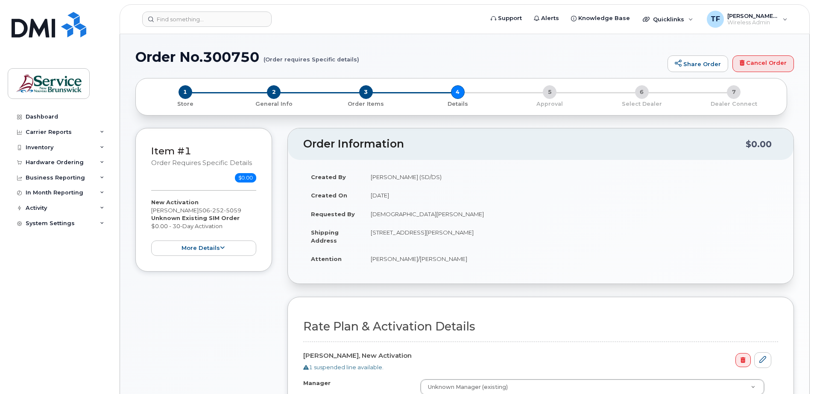
select select
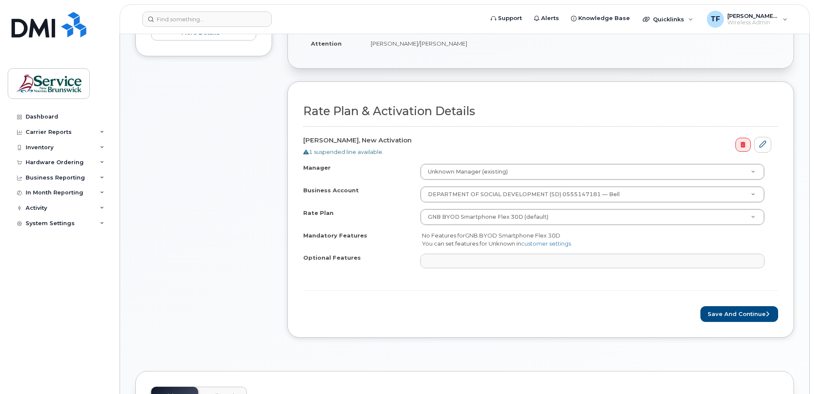
scroll to position [216, 0]
click at [751, 316] on button "Save and Continue" at bounding box center [739, 314] width 78 height 16
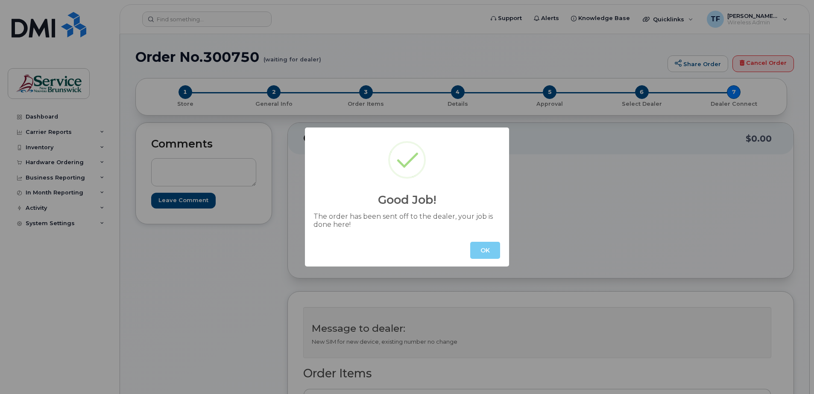
click at [485, 255] on button "OK" at bounding box center [485, 250] width 30 height 17
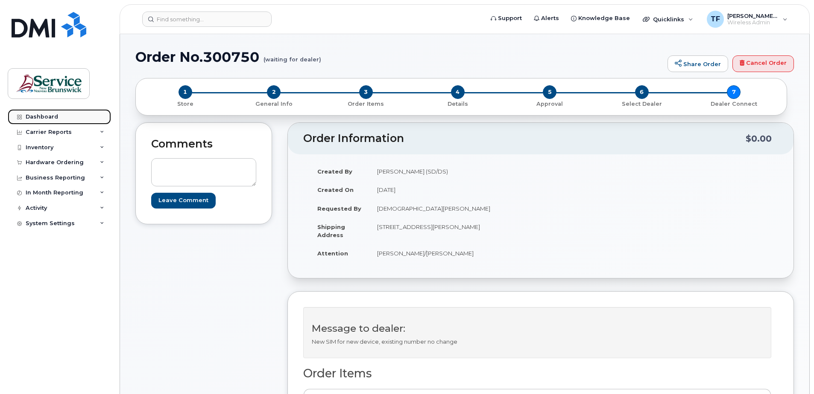
click at [51, 116] on div "Dashboard" at bounding box center [42, 117] width 32 height 7
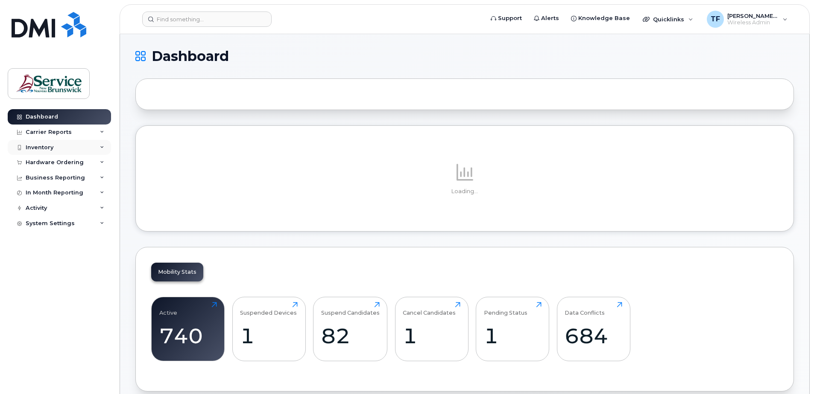
click at [98, 144] on div "Inventory" at bounding box center [59, 147] width 103 height 15
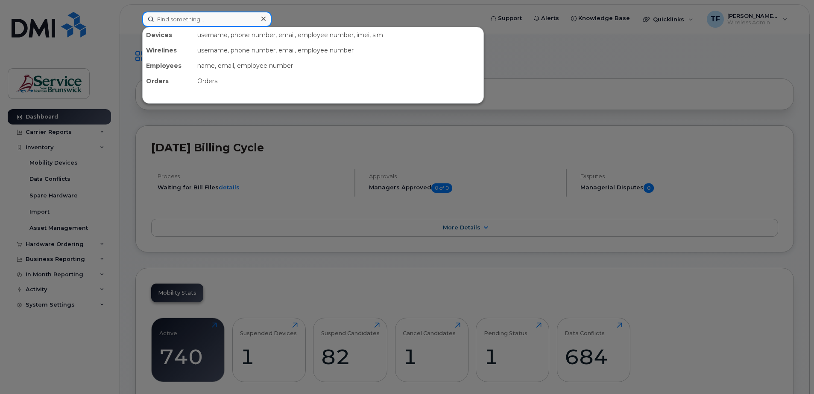
click at [219, 18] on input at bounding box center [206, 19] width 129 height 15
paste input "506-862-9053"
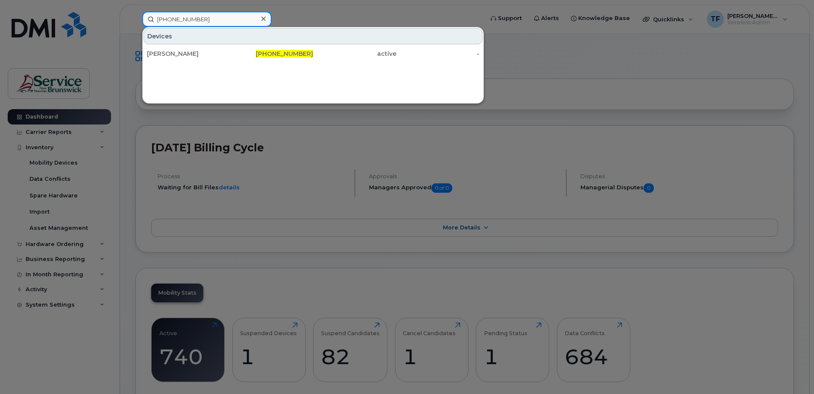
type input "506-862-9053"
